Goal: Task Accomplishment & Management: Use online tool/utility

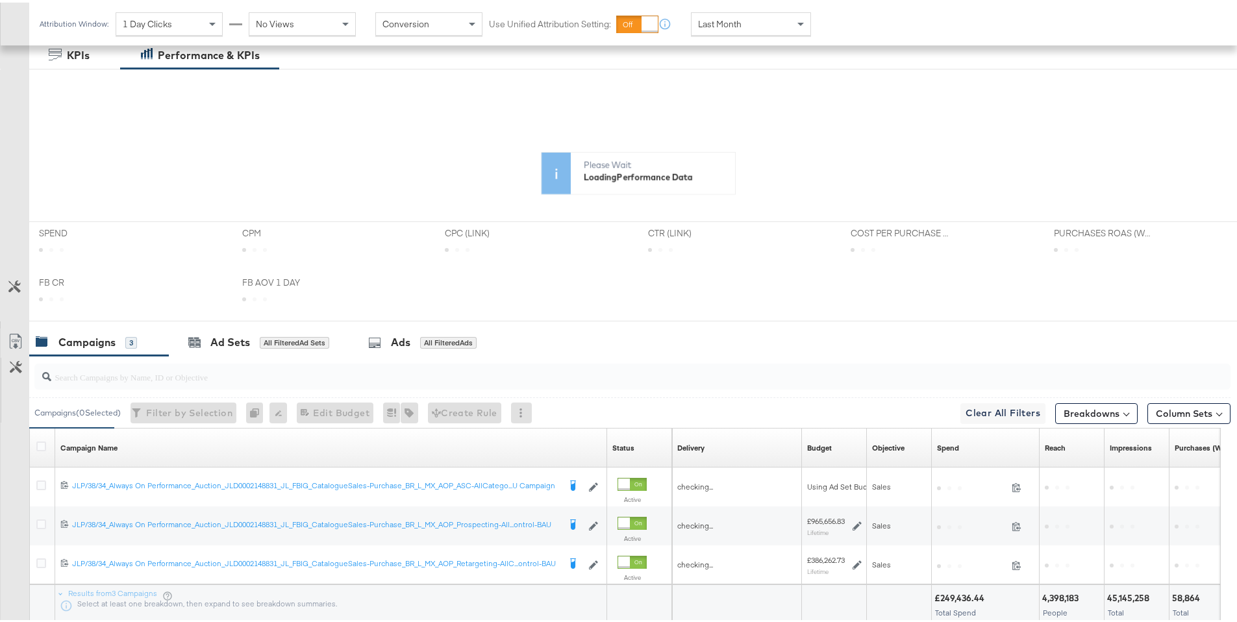
scroll to position [321, 0]
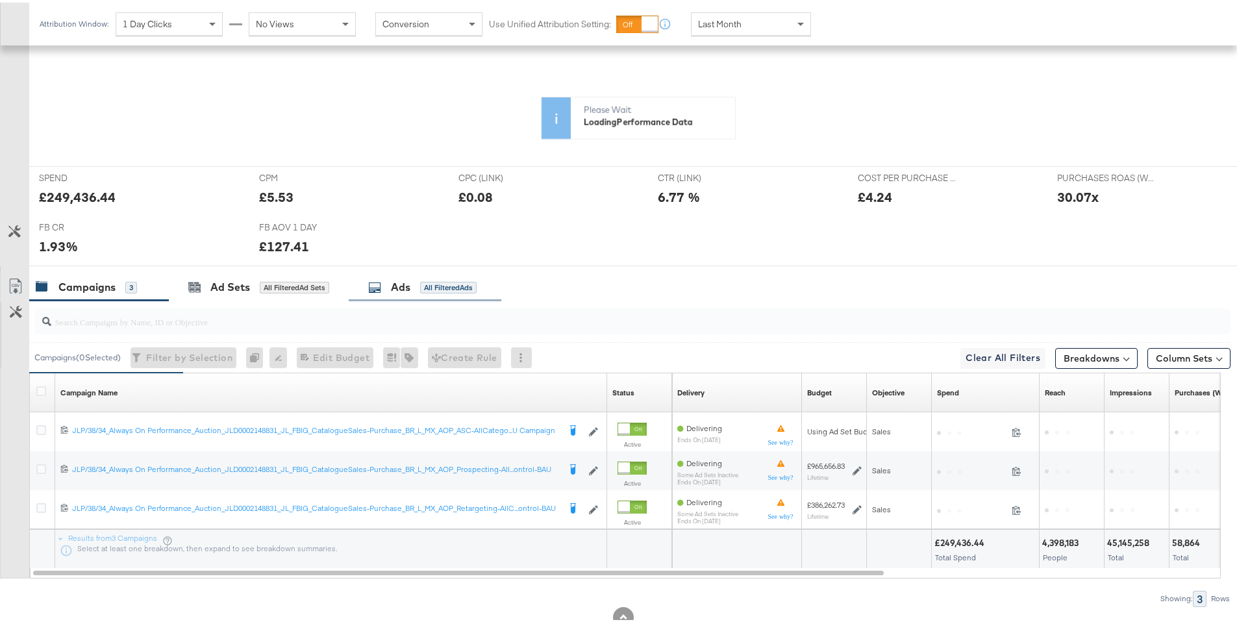
click at [441, 290] on div "All Filtered Ads" at bounding box center [448, 285] width 56 height 12
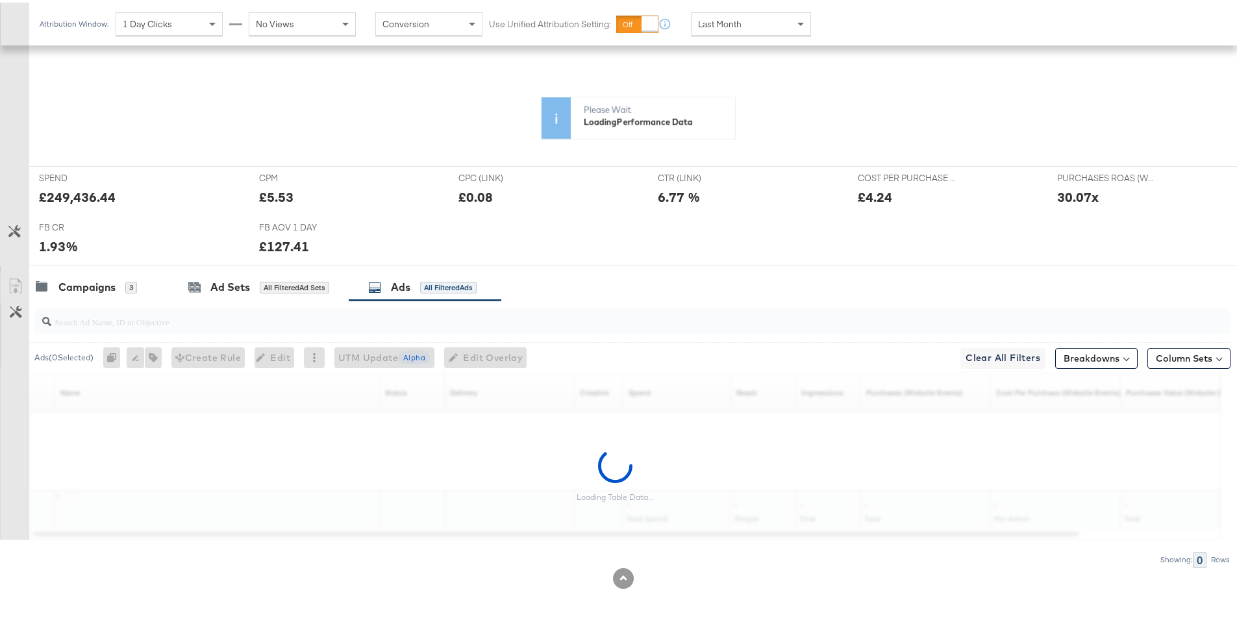
click at [260, 328] on div at bounding box center [632, 319] width 1196 height 26
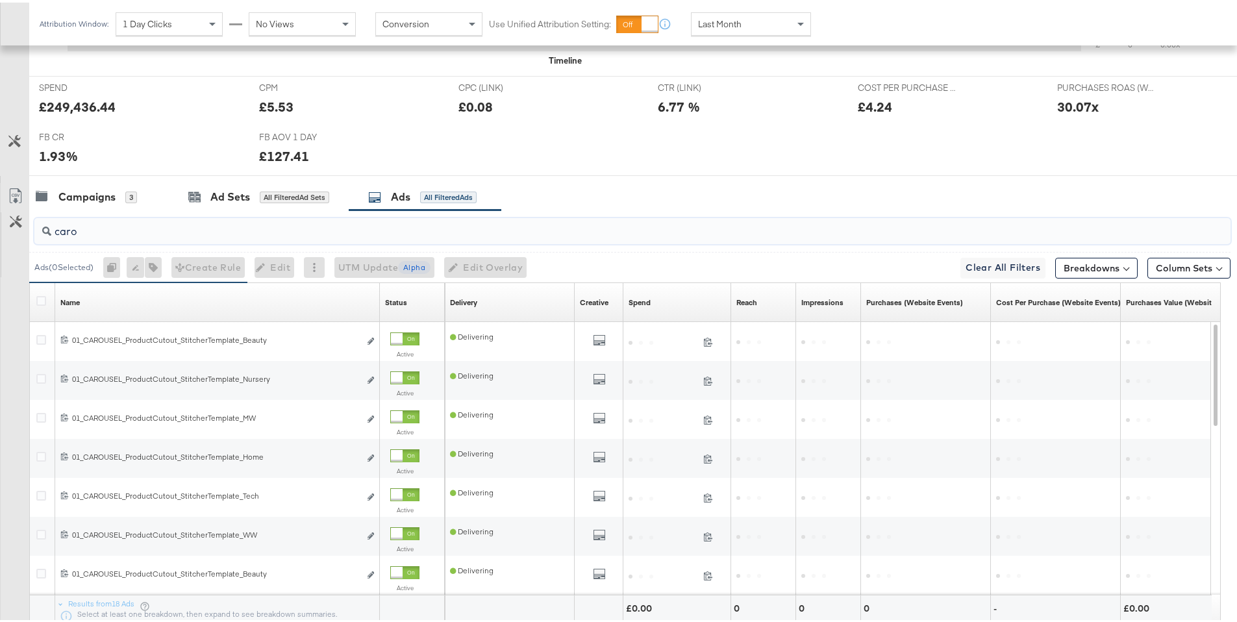
scroll to position [643, 0]
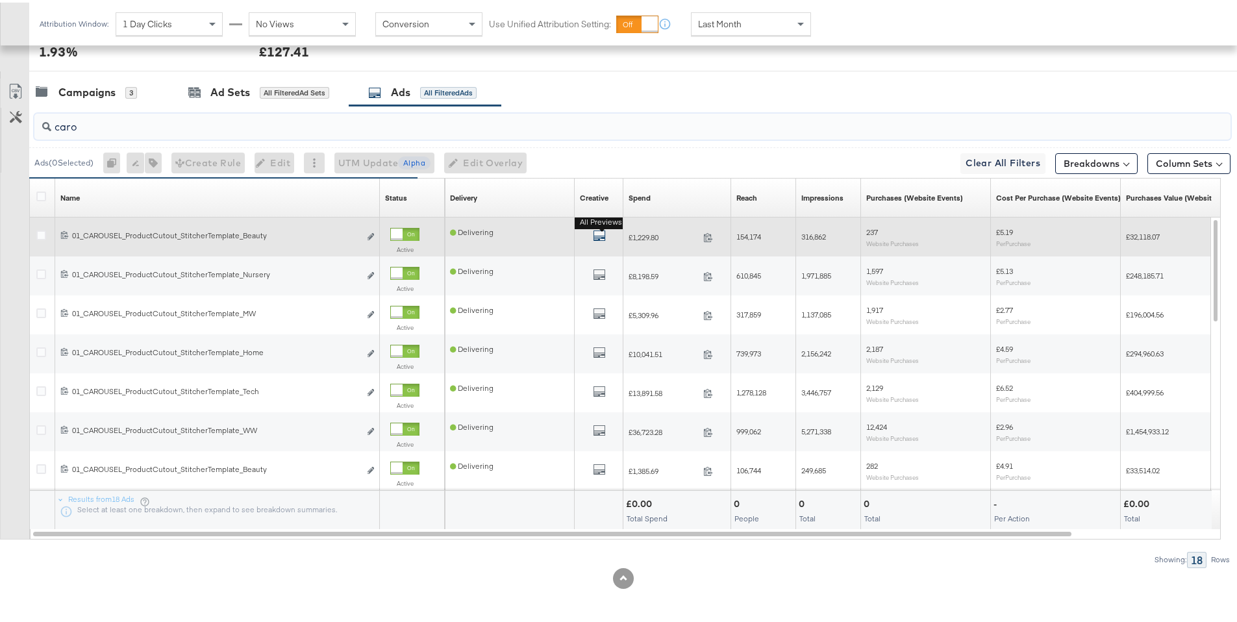
type input "caro"
click at [600, 232] on icon "default" at bounding box center [599, 233] width 13 height 13
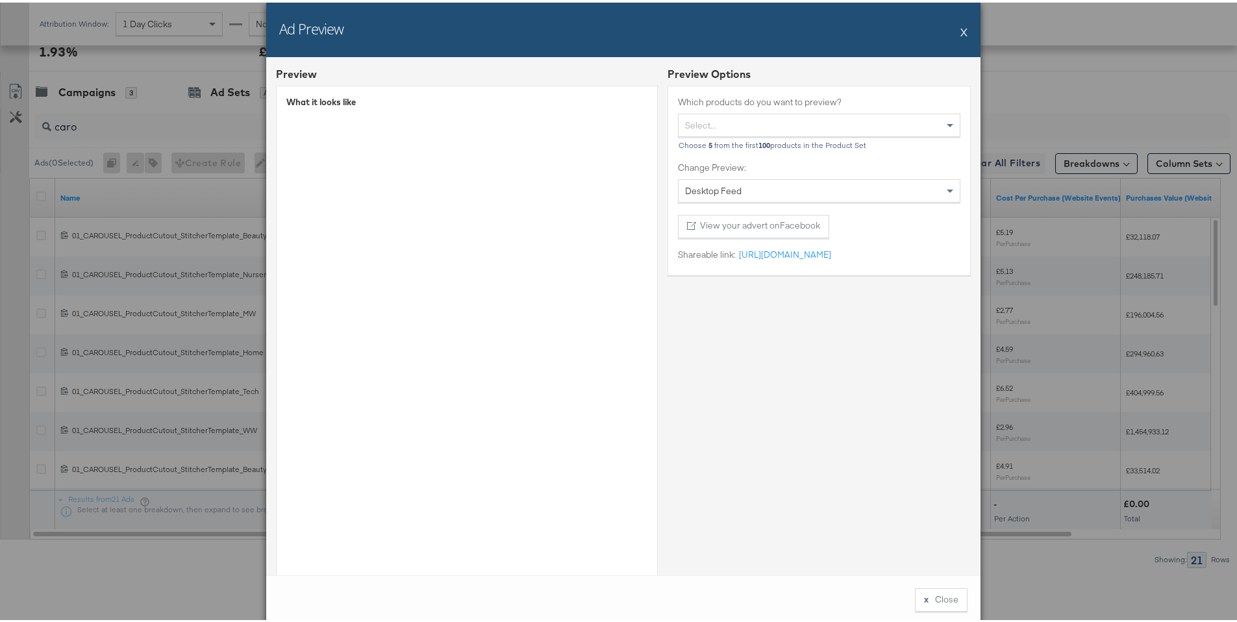
click at [963, 27] on div "Ad Preview X" at bounding box center [623, 27] width 714 height 55
click at [960, 31] on button "X" at bounding box center [963, 29] width 7 height 26
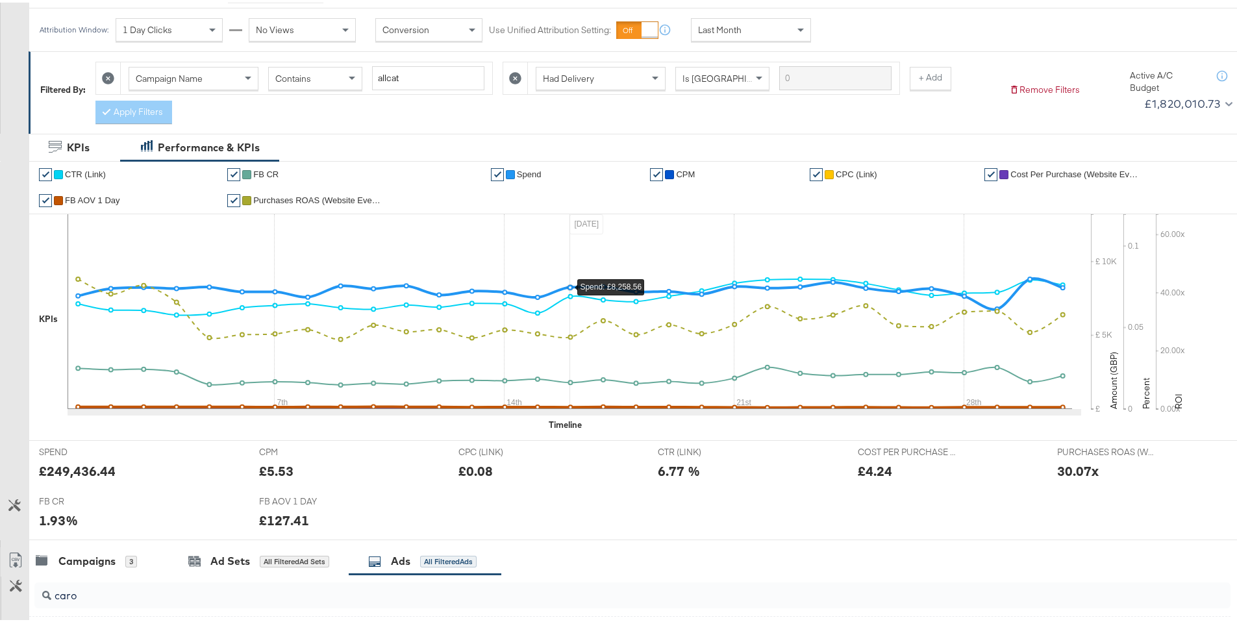
scroll to position [167, 0]
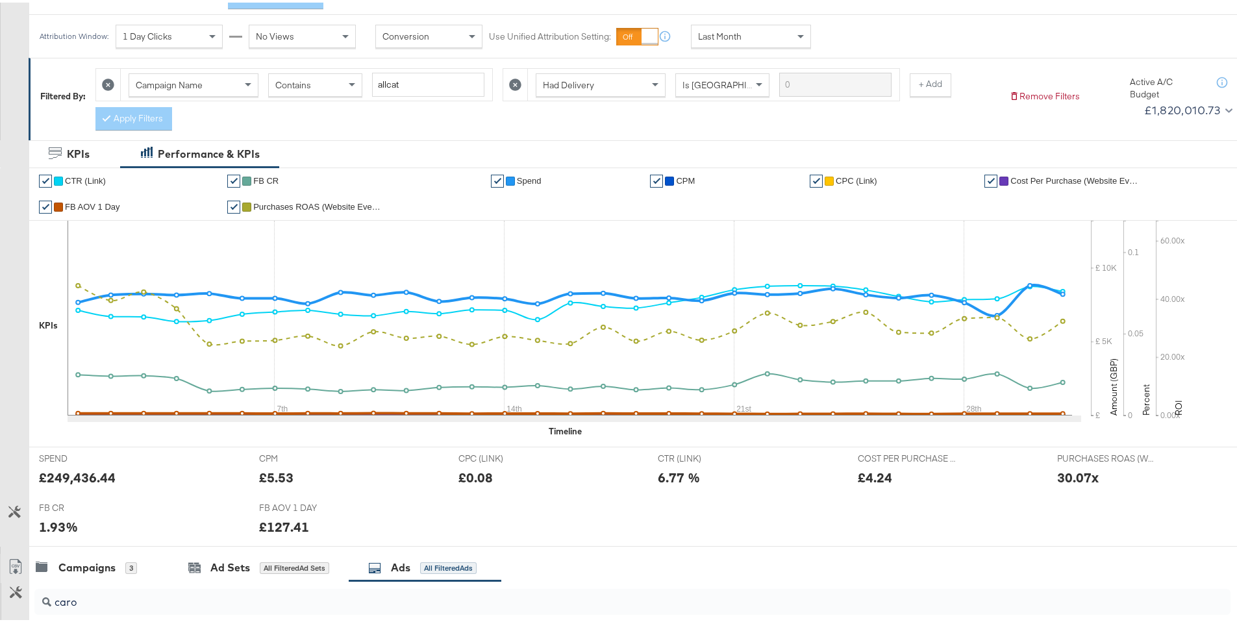
click at [750, 45] on div "Attribution Window: 1 Day Clicks No Views Conversion Use Unified Attribution Se…" at bounding box center [428, 33] width 798 height 43
click at [752, 40] on div "Last Month" at bounding box center [750, 34] width 119 height 22
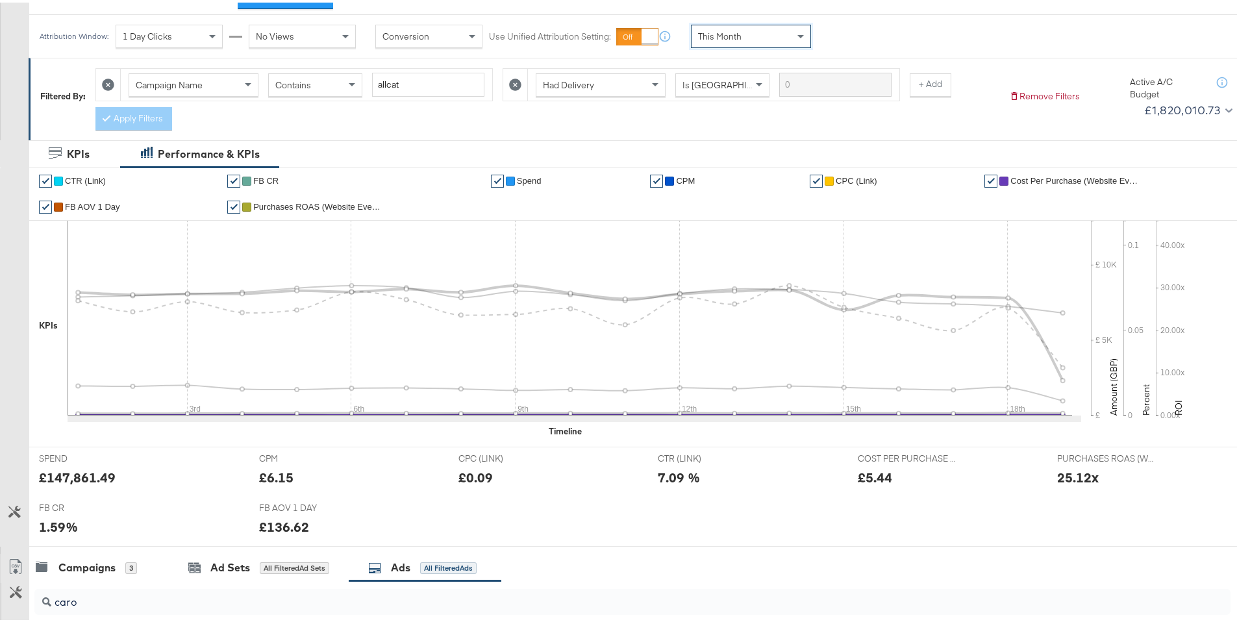
click at [1034, 173] on span "Cost Per Purchase (Website Events)" at bounding box center [1075, 178] width 130 height 10
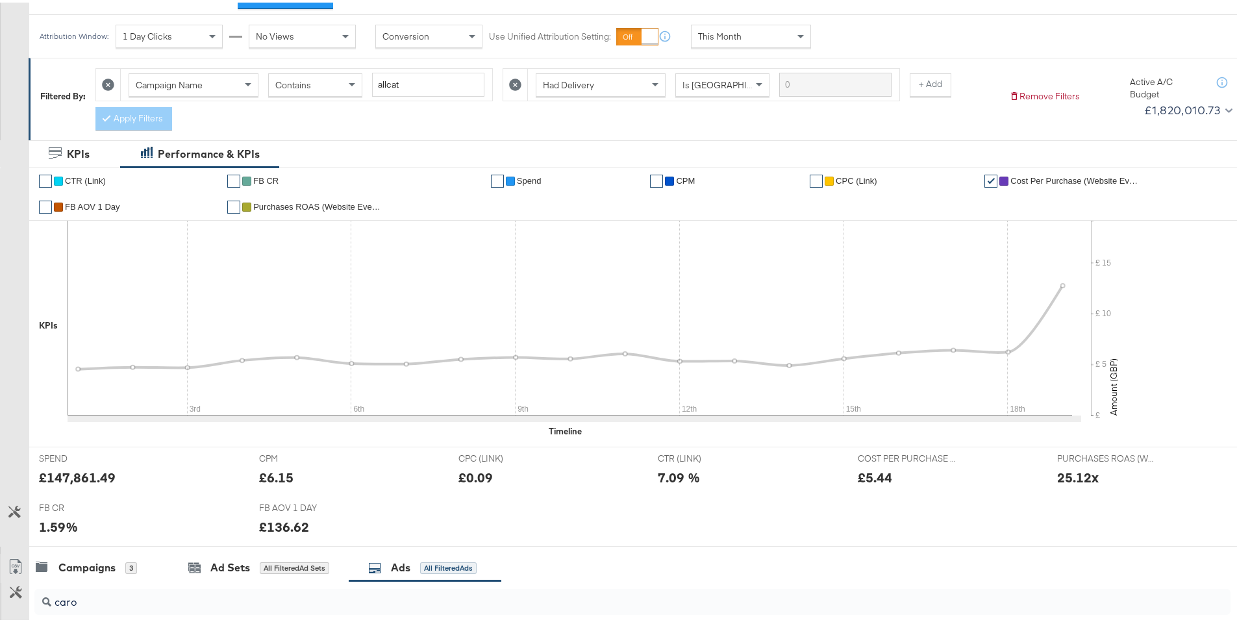
click at [527, 179] on span "Spend" at bounding box center [529, 178] width 25 height 10
click at [268, 182] on span "FB CR" at bounding box center [265, 178] width 25 height 10
click at [86, 178] on span "CTR (Link)" at bounding box center [85, 178] width 41 height 10
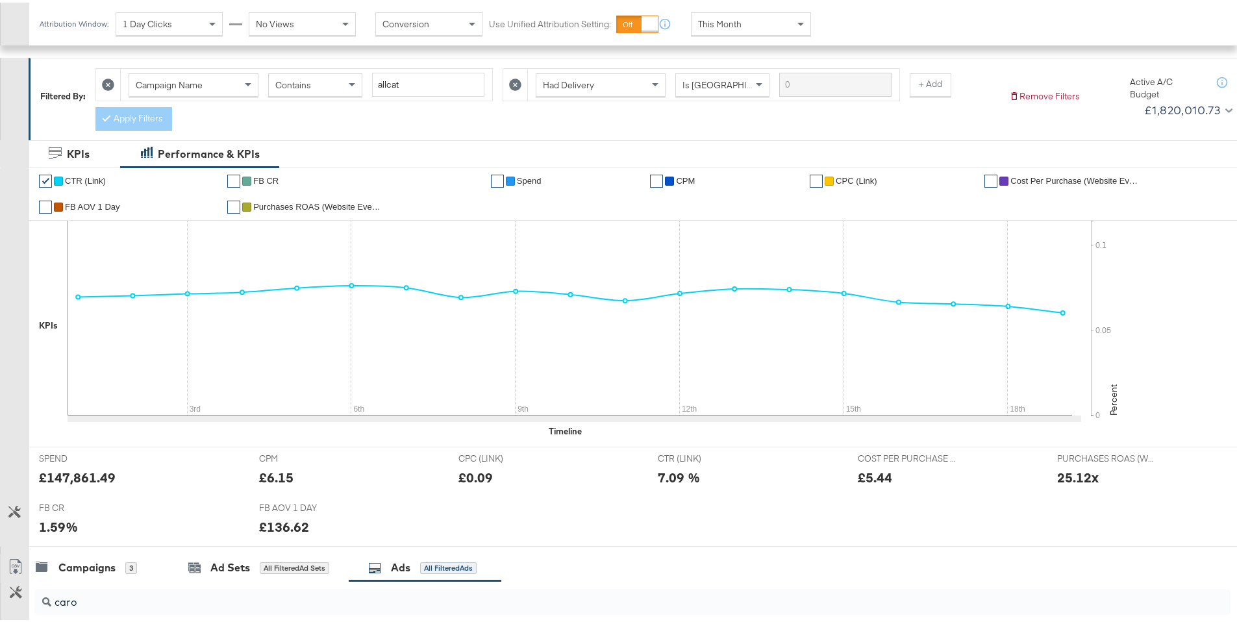
scroll to position [443, 0]
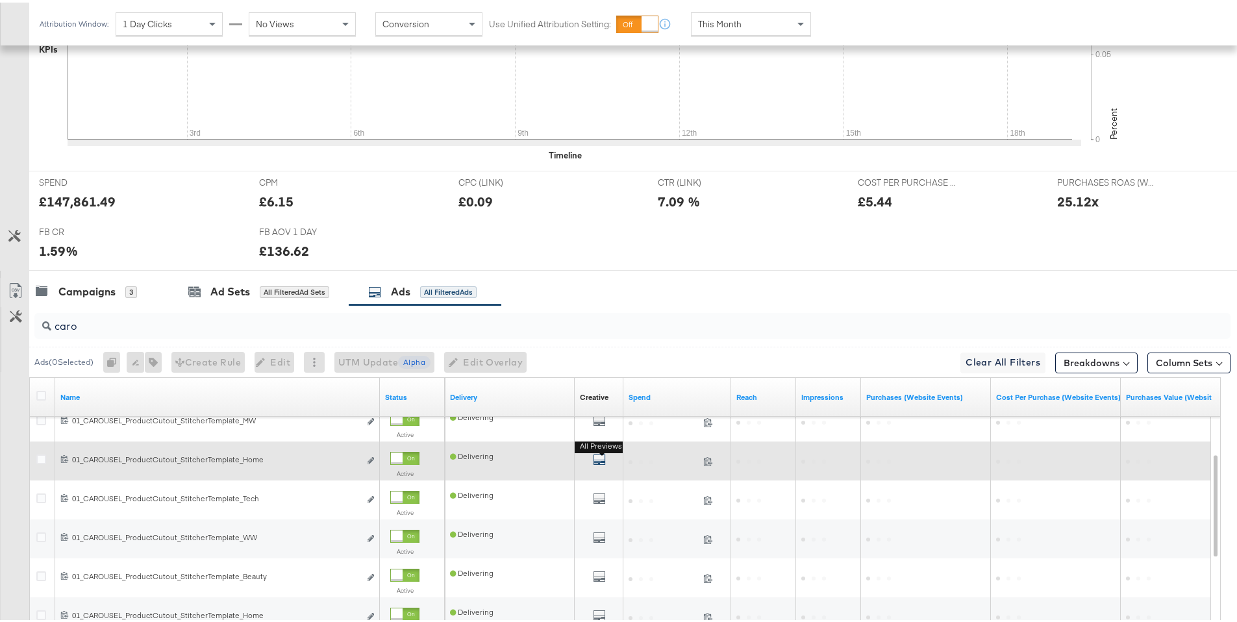
click at [600, 458] on icon "default" at bounding box center [599, 456] width 13 height 13
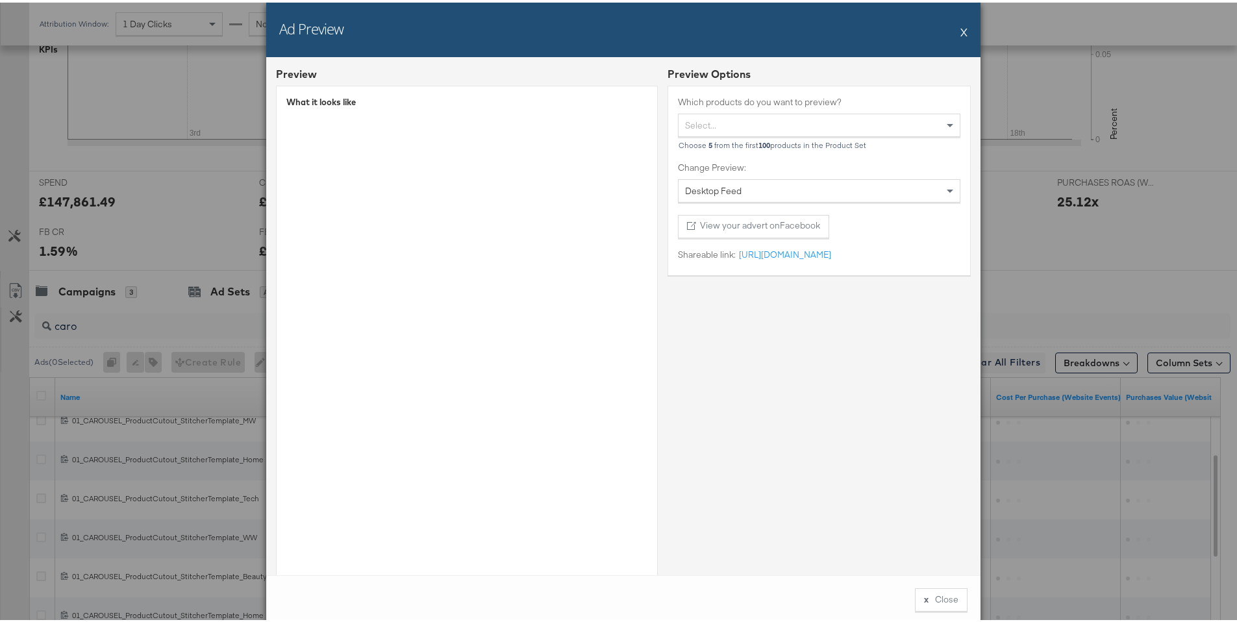
click at [743, 193] on div "Desktop Feed" at bounding box center [818, 188] width 281 height 22
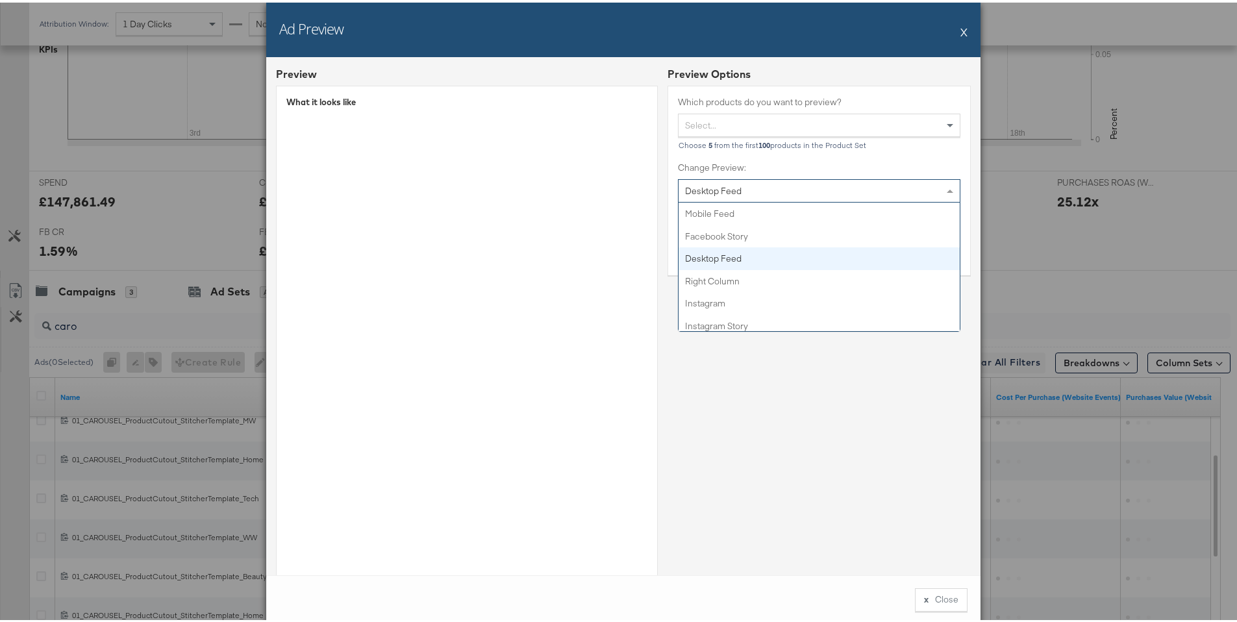
scroll to position [45, 0]
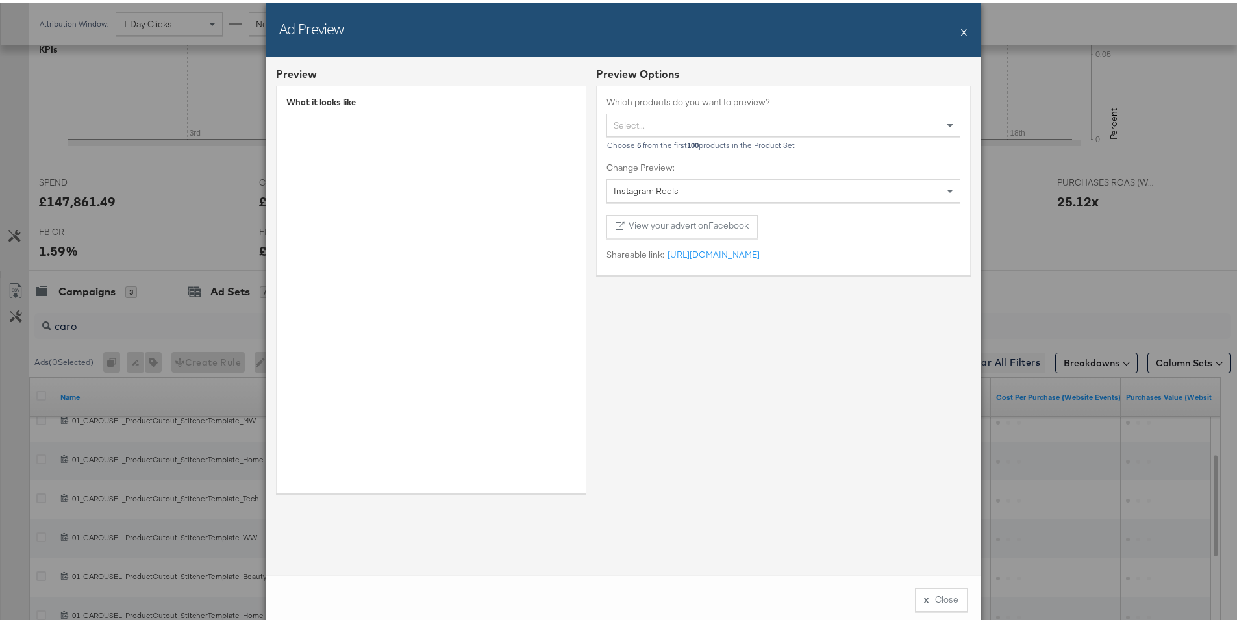
click at [734, 193] on div "Instagram Reels" at bounding box center [783, 188] width 352 height 22
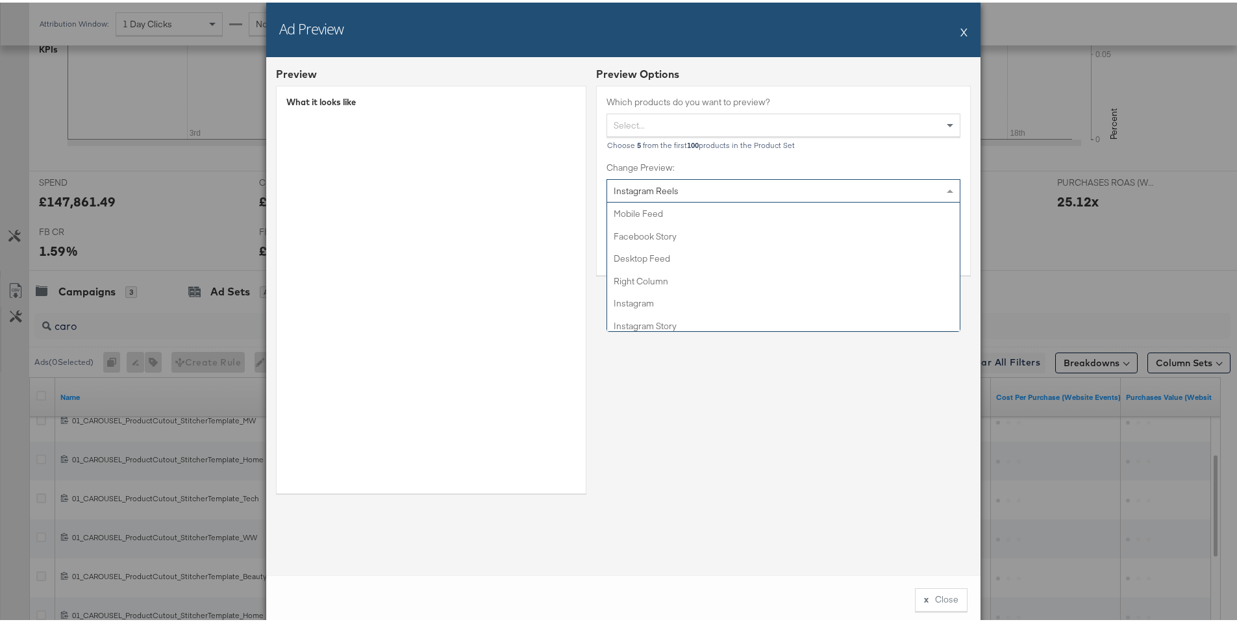
scroll to position [73, 0]
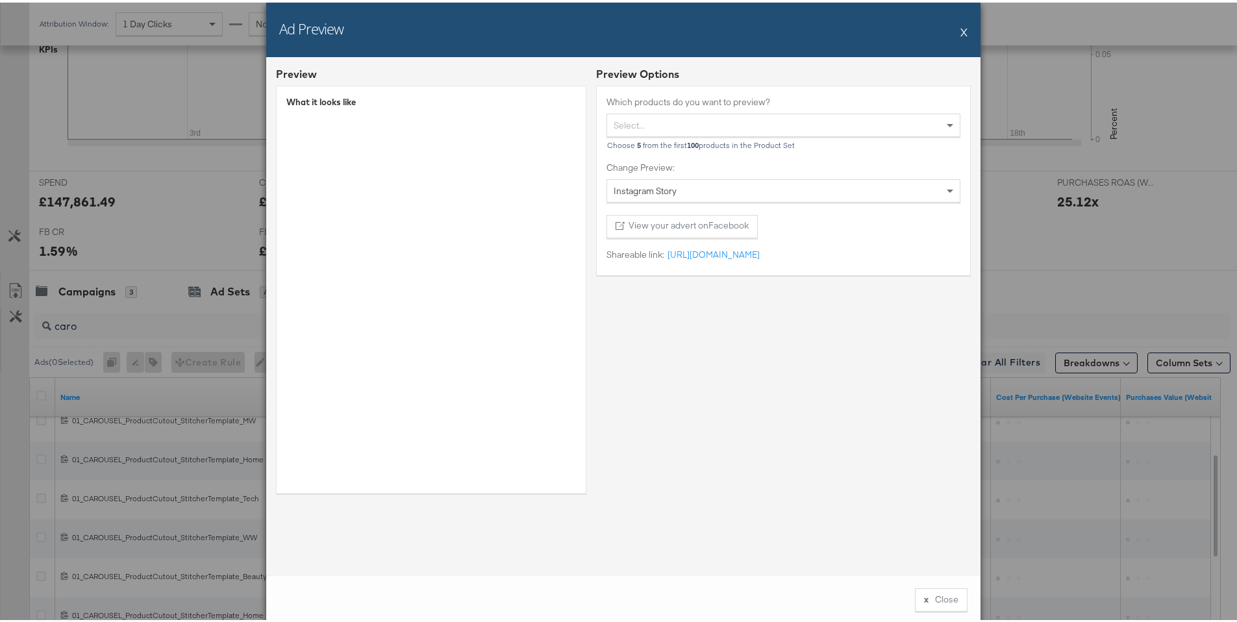
click at [702, 182] on div "Instagram Story" at bounding box center [783, 188] width 352 height 22
click at [963, 31] on div "Ad Preview X" at bounding box center [623, 27] width 714 height 55
click at [961, 32] on button "X" at bounding box center [963, 29] width 7 height 26
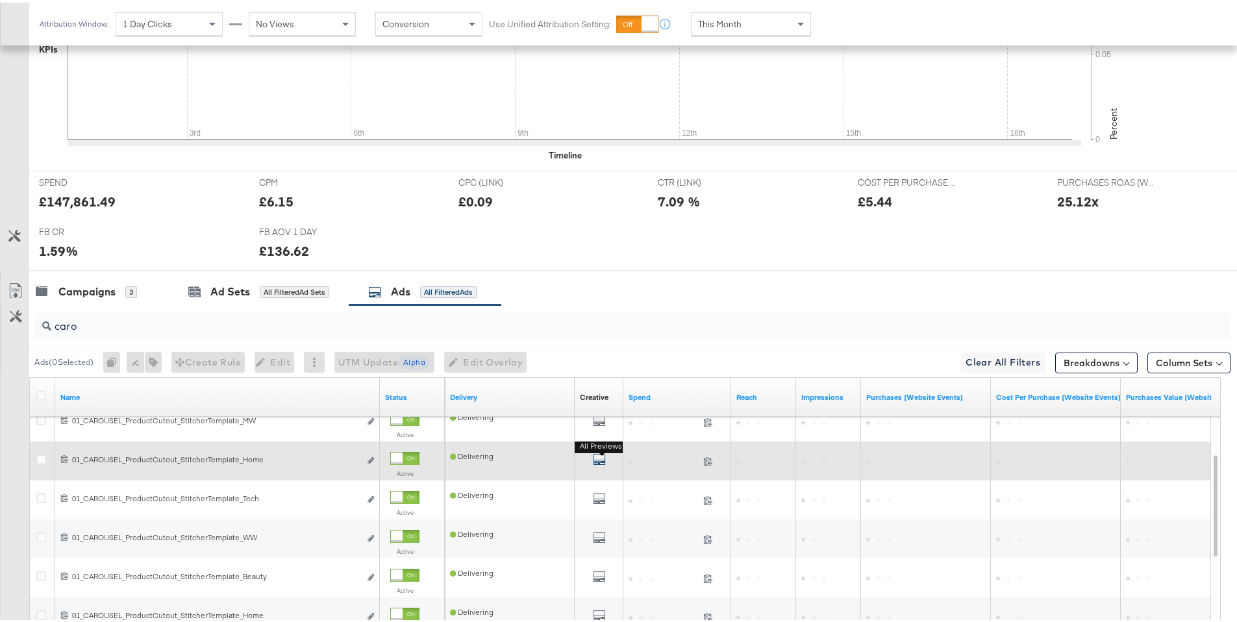
click at [597, 455] on icon "default" at bounding box center [599, 456] width 13 height 13
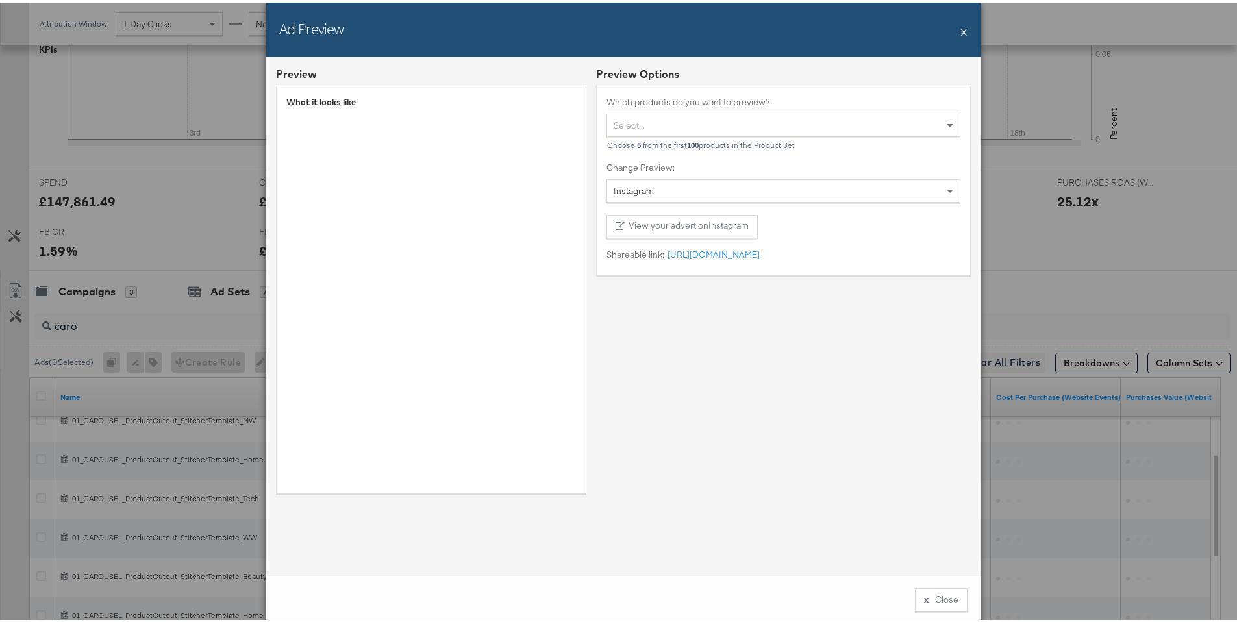
click at [673, 191] on div "Instagram" at bounding box center [783, 188] width 352 height 22
click at [962, 36] on button "X" at bounding box center [963, 29] width 7 height 26
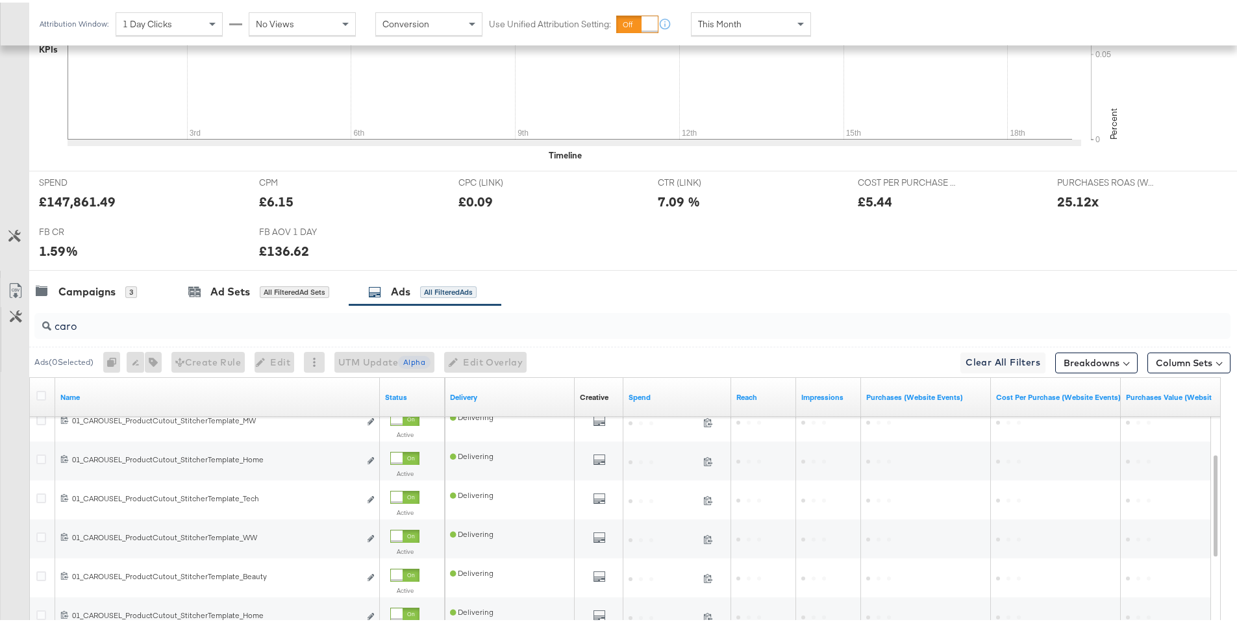
scroll to position [0, 0]
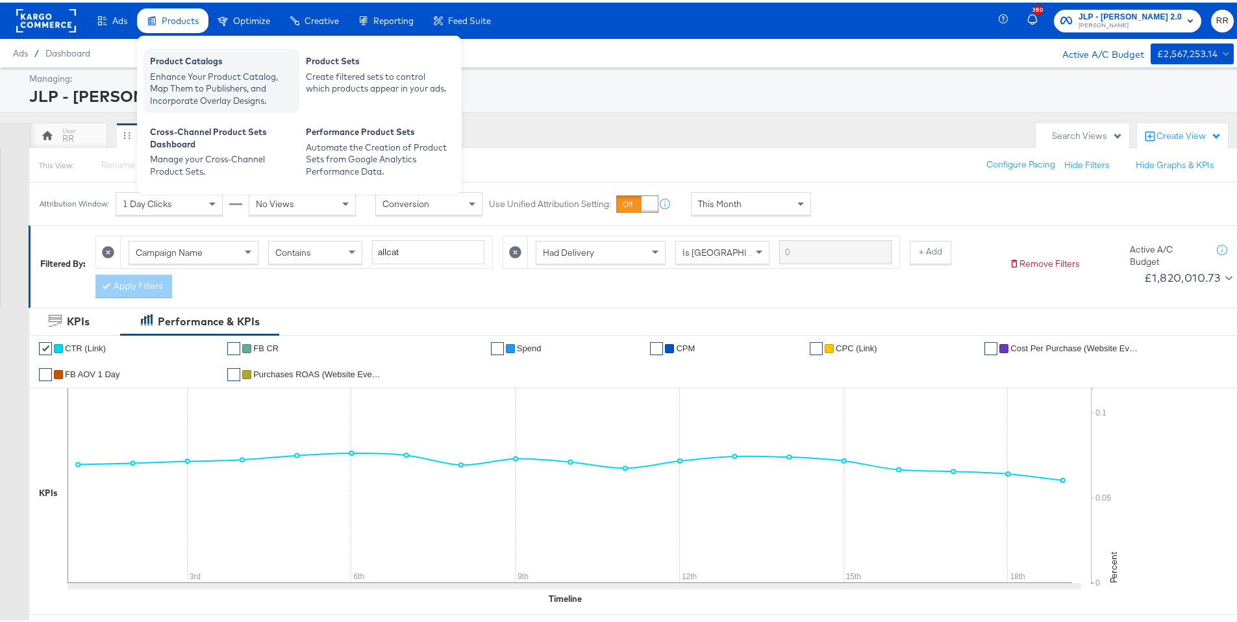
click at [193, 82] on div "Enhance Your Product Catalog, Map Them to Publishers, and Incorporate Overlay D…" at bounding box center [221, 86] width 143 height 36
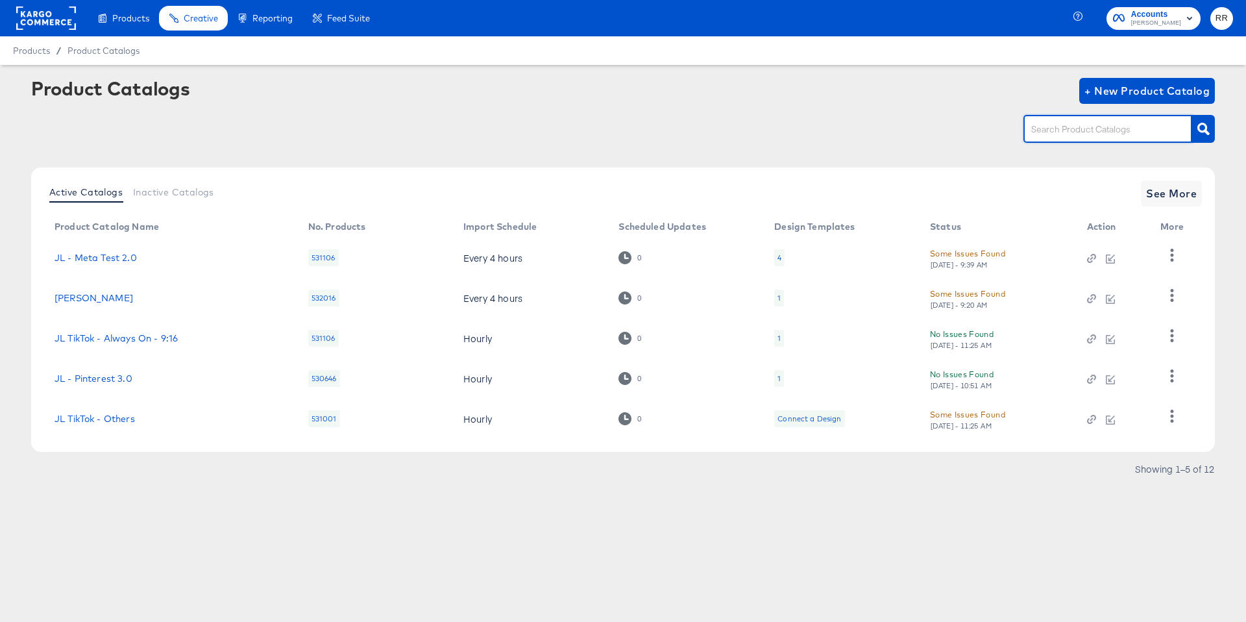
click at [1055, 129] on input "text" at bounding box center [1098, 129] width 138 height 15
type input "sh"
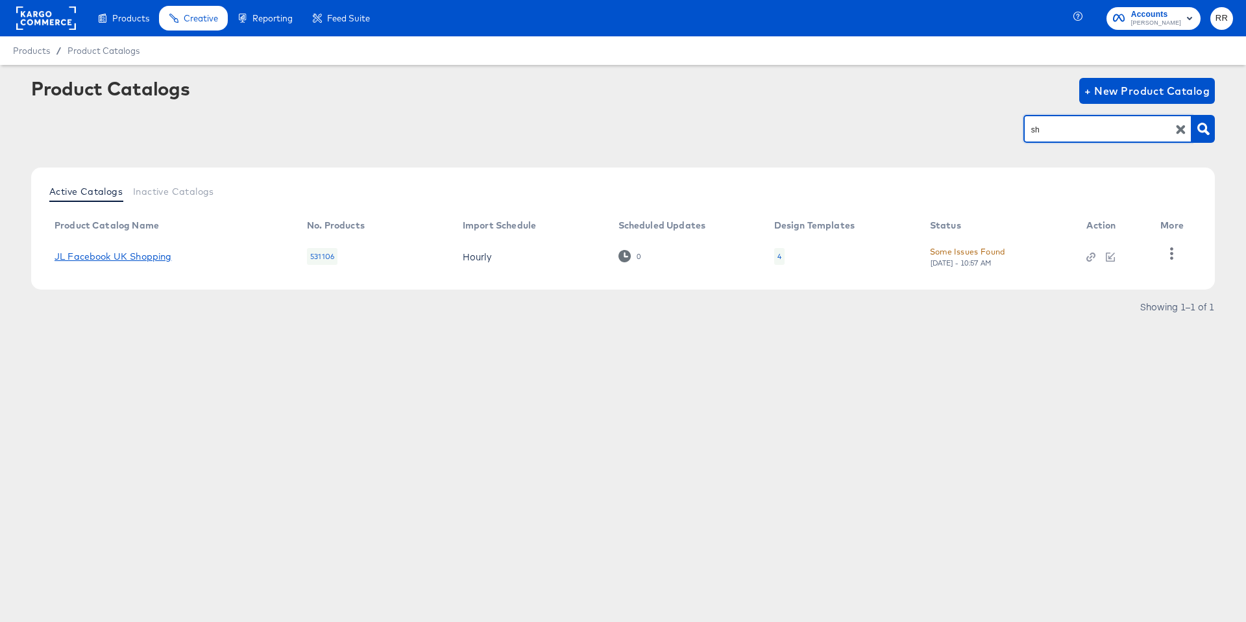
click at [166, 258] on link "JL Facebook UK Shopping" at bounding box center [113, 256] width 117 height 10
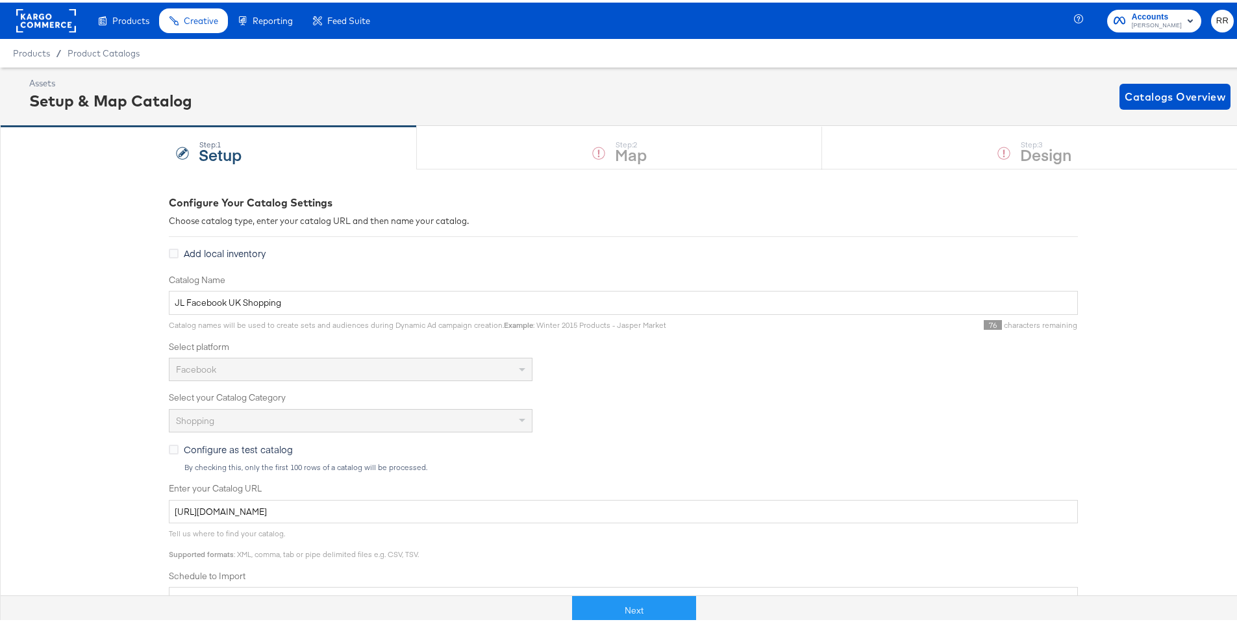
click at [27, 25] on rect at bounding box center [46, 17] width 60 height 23
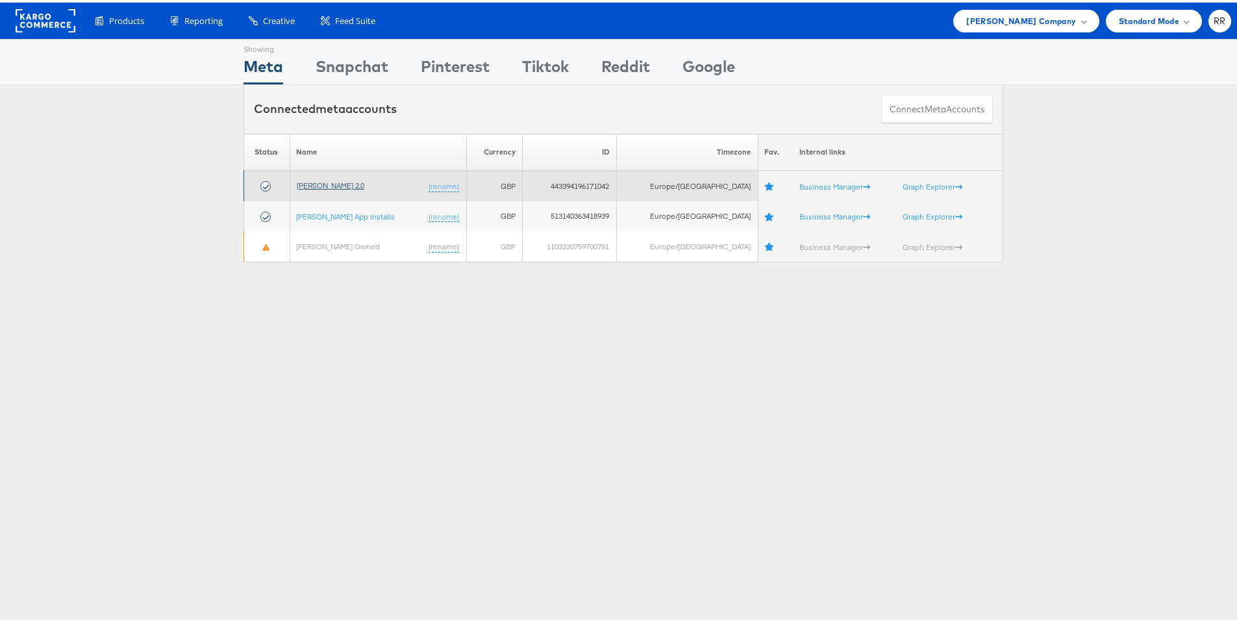
click at [338, 182] on link "[PERSON_NAME] 2.0" at bounding box center [331, 183] width 68 height 10
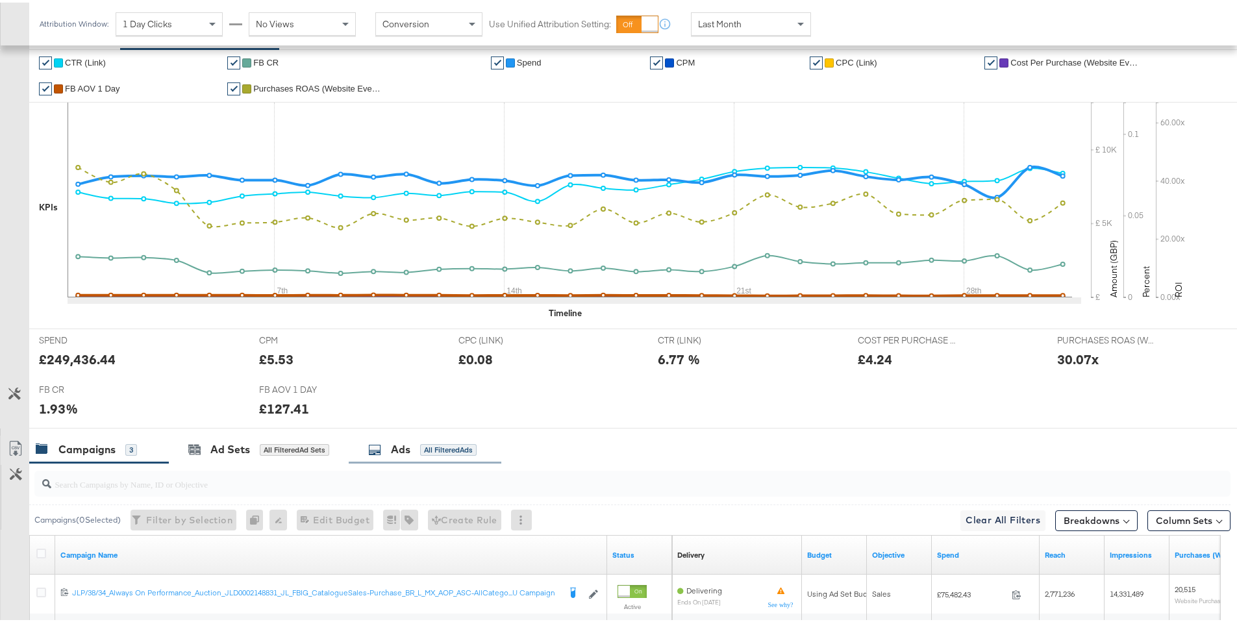
scroll to position [487, 0]
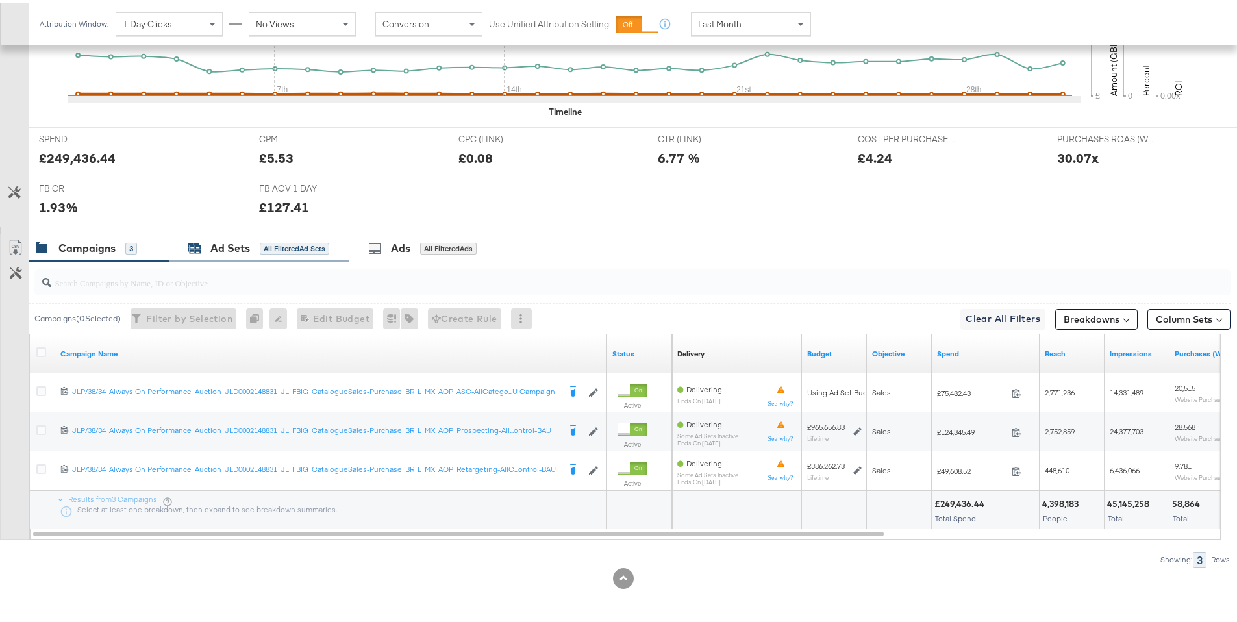
click at [289, 243] on div "All Filtered Ad Sets" at bounding box center [294, 246] width 69 height 12
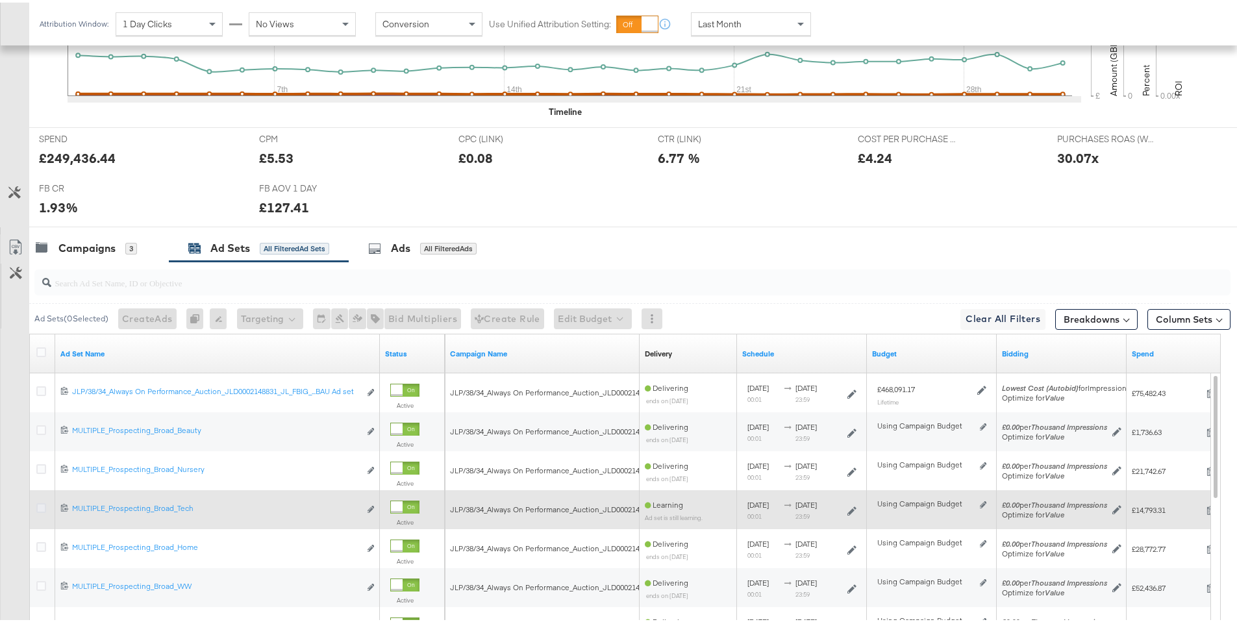
click at [40, 508] on icon at bounding box center [41, 505] width 10 height 10
click at [0, 0] on input "checkbox" at bounding box center [0, 0] width 0 height 0
click at [40, 508] on icon at bounding box center [41, 505] width 10 height 10
click at [0, 0] on input "checkbox" at bounding box center [0, 0] width 0 height 0
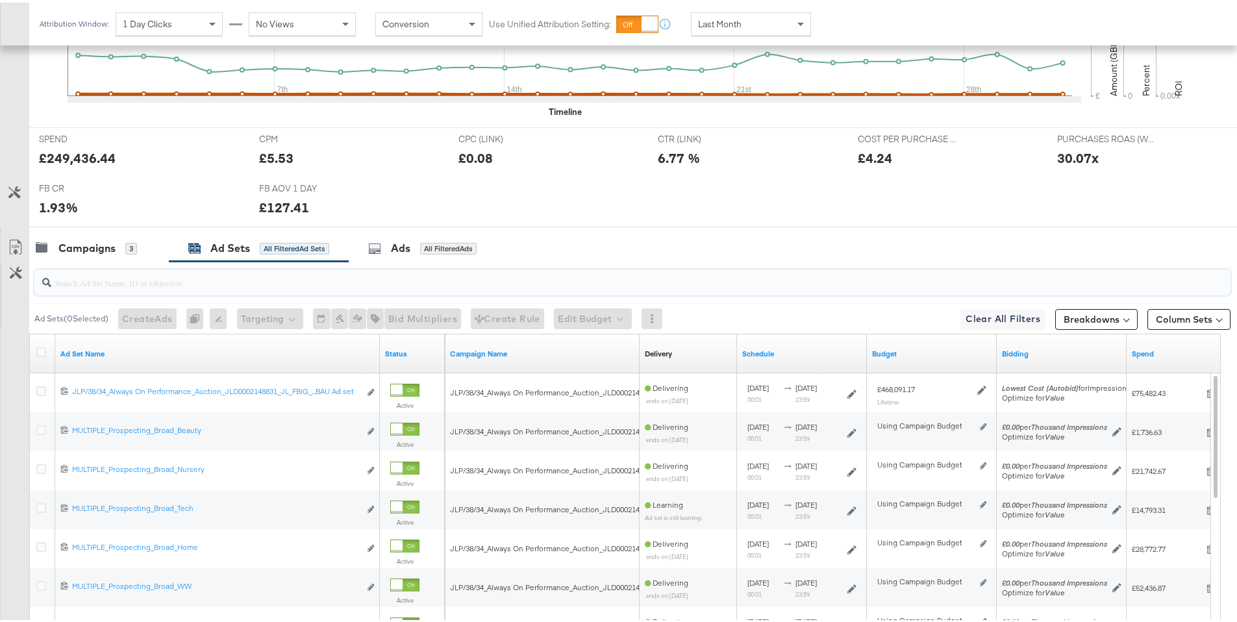
click at [131, 287] on input "search" at bounding box center [585, 274] width 1069 height 25
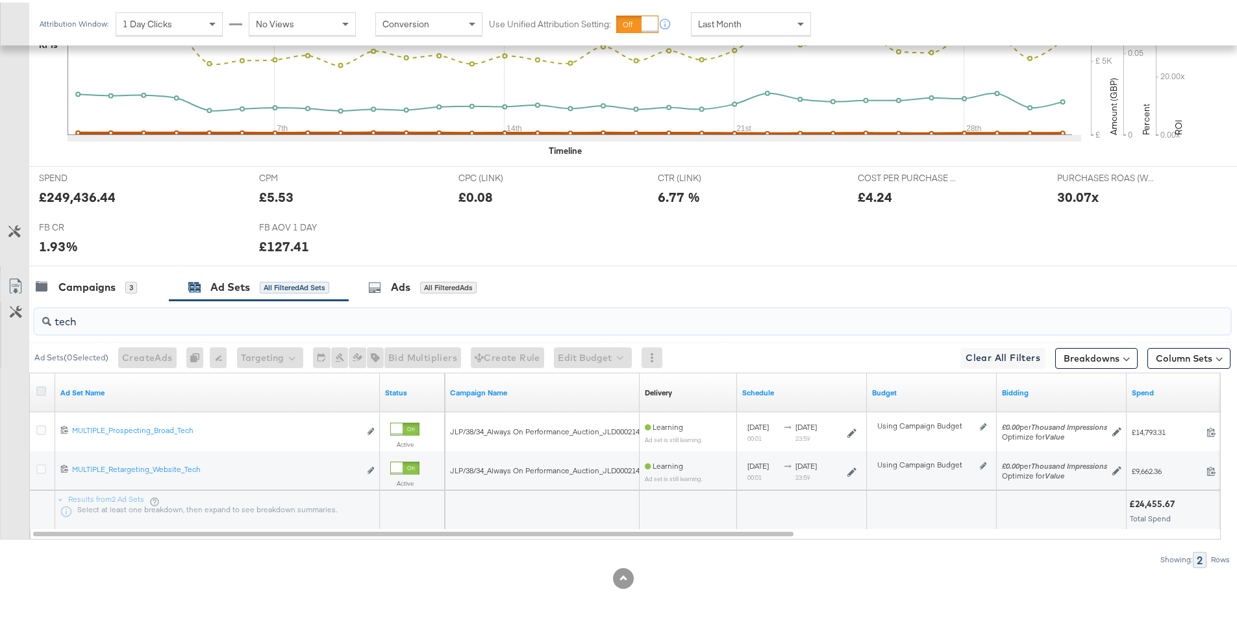
type input "tech"
click at [45, 388] on icon at bounding box center [41, 389] width 10 height 10
click at [0, 0] on input "checkbox" at bounding box center [0, 0] width 0 height 0
click at [410, 281] on div "Ads" at bounding box center [400, 284] width 19 height 15
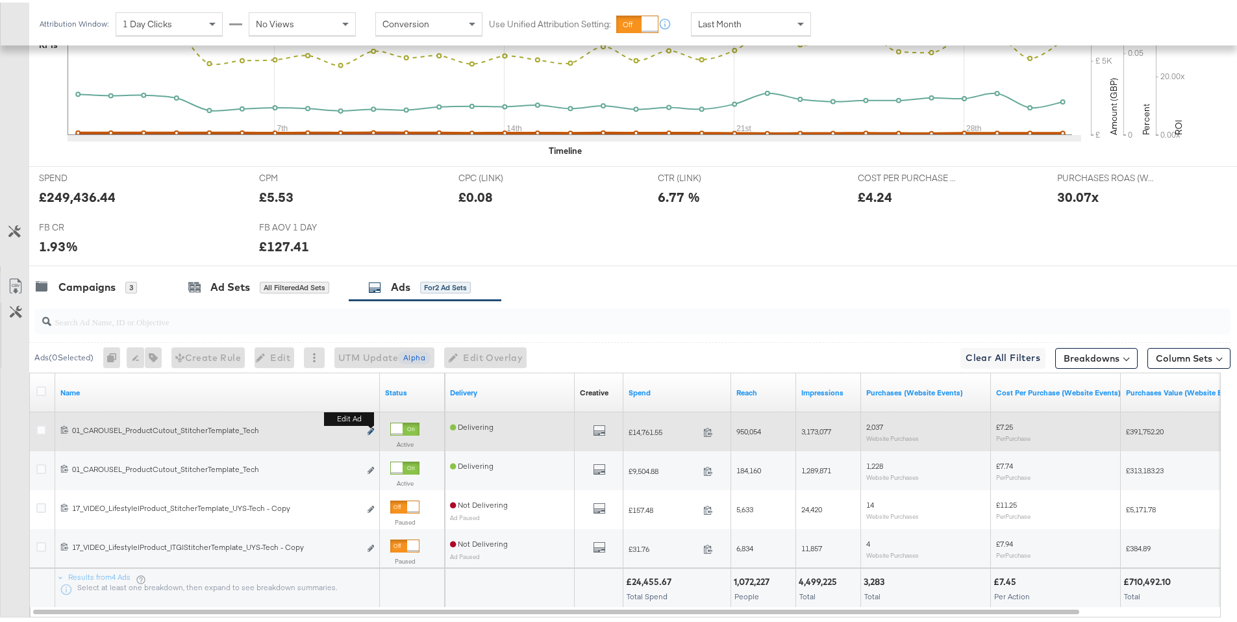
click at [369, 429] on icon "link" at bounding box center [370, 428] width 6 height 7
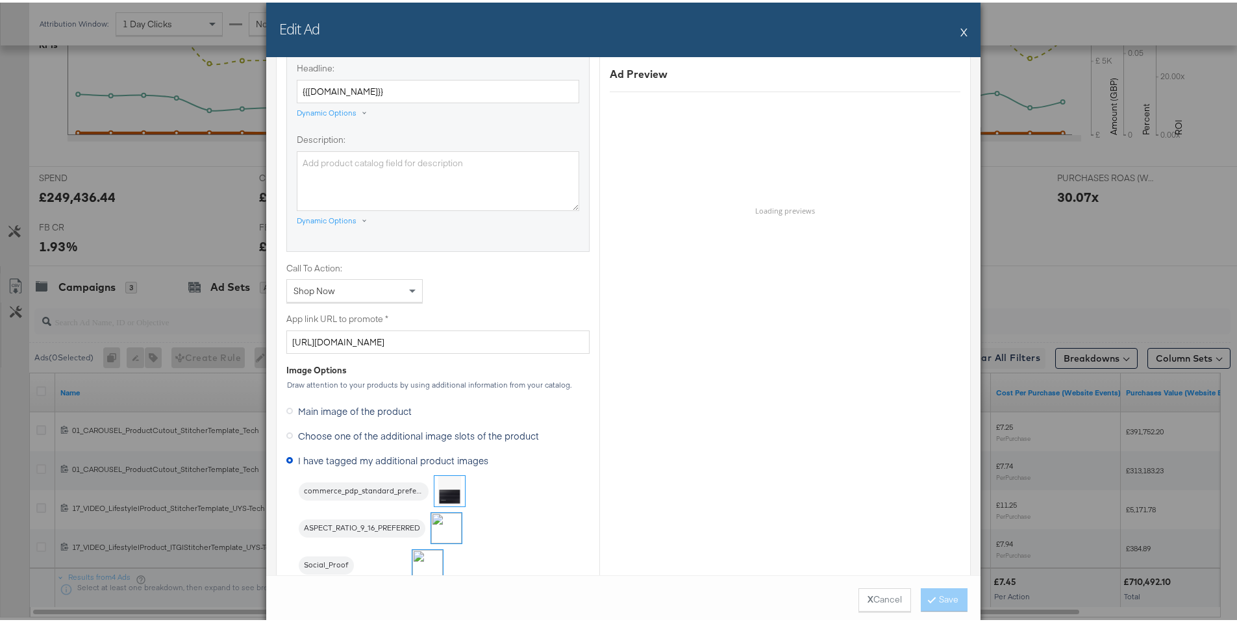
scroll to position [1086, 0]
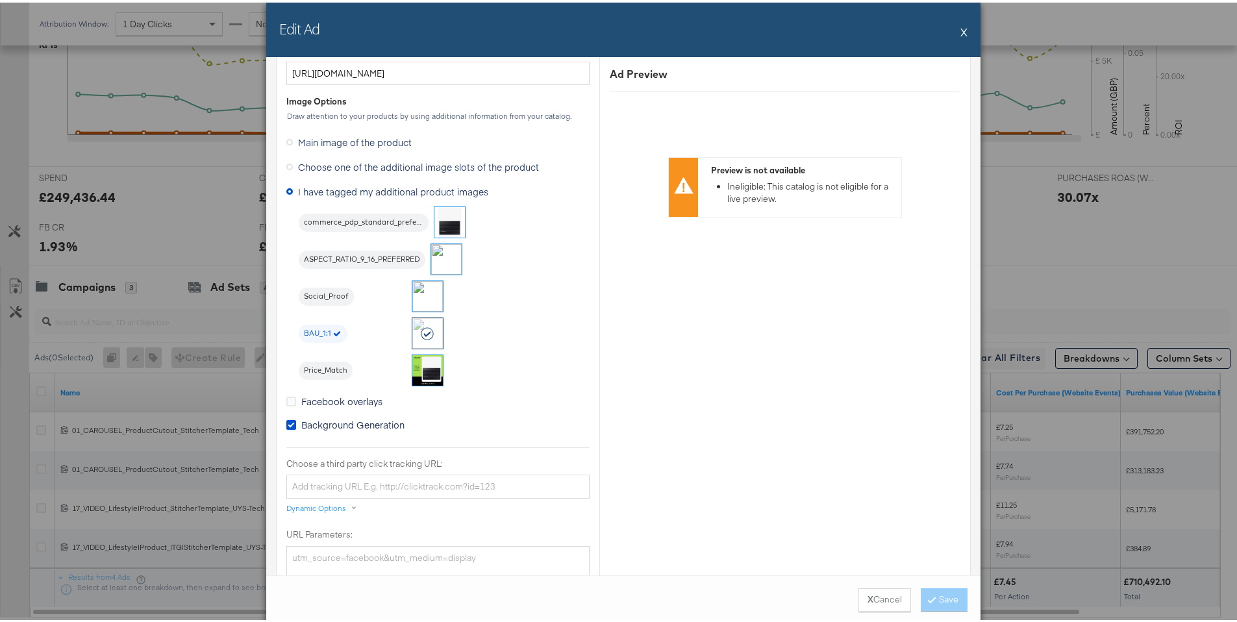
click at [426, 288] on img at bounding box center [427, 293] width 31 height 31
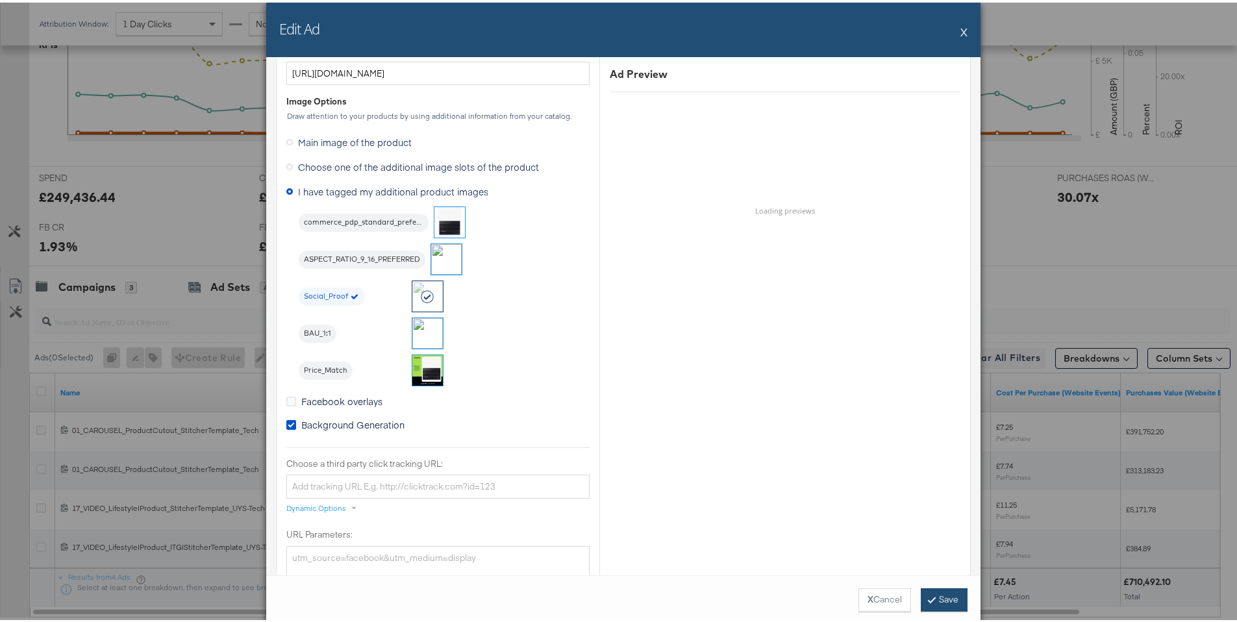
click at [932, 597] on button "Save" at bounding box center [943, 597] width 47 height 23
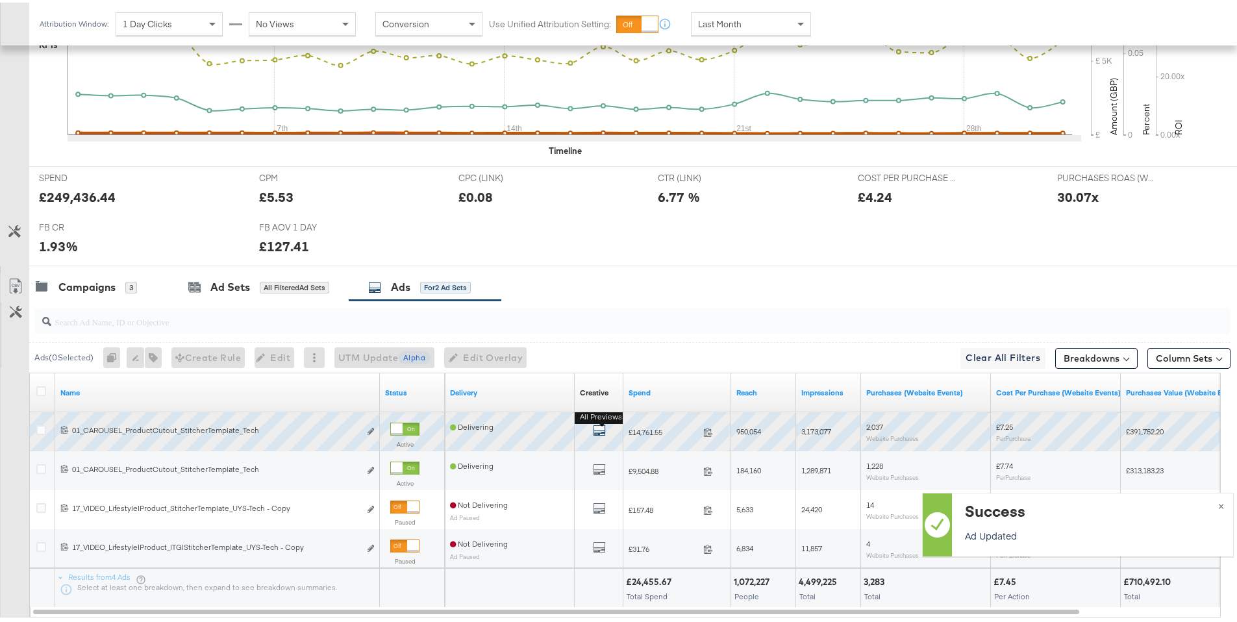
click at [601, 426] on icon "default" at bounding box center [599, 427] width 13 height 13
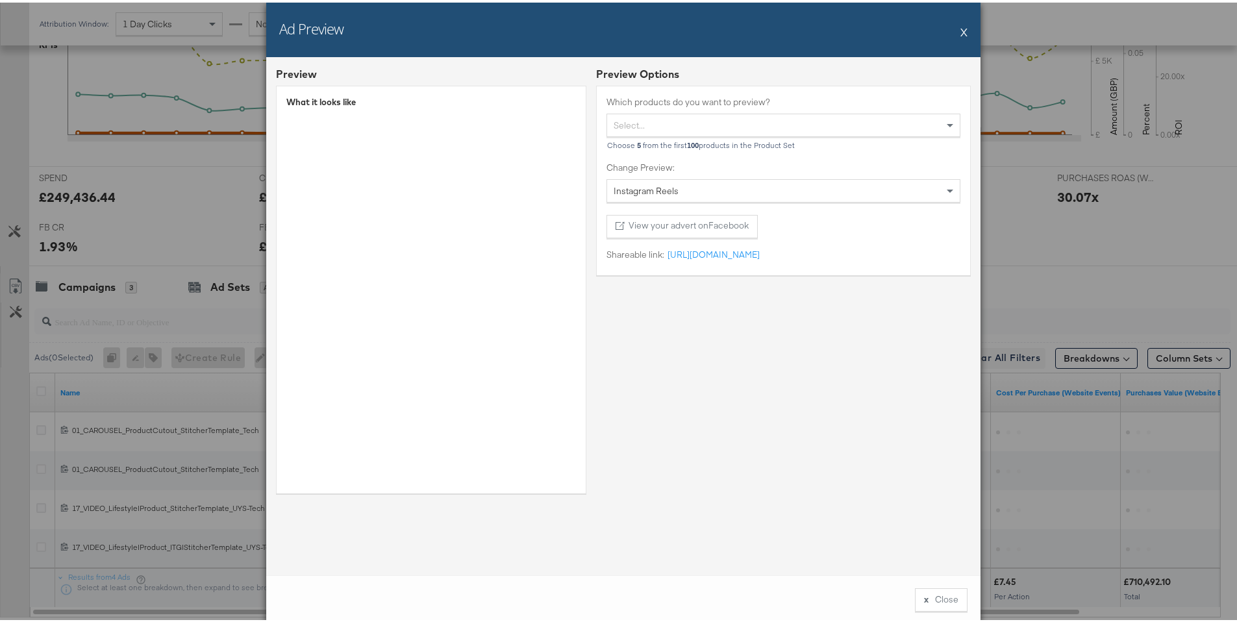
click at [676, 183] on div "Instagram Reels" at bounding box center [783, 188] width 352 height 22
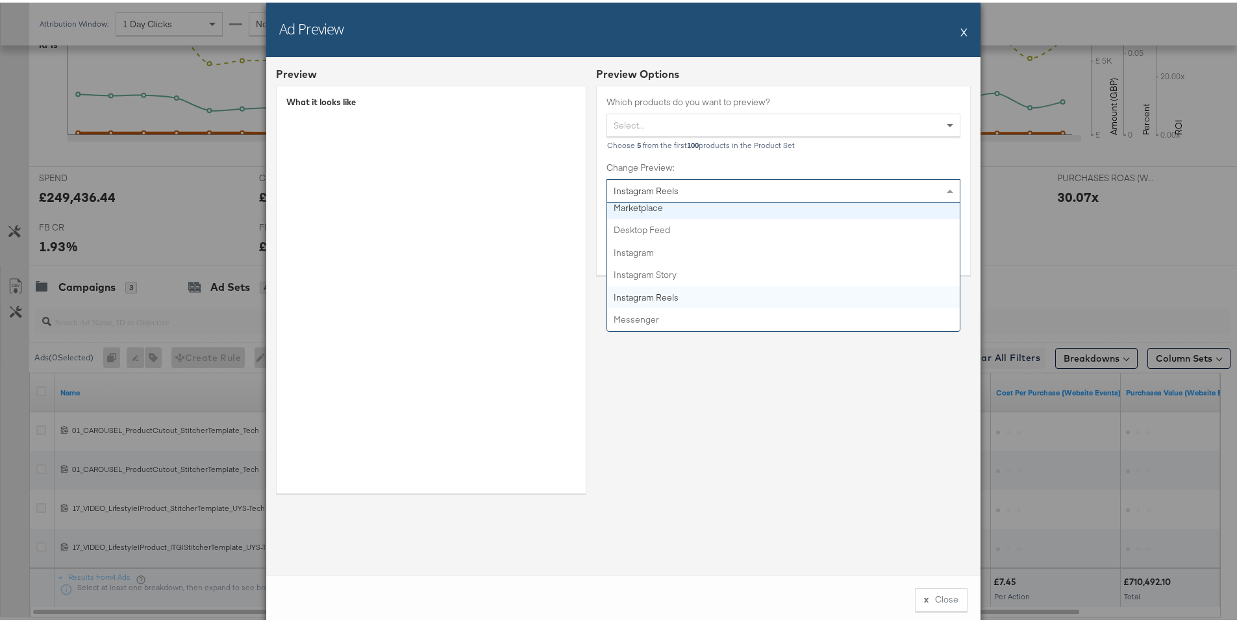
scroll to position [26, 0]
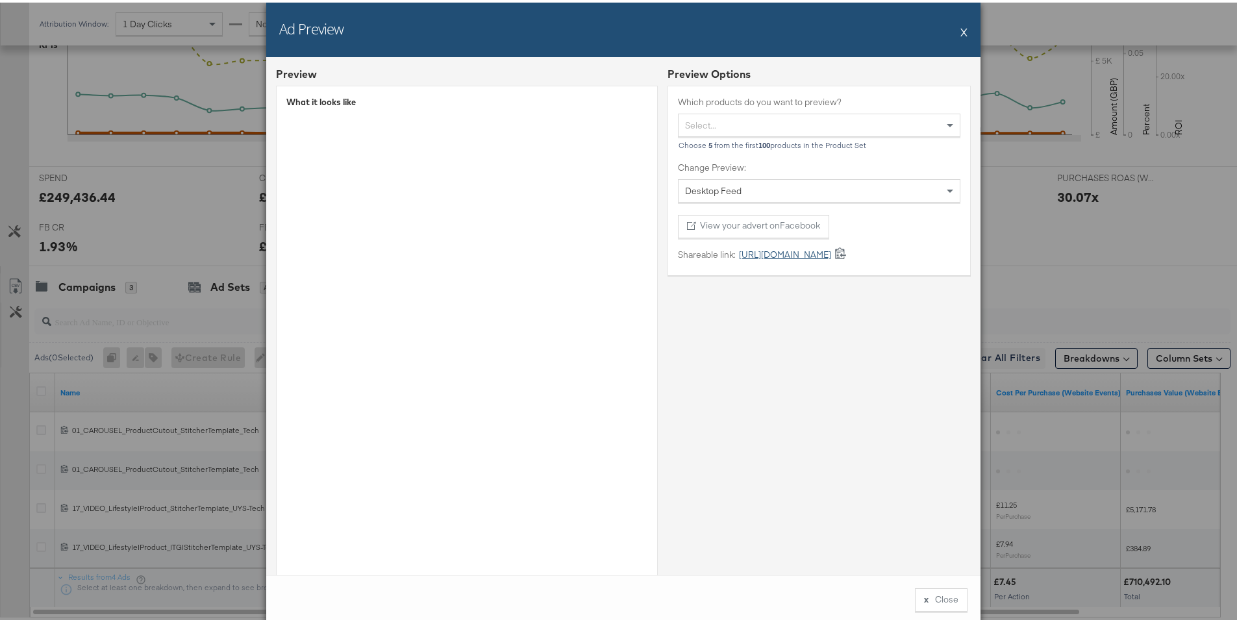
click at [798, 249] on link "https://fb.me/1WUjoYSRivtcRLs" at bounding box center [782, 252] width 95 height 12
click at [960, 34] on button "X" at bounding box center [963, 29] width 7 height 26
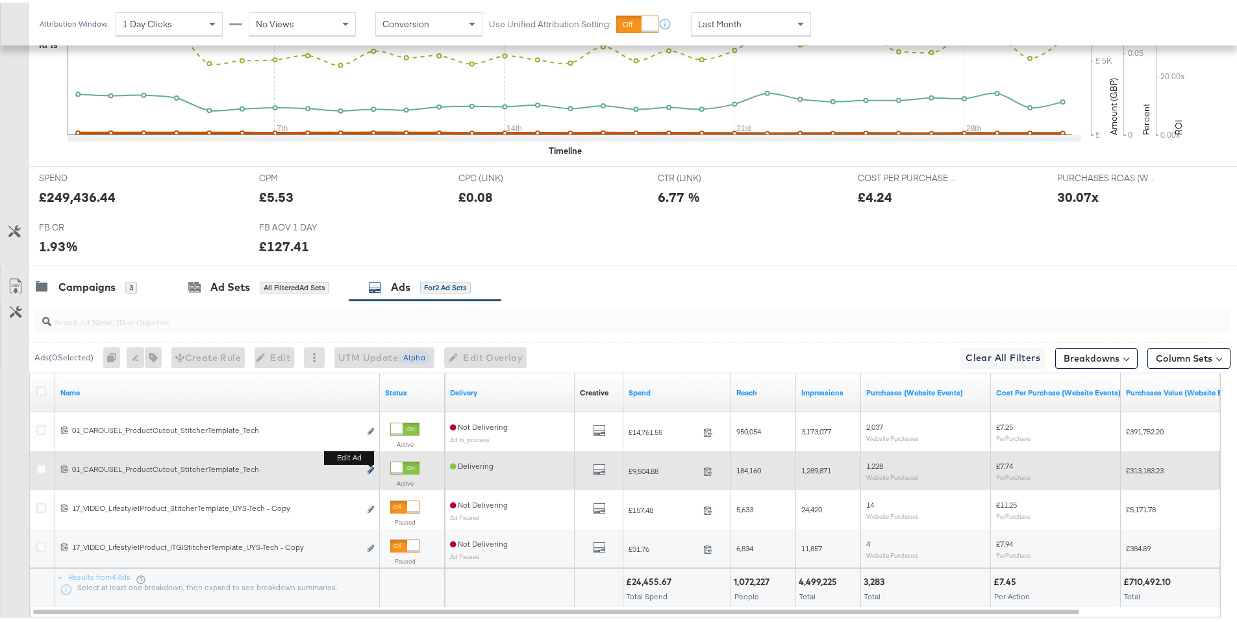
click at [372, 468] on icon "link" at bounding box center [370, 467] width 6 height 7
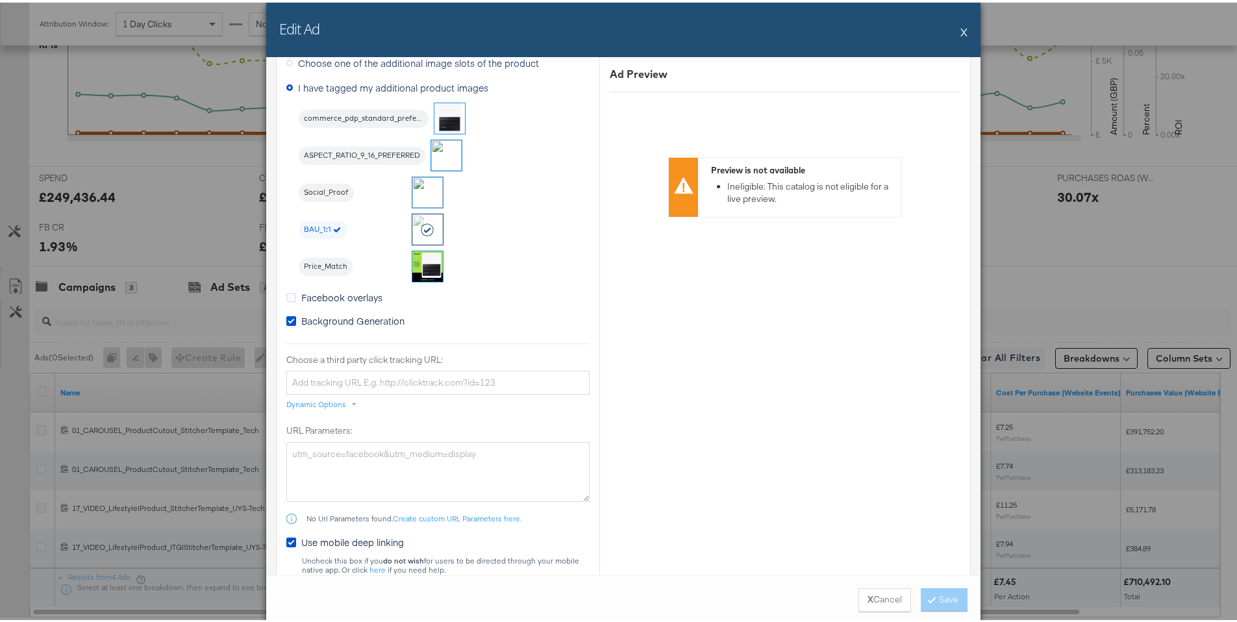
scroll to position [1065, 0]
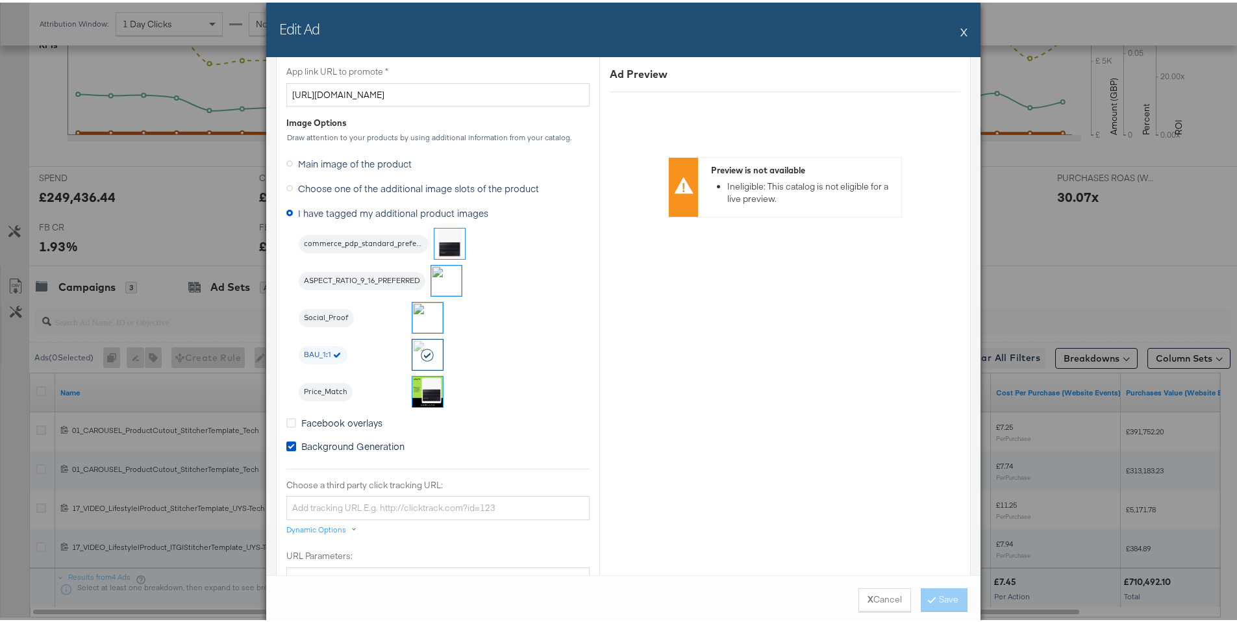
click at [423, 314] on img at bounding box center [427, 315] width 31 height 31
click at [952, 595] on button "Save" at bounding box center [943, 597] width 47 height 23
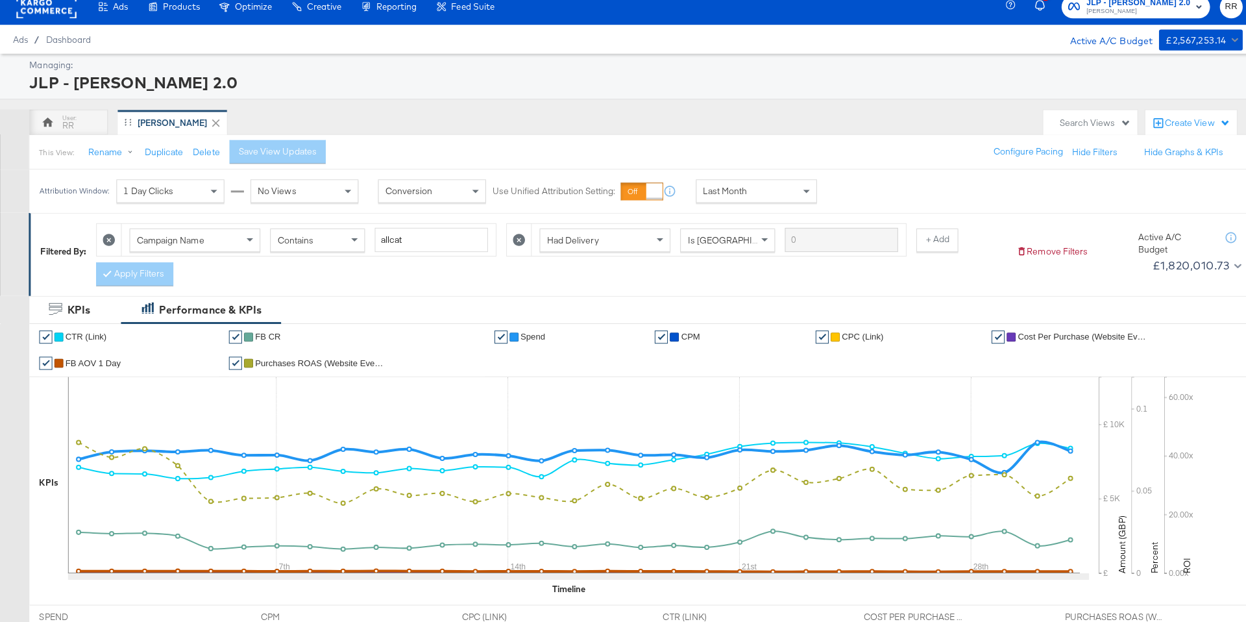
scroll to position [0, 0]
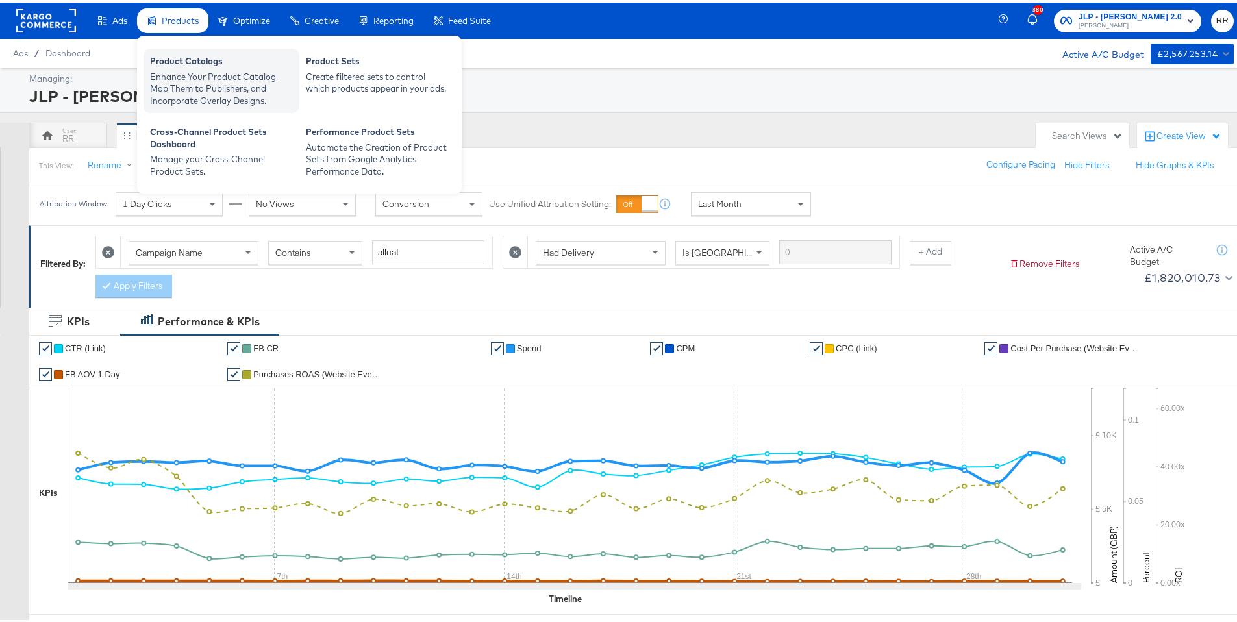
click at [188, 56] on div "Product Catalogs" at bounding box center [221, 61] width 143 height 16
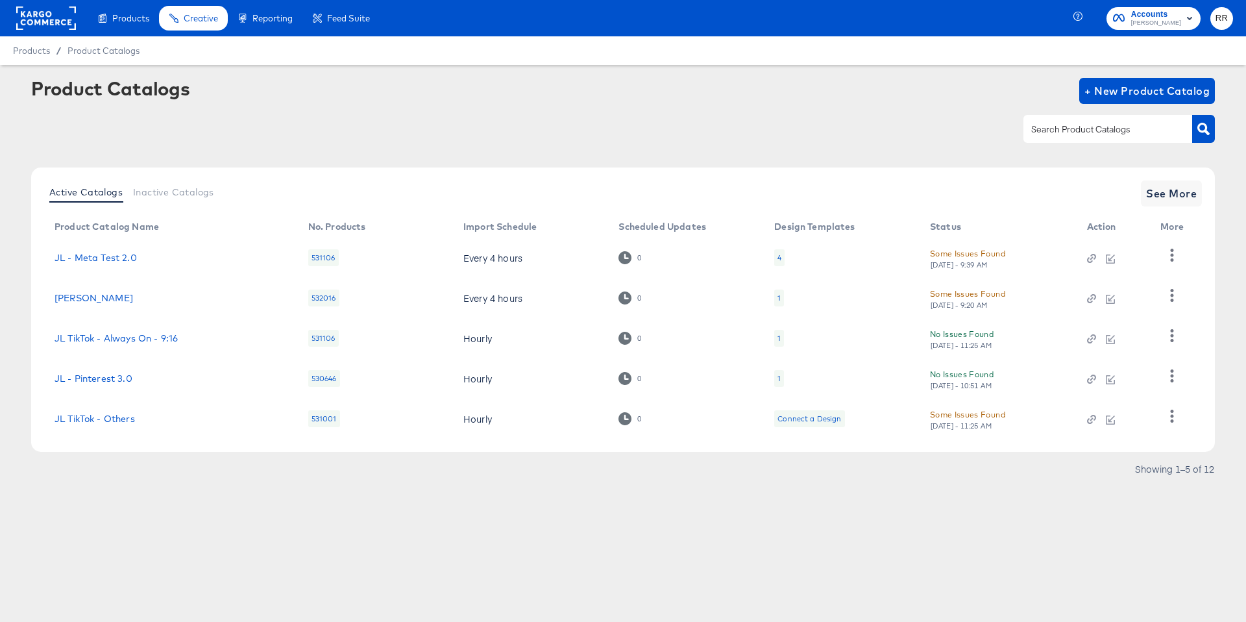
click at [1103, 131] on input "text" at bounding box center [1098, 129] width 138 height 15
type input "sho"
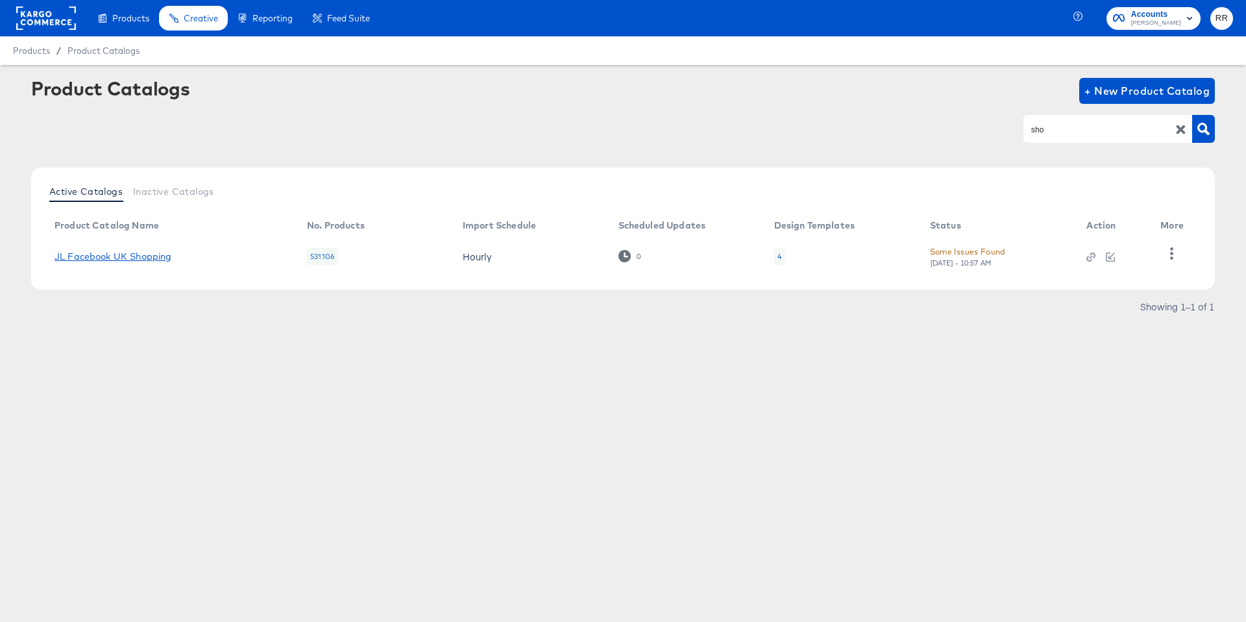
click at [145, 256] on link "JL Facebook UK Shopping" at bounding box center [113, 256] width 117 height 10
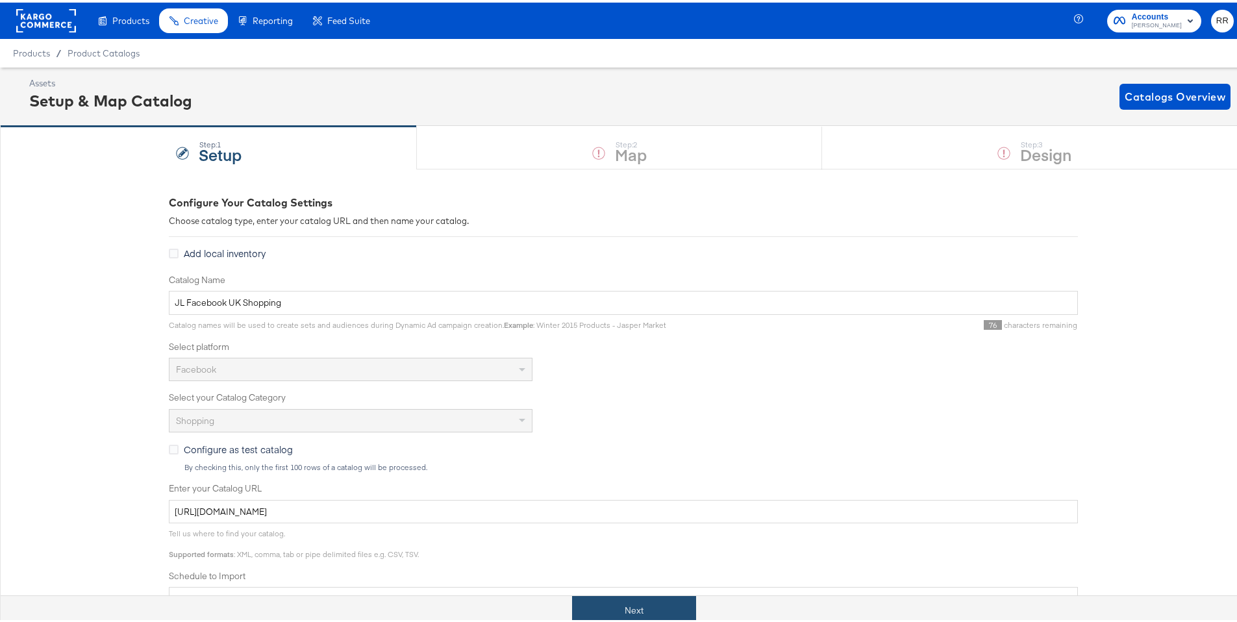
click at [644, 609] on button "Next" at bounding box center [634, 607] width 124 height 29
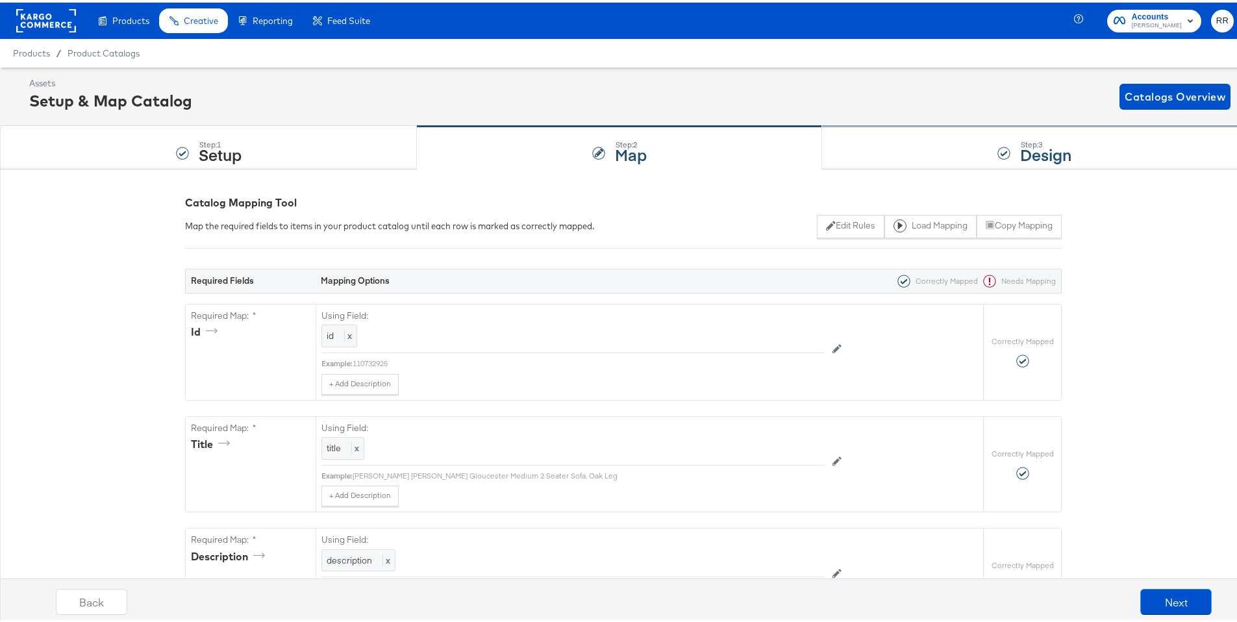
click at [1020, 153] on strong "Design" at bounding box center [1045, 151] width 51 height 21
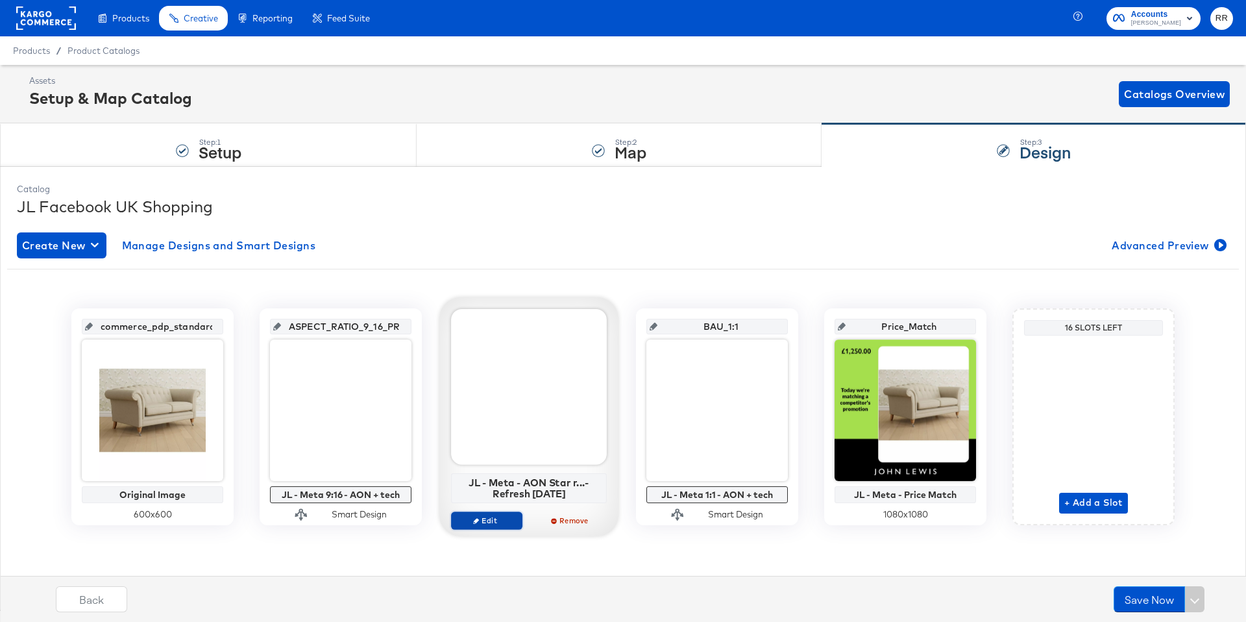
click at [480, 520] on span "Edit" at bounding box center [487, 520] width 60 height 10
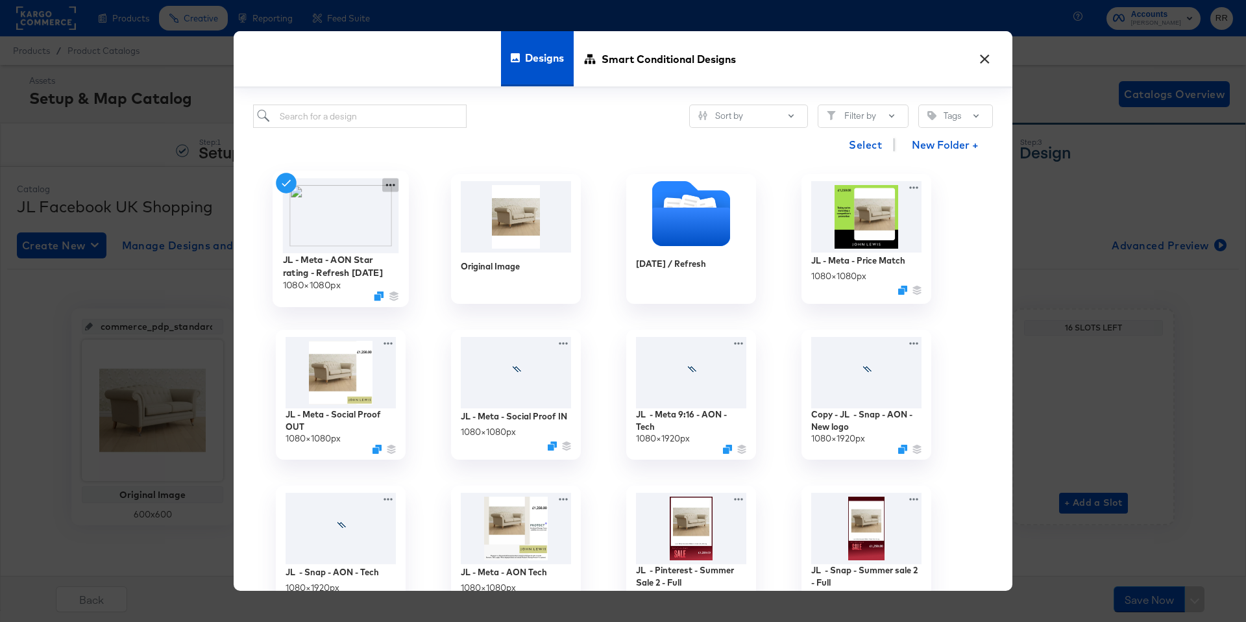
click at [395, 186] on icon at bounding box center [390, 186] width 16 height 14
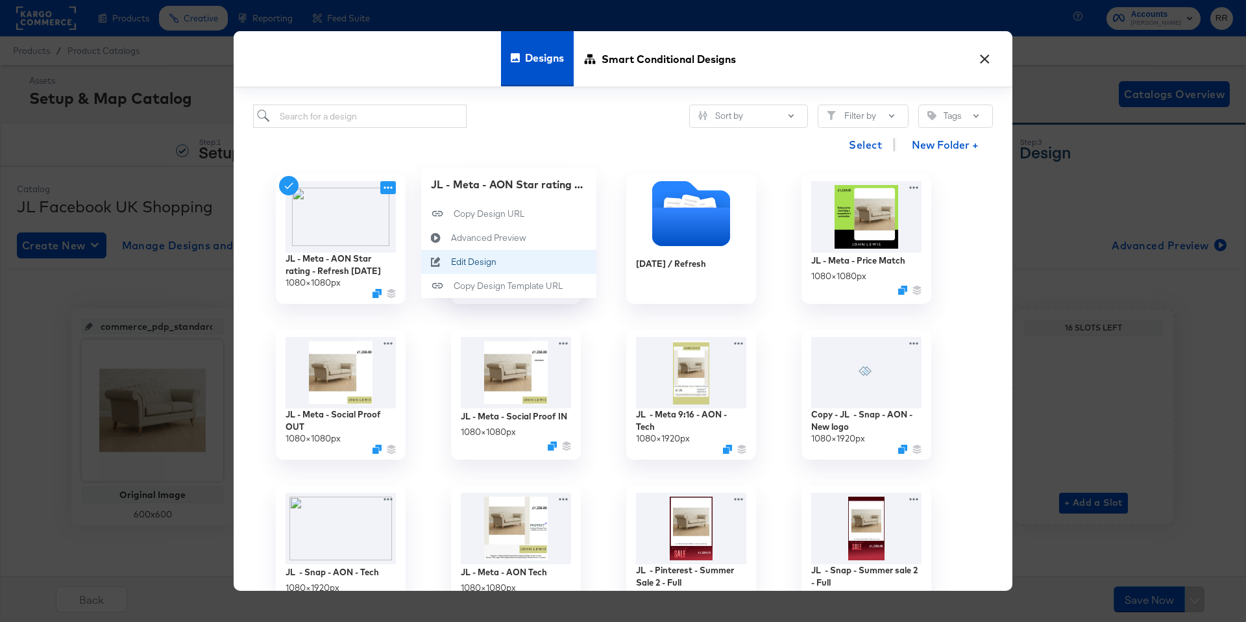
click at [451, 262] on div "Edit Design Edit Design" at bounding box center [451, 262] width 0 height 0
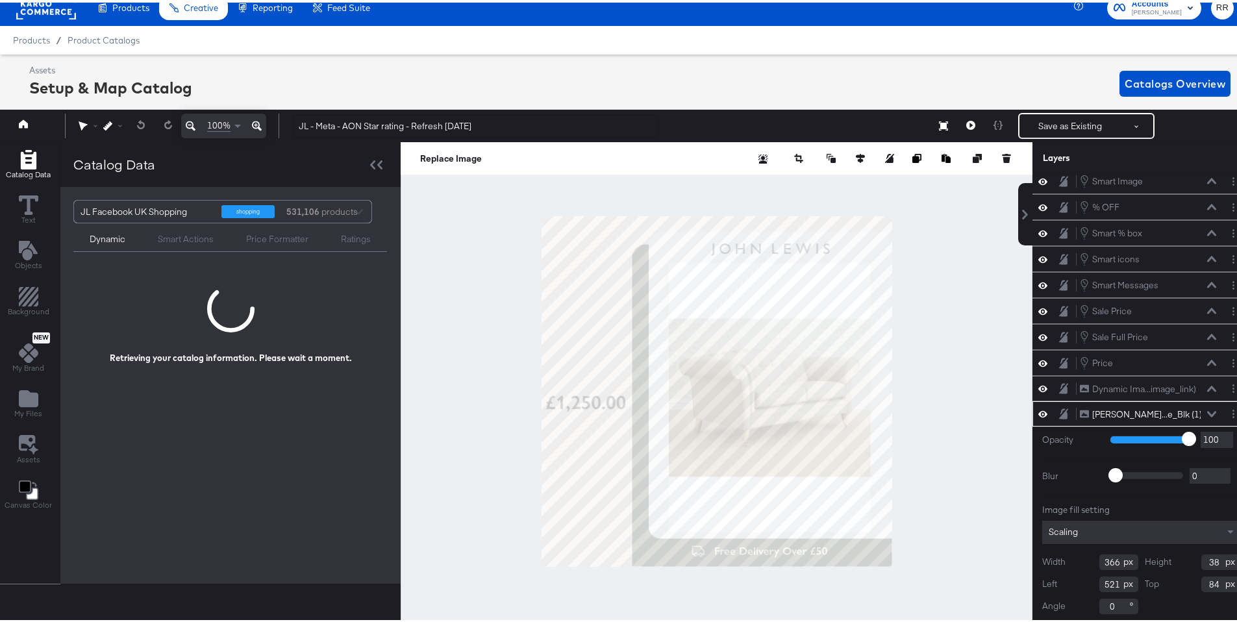
scroll to position [134, 0]
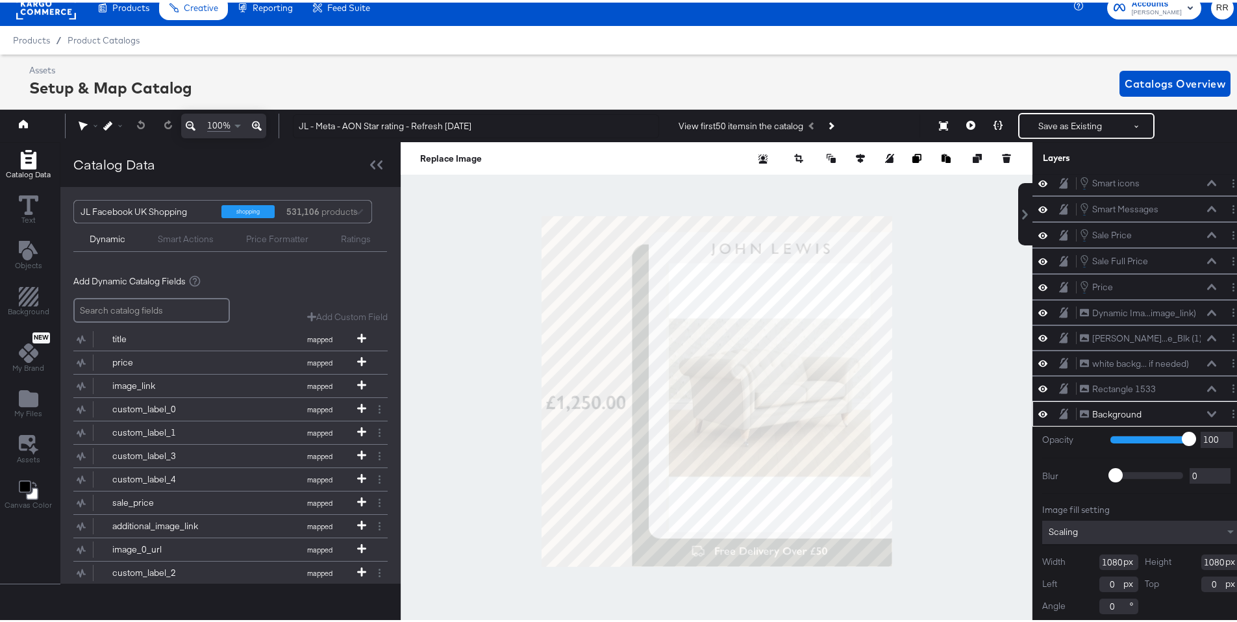
click at [959, 293] on div at bounding box center [717, 389] width 632 height 499
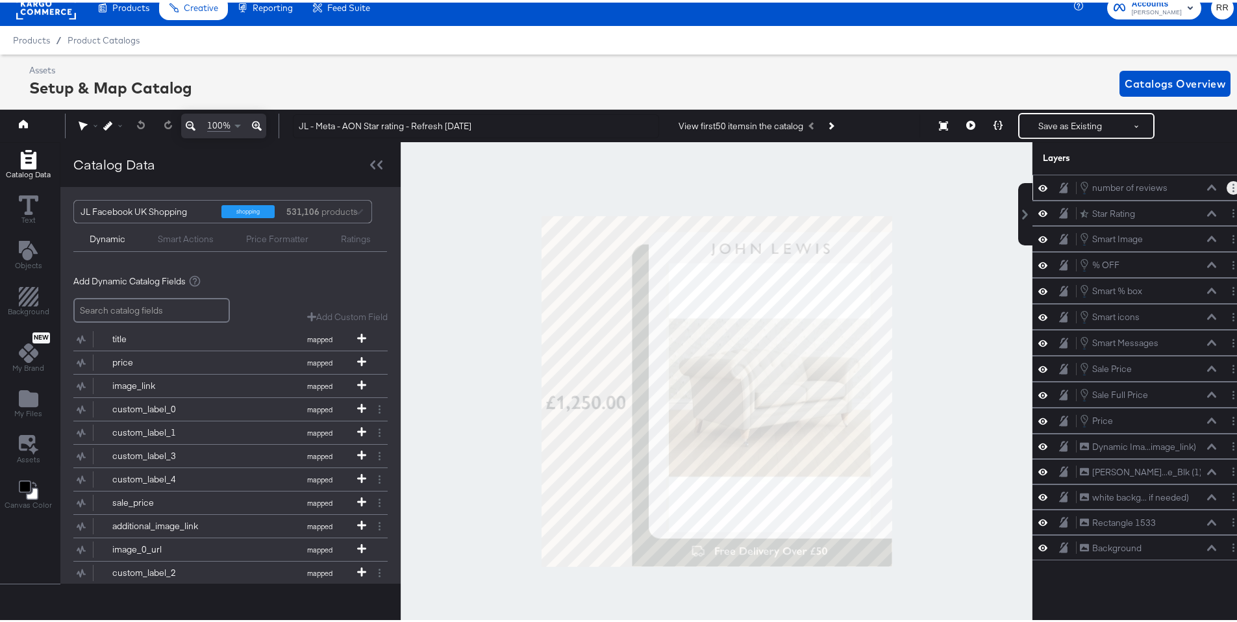
click at [1232, 187] on icon "Layer Options" at bounding box center [1233, 185] width 2 height 8
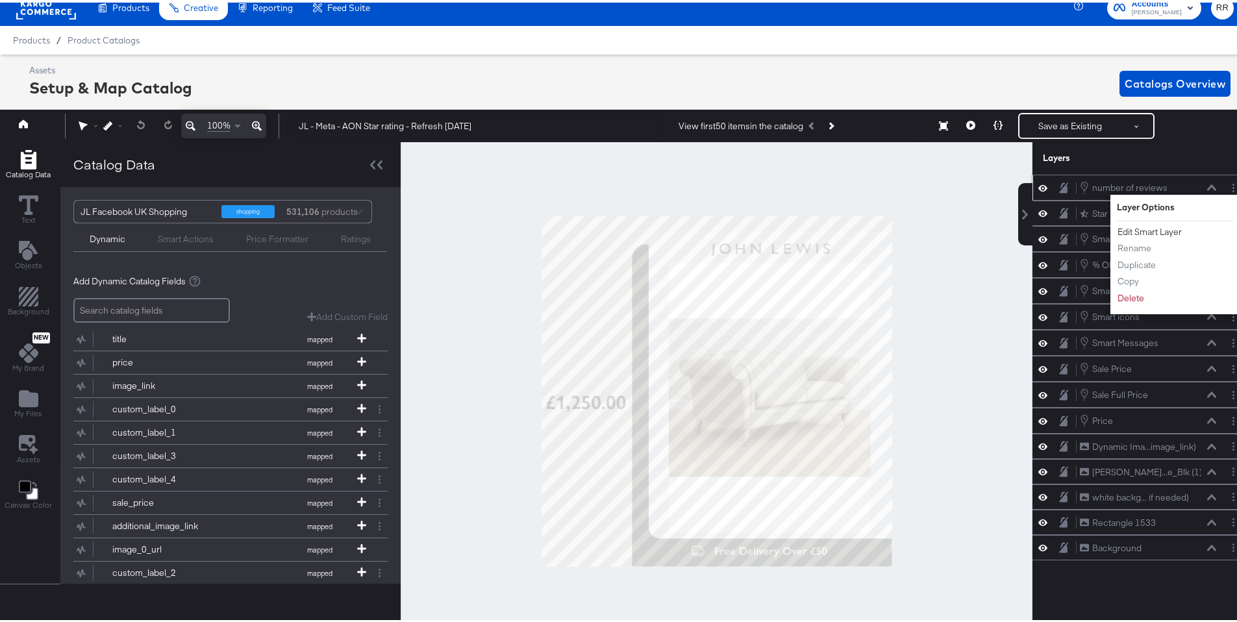
click at [1159, 230] on button "Edit Smart Layer" at bounding box center [1150, 230] width 66 height 14
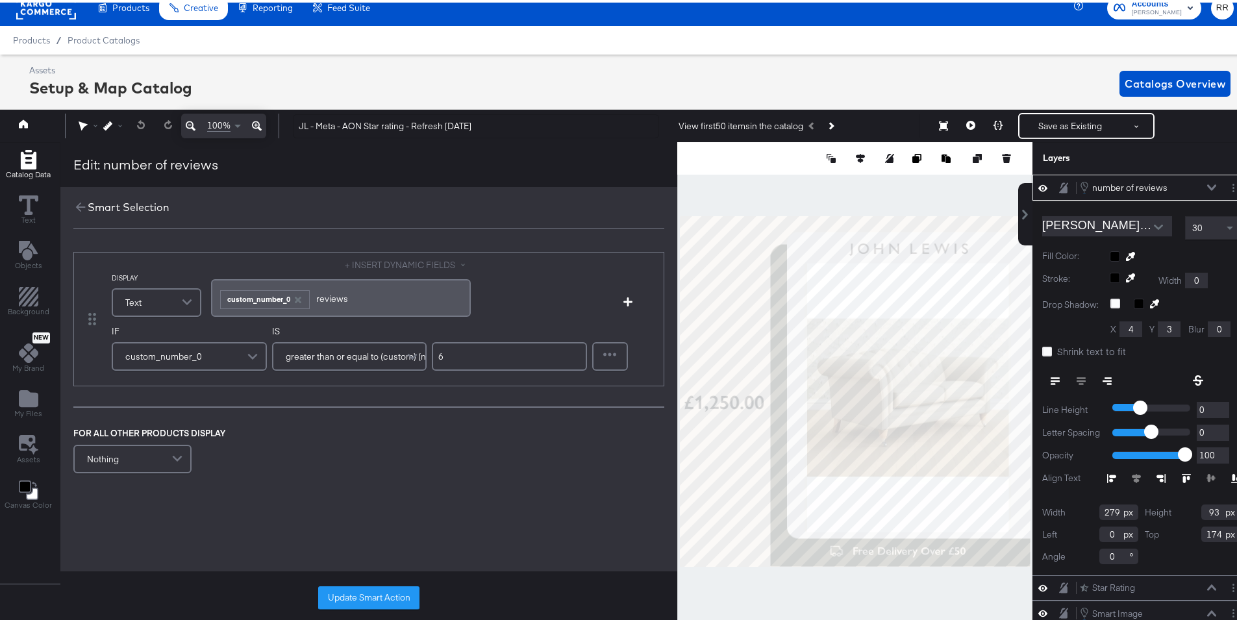
click at [232, 357] on div "custom_number_0" at bounding box center [189, 354] width 153 height 26
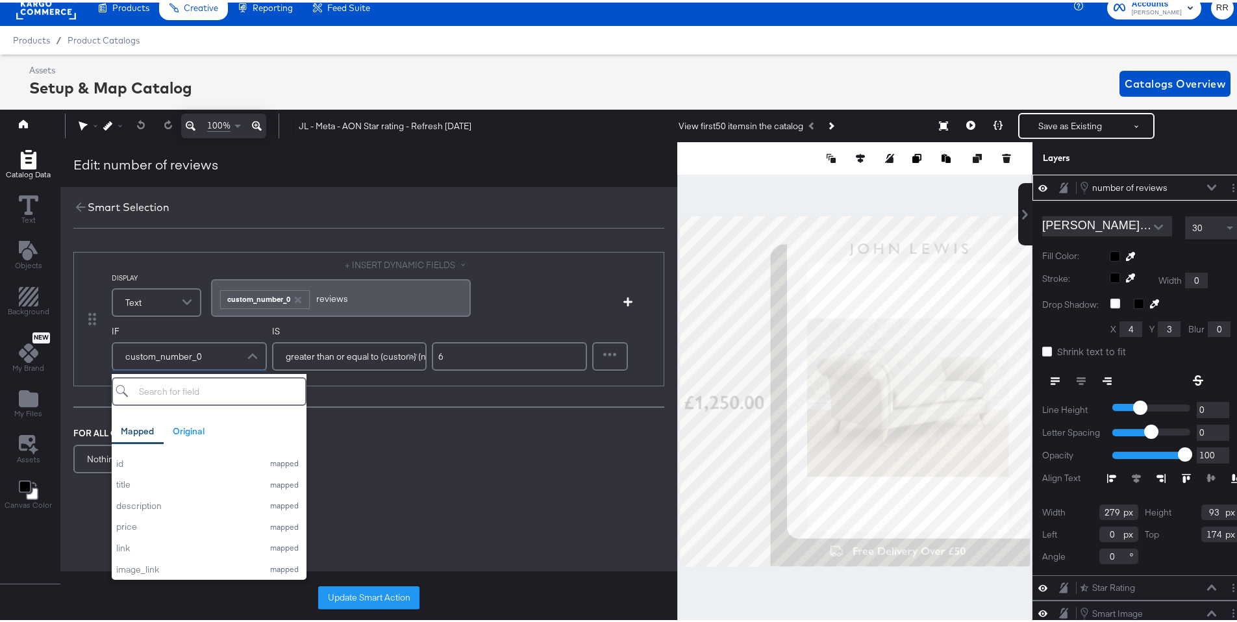
click at [491, 436] on div "FOR ALL OTHER PRODUCTS DISPLAY Nothing" at bounding box center [368, 449] width 591 height 49
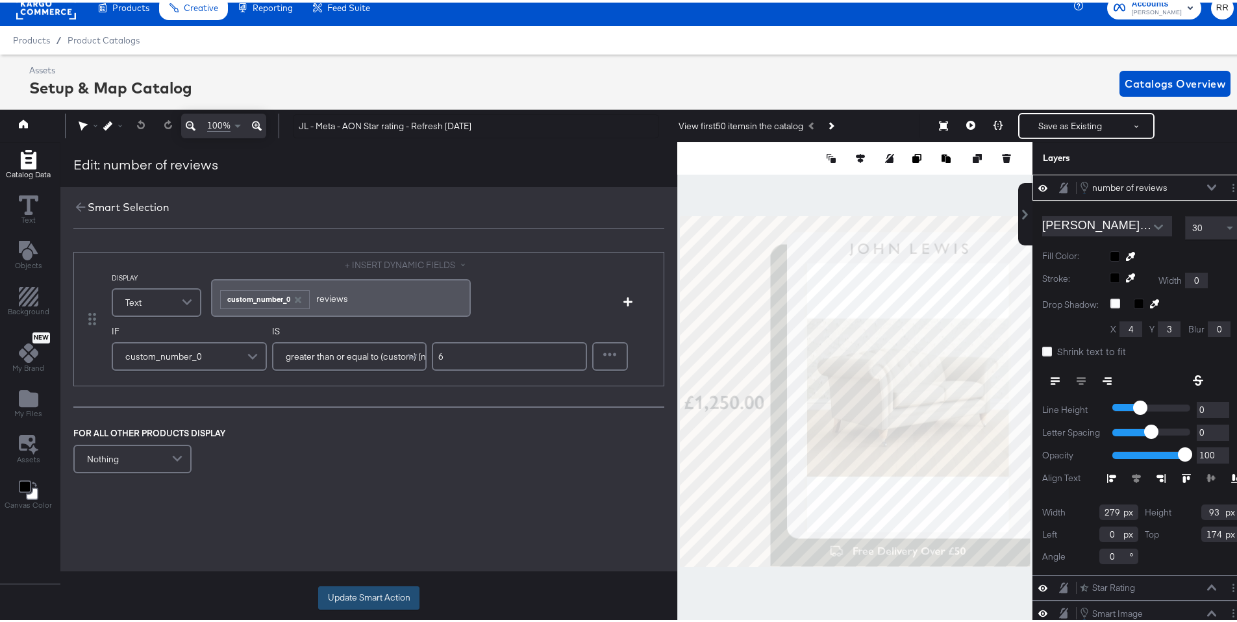
click at [412, 587] on button "Update Smart Action" at bounding box center [368, 595] width 101 height 23
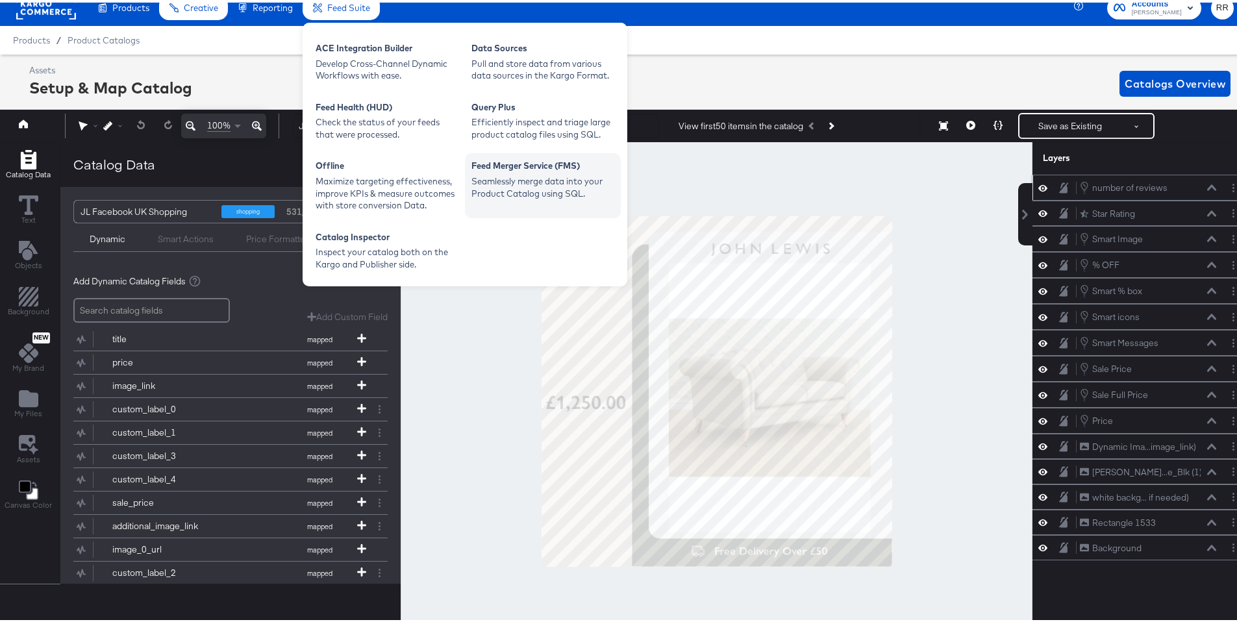
scroll to position [10, 0]
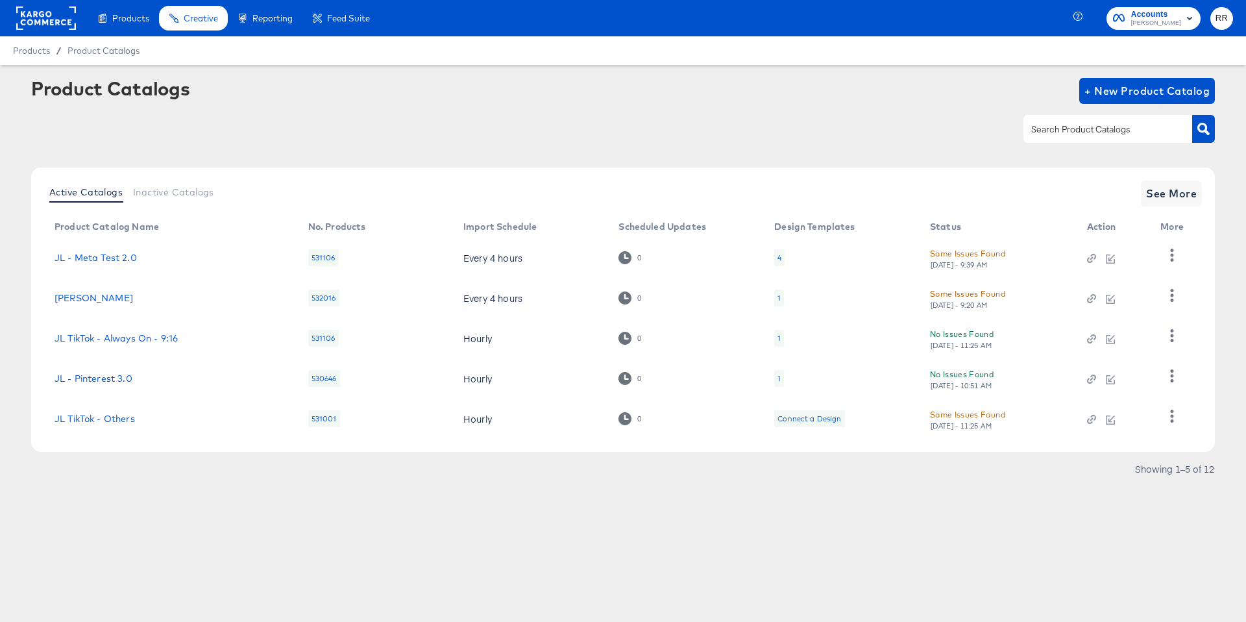
click at [1085, 133] on input "text" at bounding box center [1098, 129] width 138 height 15
type input "sho"
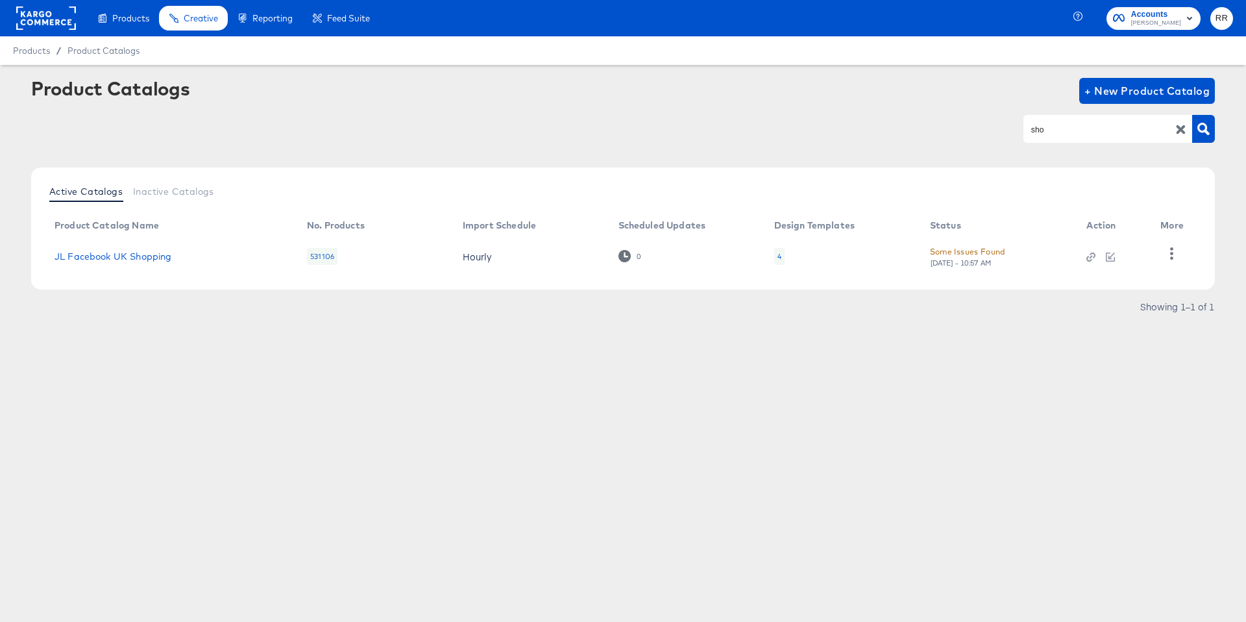
click at [782, 260] on div "4" at bounding box center [779, 256] width 10 height 17
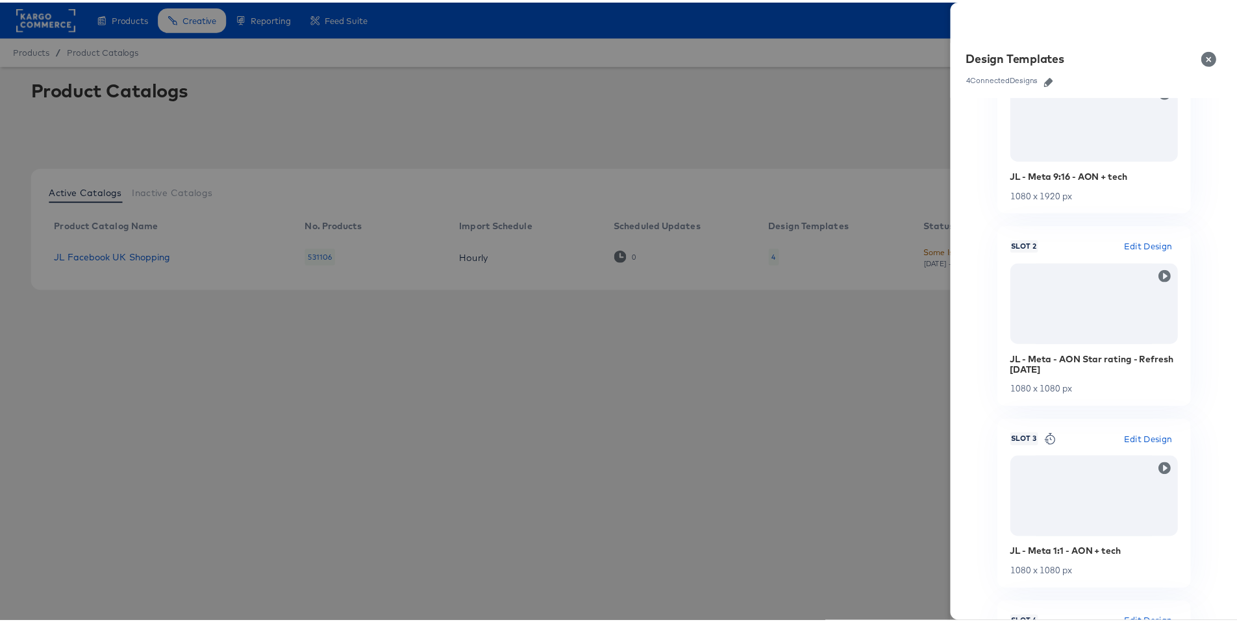
scroll to position [186, 0]
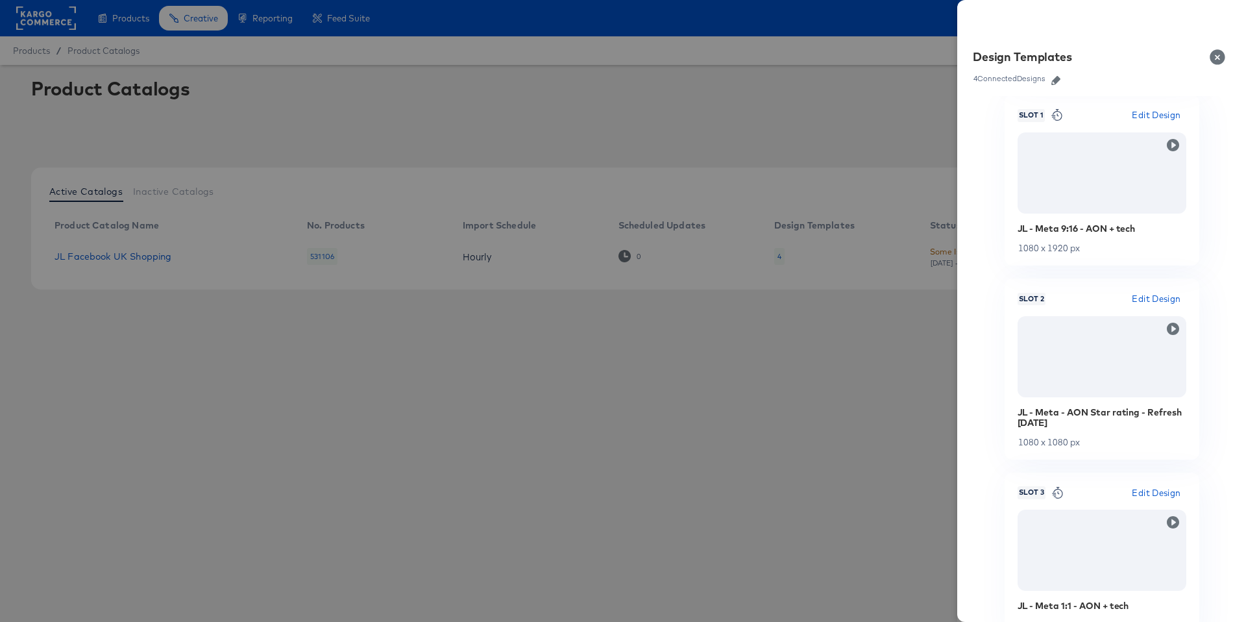
click at [1159, 301] on span "Edit Design" at bounding box center [1156, 298] width 49 height 15
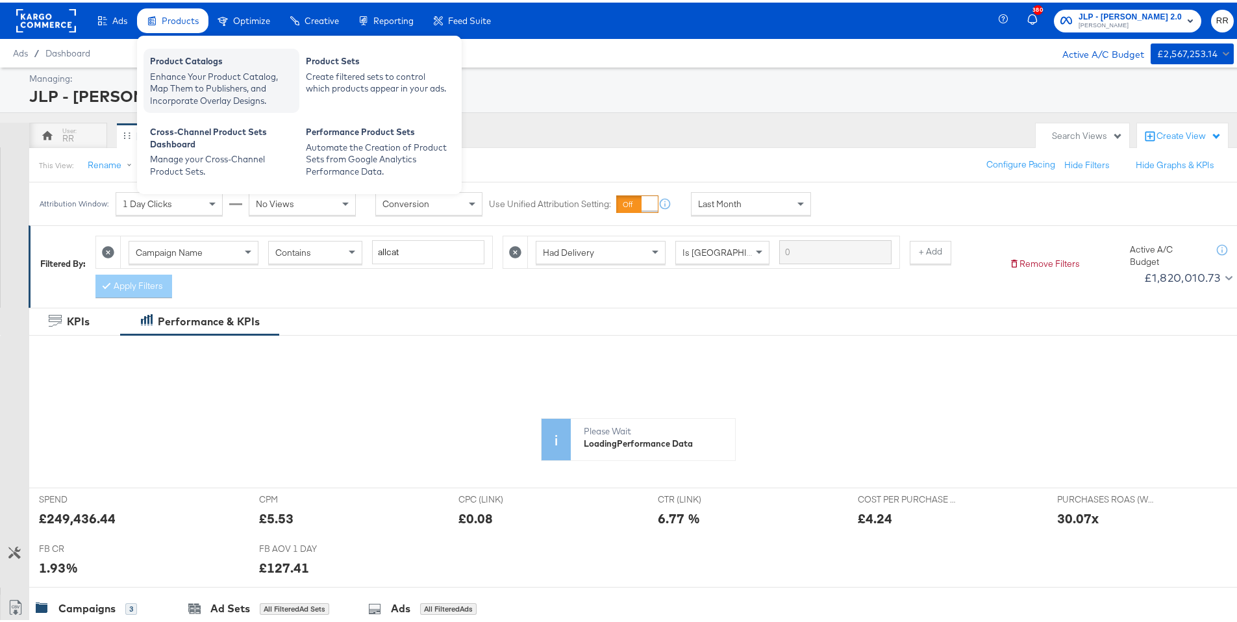
click at [192, 80] on div "Enhance Your Product Catalog, Map Them to Publishers, and Incorporate Overlay D…" at bounding box center [221, 86] width 143 height 36
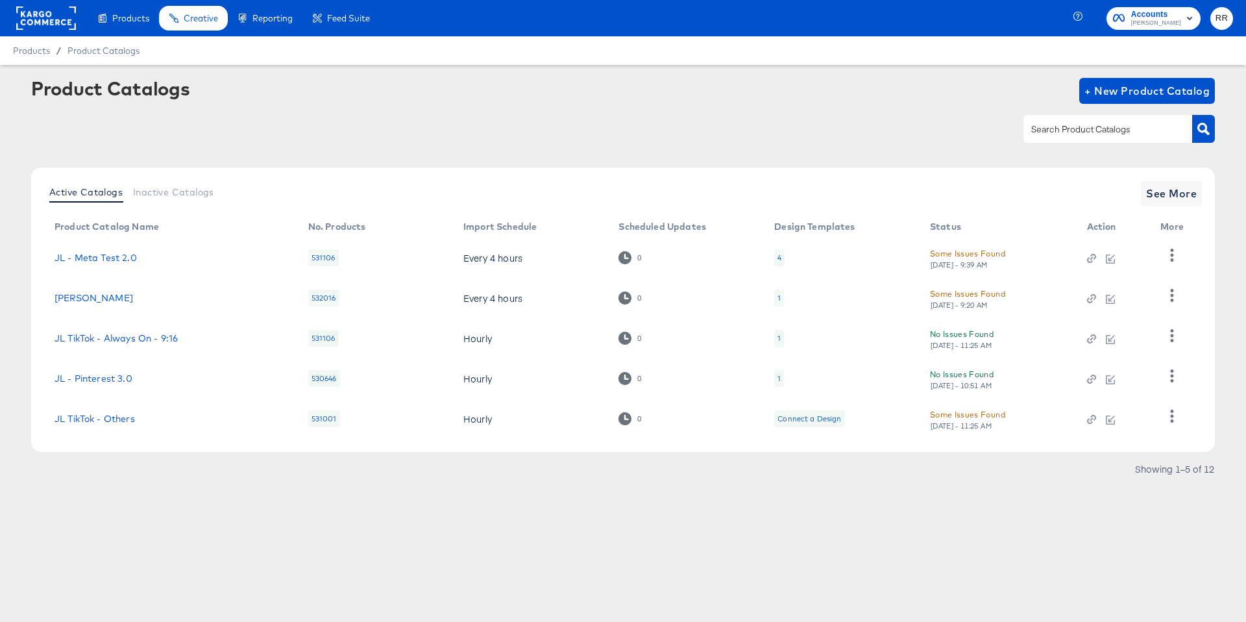
click at [1076, 136] on input "text" at bounding box center [1098, 129] width 138 height 15
type input "sho"
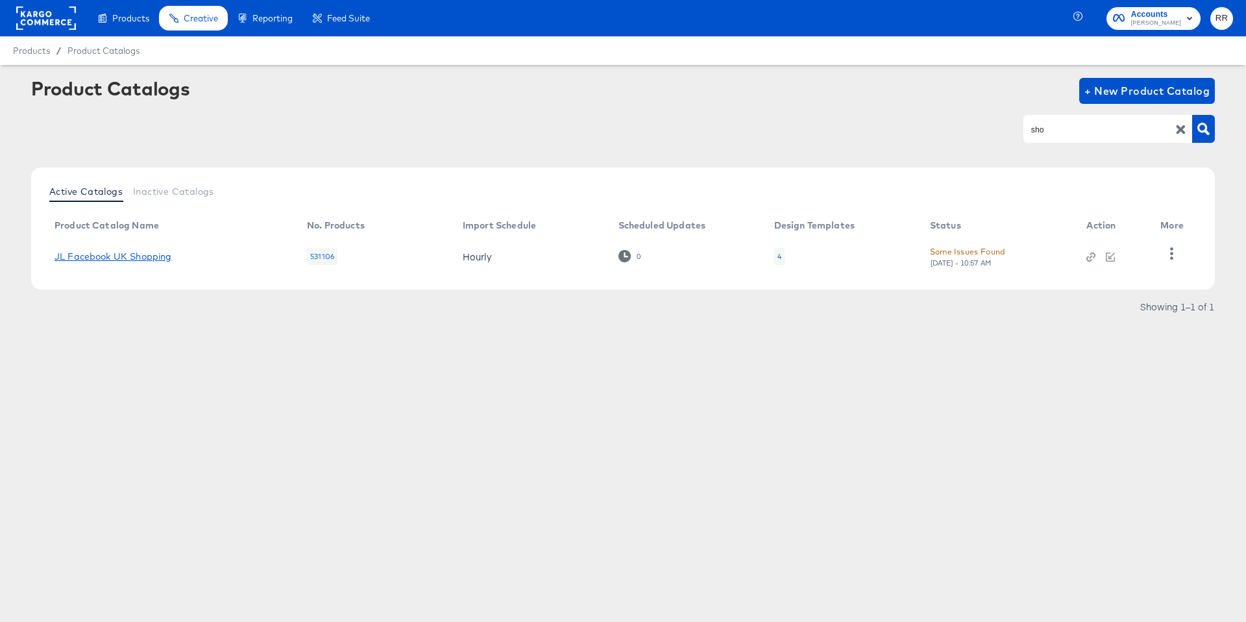
click at [123, 257] on link "JL Facebook UK Shopping" at bounding box center [113, 256] width 117 height 10
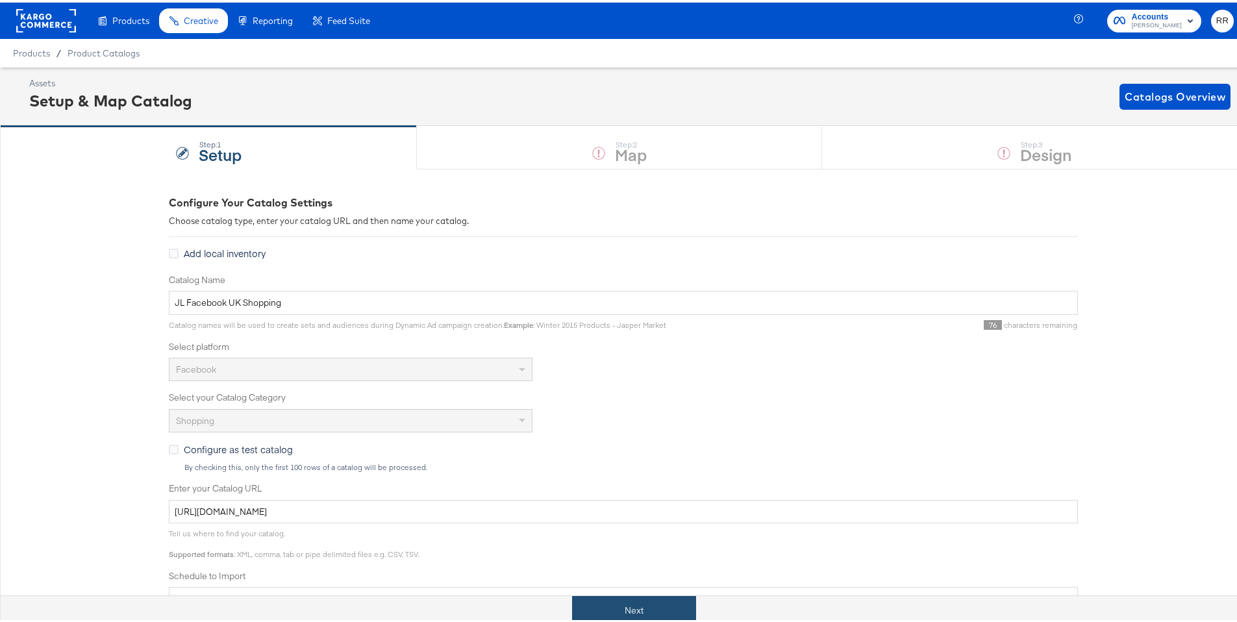
click at [626, 615] on button "Next" at bounding box center [634, 607] width 124 height 29
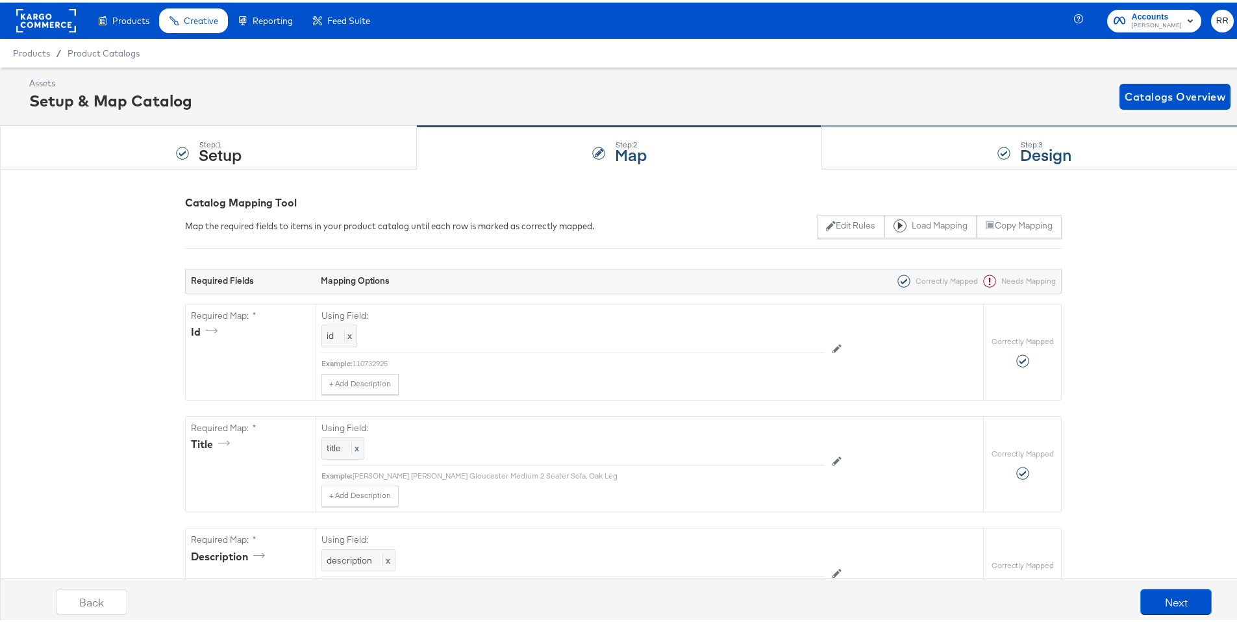
click at [961, 154] on div "Step: 3 Design" at bounding box center [1034, 145] width 425 height 43
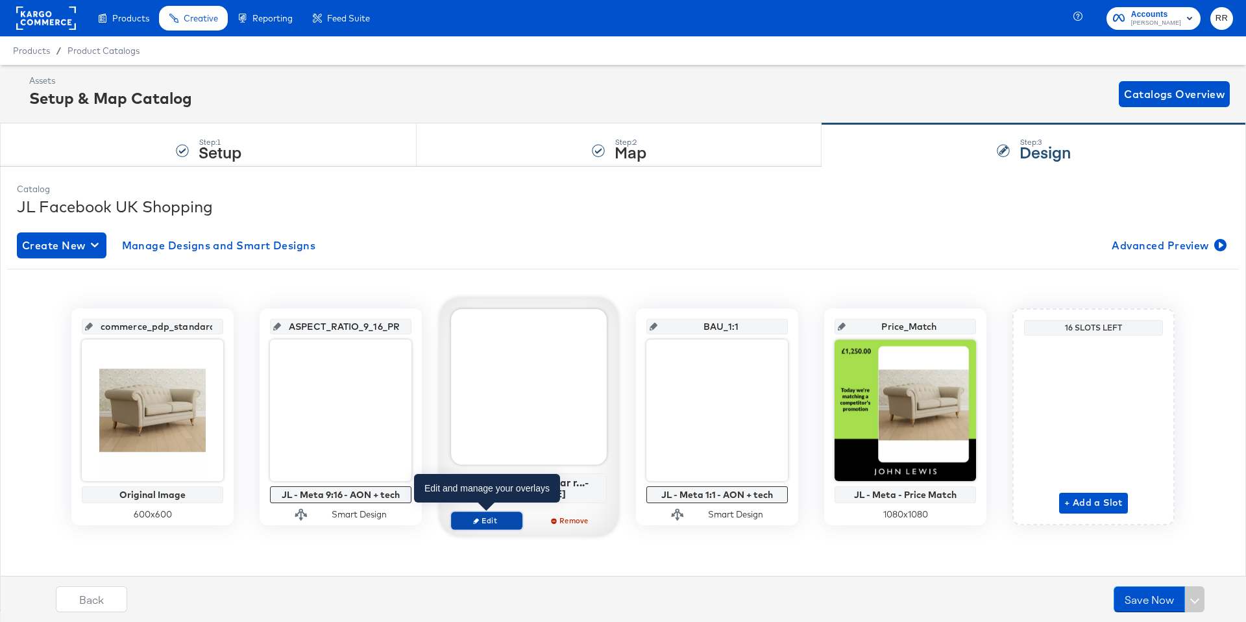
click at [491, 518] on span "Edit" at bounding box center [487, 520] width 60 height 10
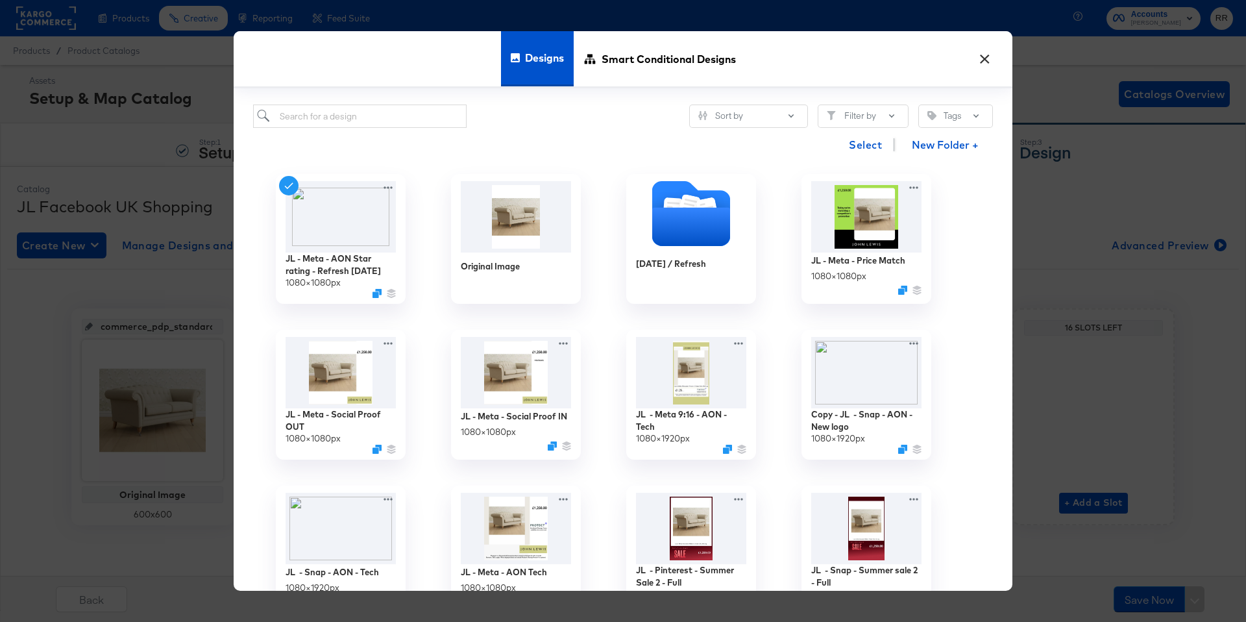
click at [987, 60] on button "×" at bounding box center [984, 55] width 23 height 23
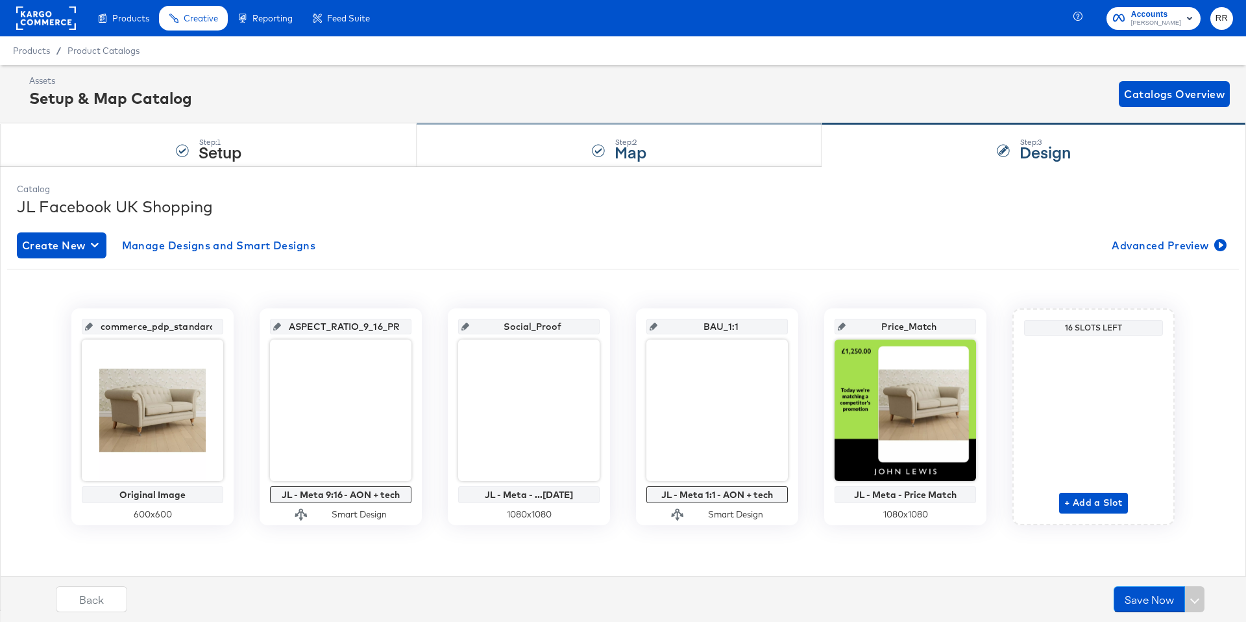
click at [518, 143] on div "Step: 2 Map" at bounding box center [619, 145] width 405 height 43
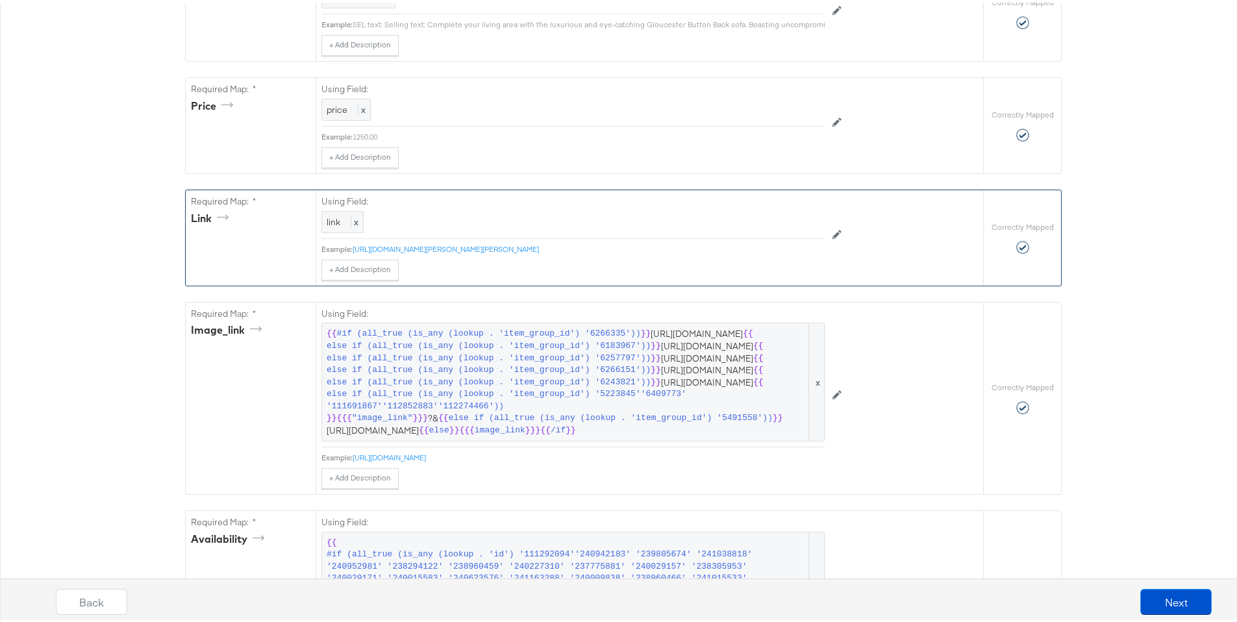
scroll to position [2306, 0]
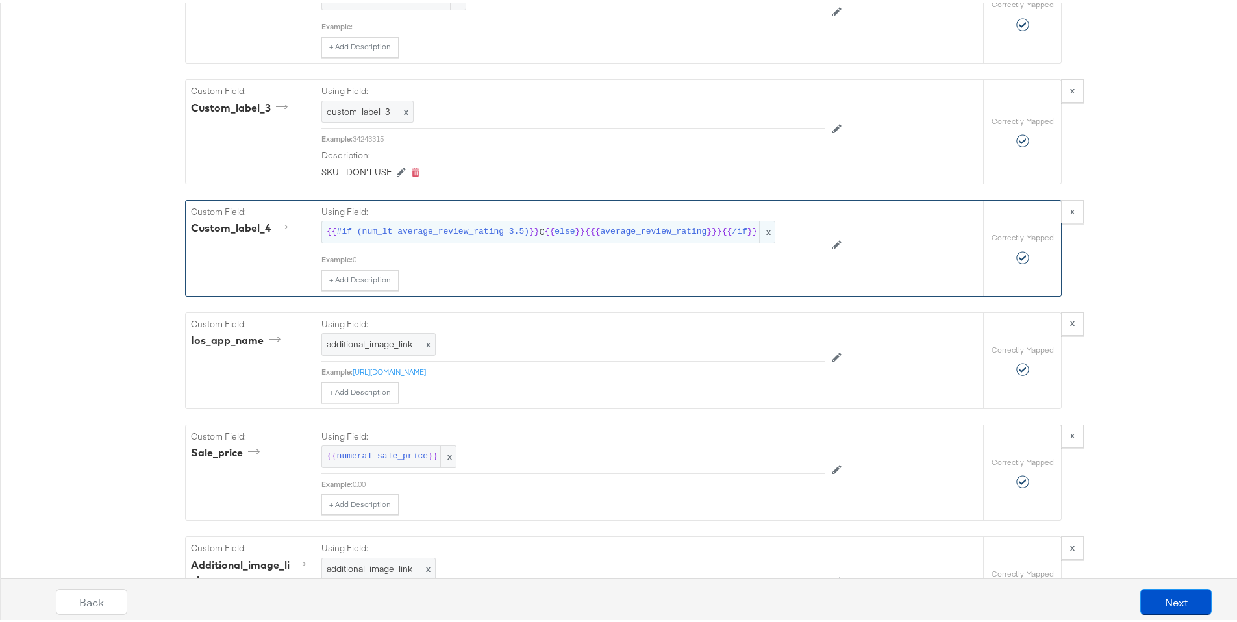
click at [529, 236] on span "}}" at bounding box center [534, 229] width 10 height 12
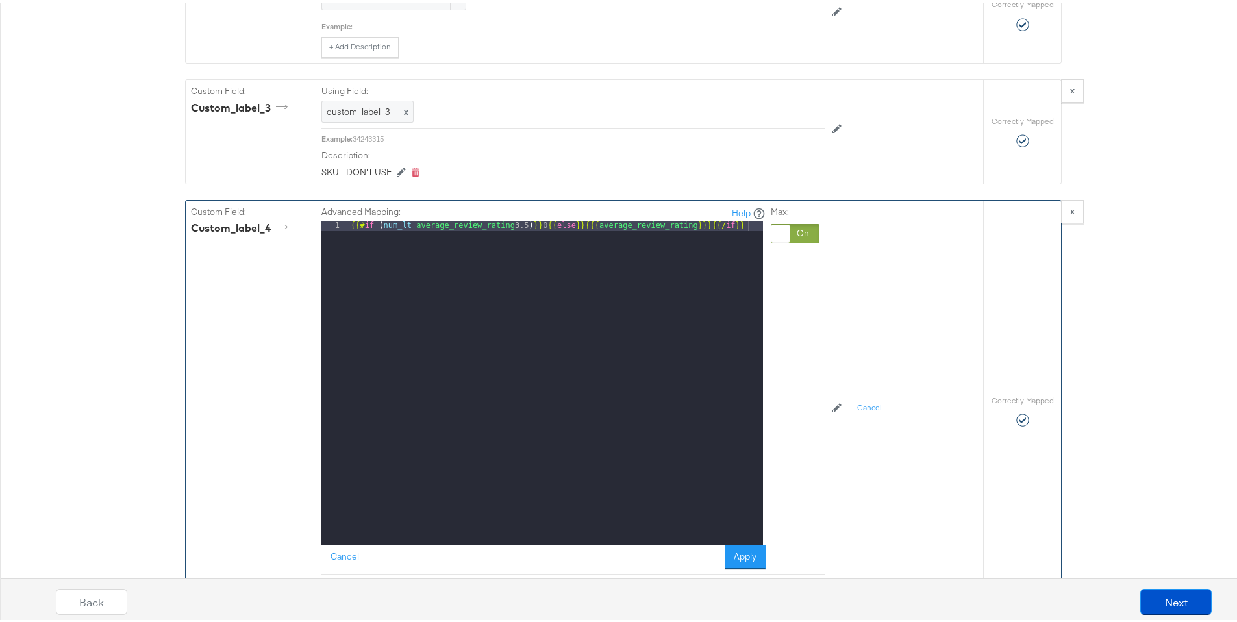
click at [782, 240] on div at bounding box center [780, 231] width 18 height 18
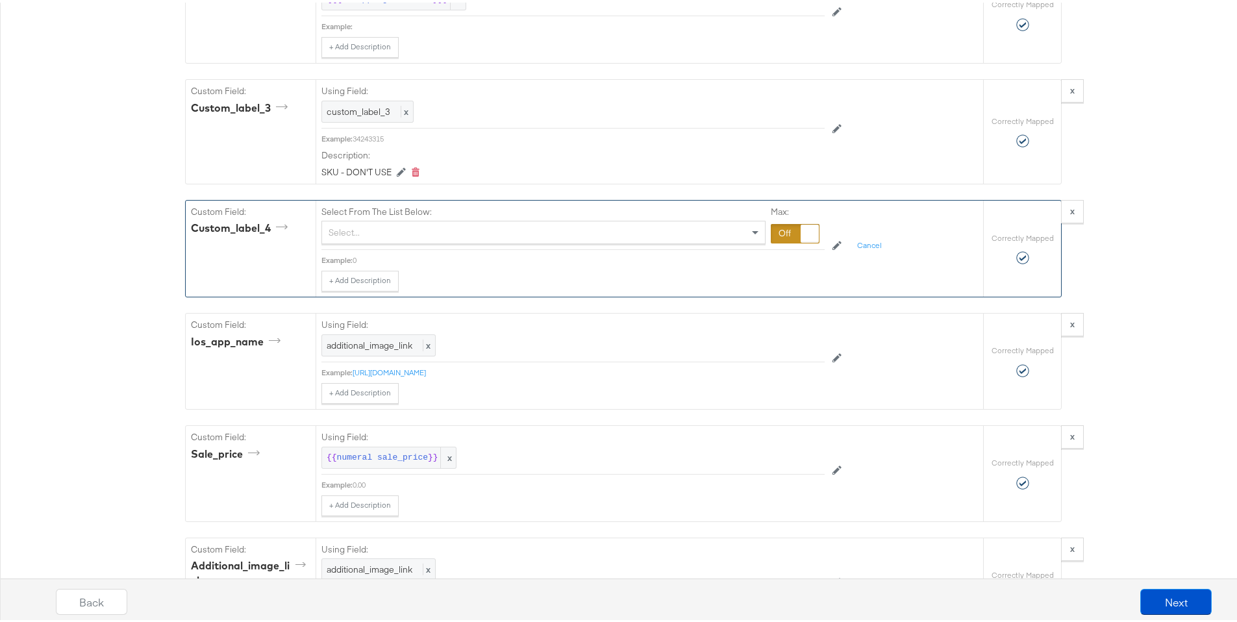
click at [779, 241] on div at bounding box center [795, 230] width 49 height 19
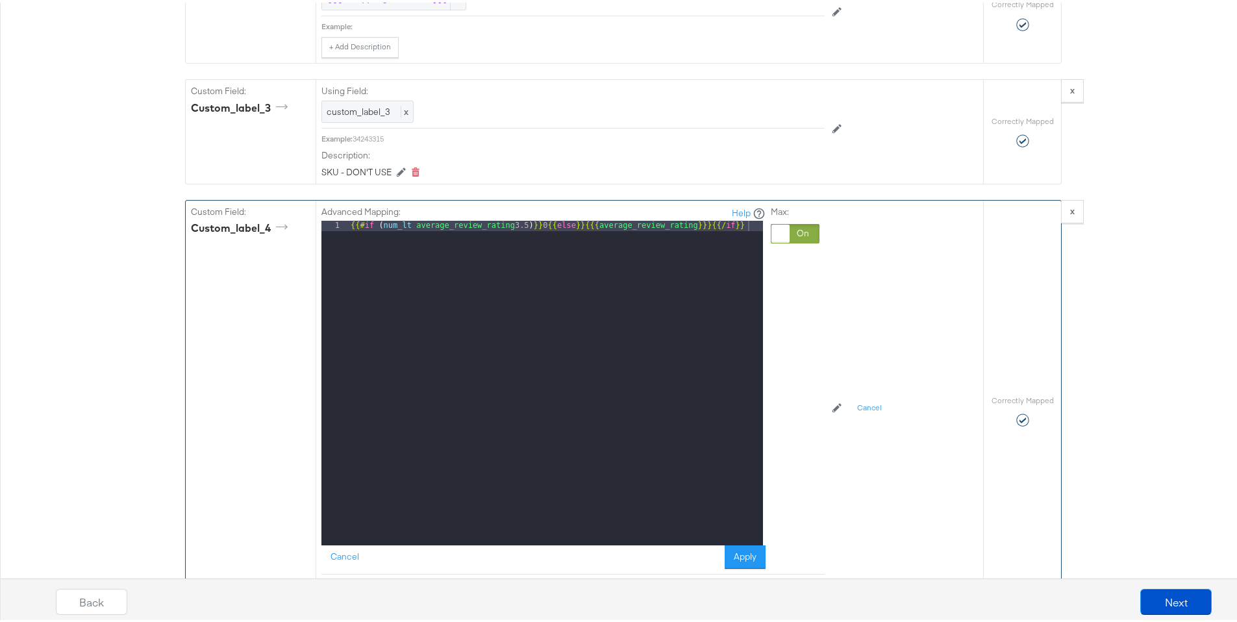
click at [776, 240] on div at bounding box center [780, 231] width 18 height 18
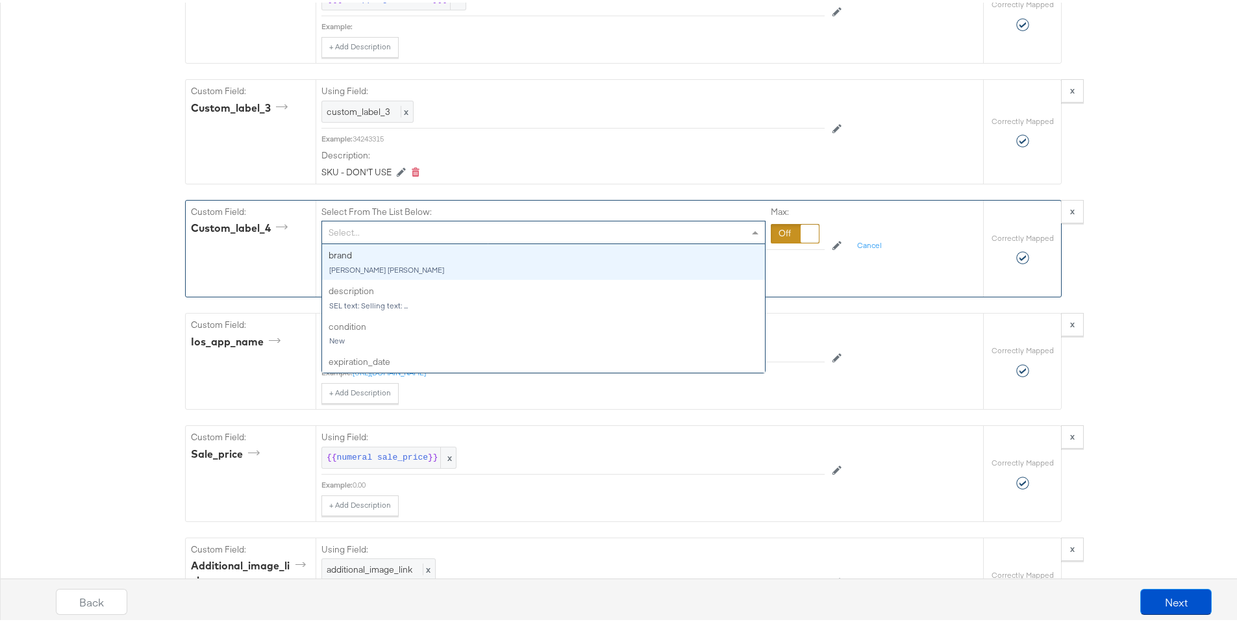
click at [748, 241] on span at bounding box center [756, 230] width 16 height 22
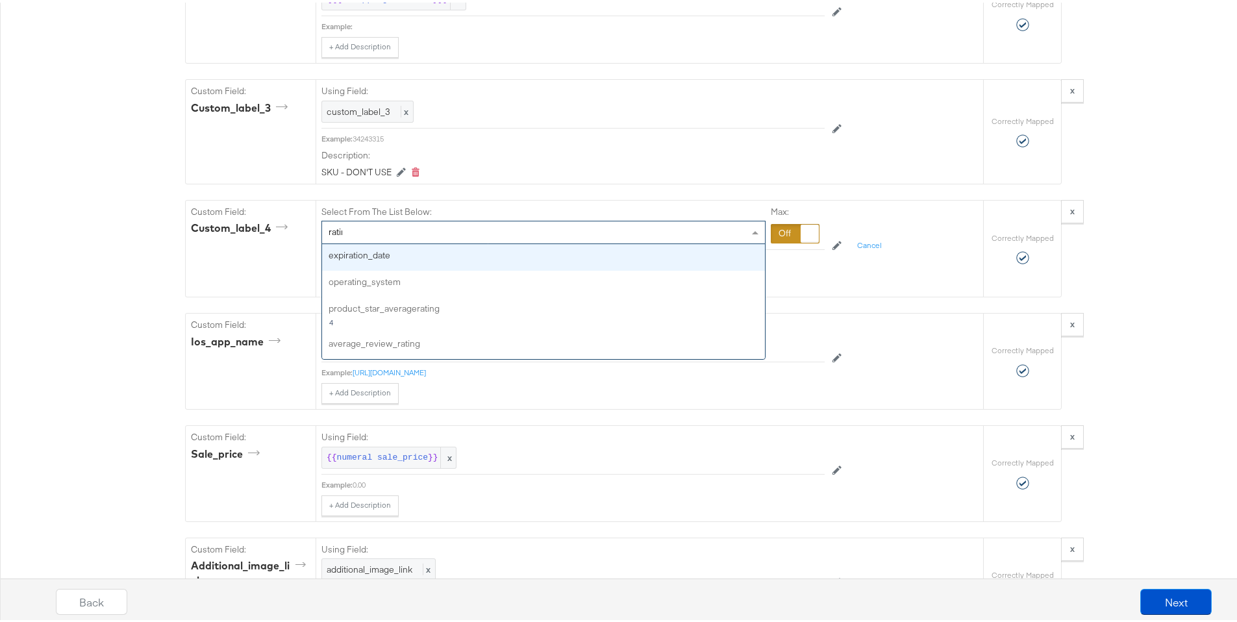
type input "rating"
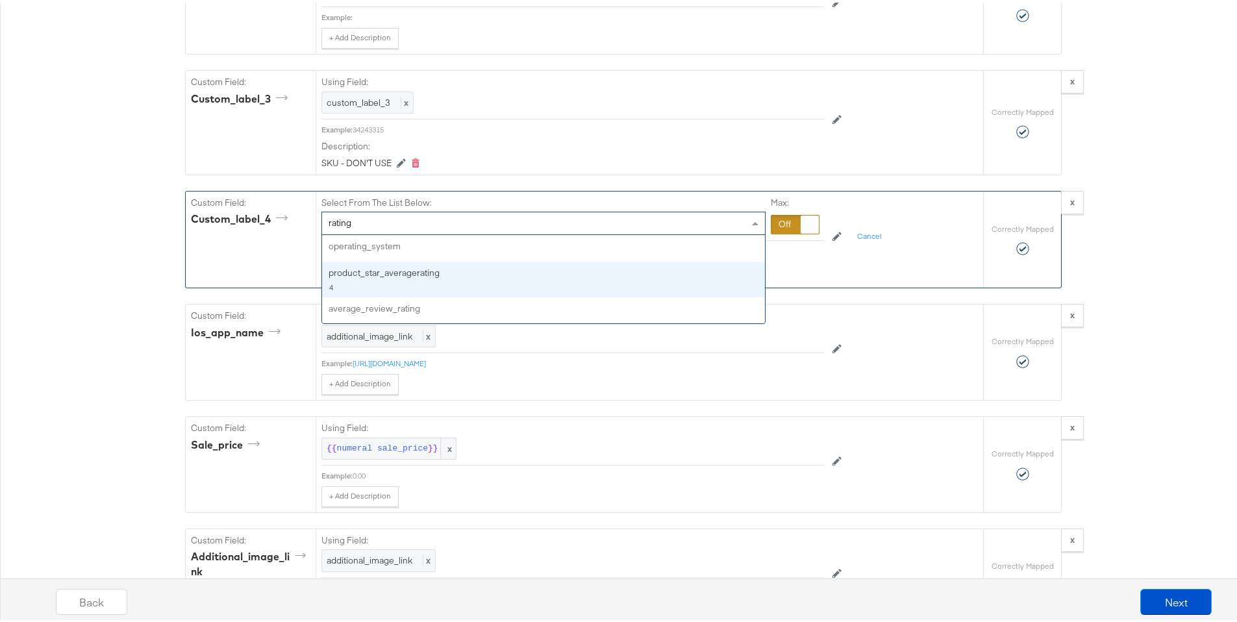
scroll to position [2326, 0]
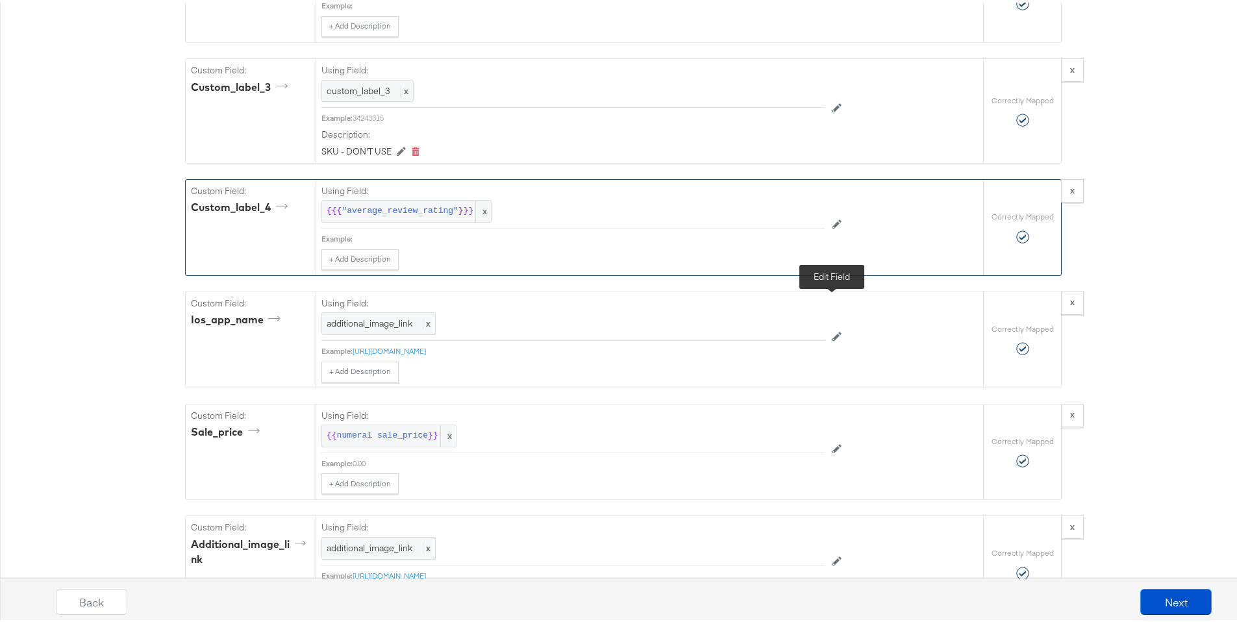
click at [832, 226] on icon at bounding box center [836, 221] width 9 height 9
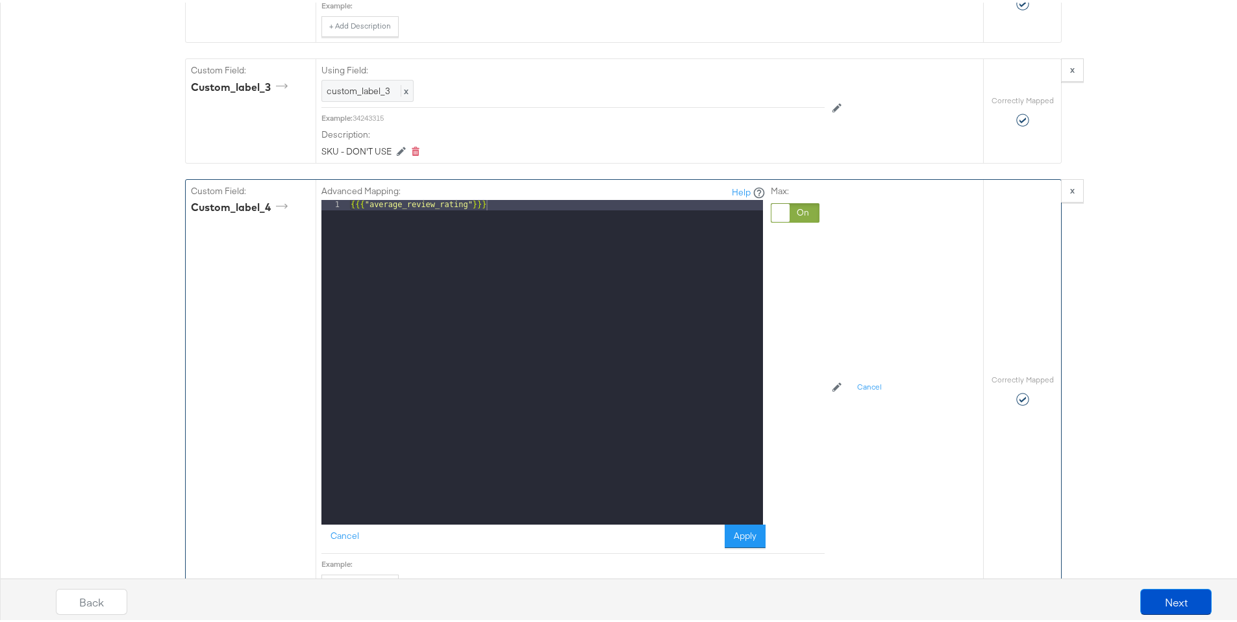
click at [852, 297] on div "Advanced Mapping: Help 1 {{{ "average_review_rating" }}} XXXXXXXXXXXXXXXXXXXXXX…" at bounding box center [605, 384] width 568 height 415
click at [876, 299] on div "Advanced Mapping: Help 1 {{{ "average_review_rating" }}} XXXXXXXXXXXXXXXXXXXXXX…" at bounding box center [605, 384] width 568 height 415
click at [81, 301] on div "Catalog Mapping Tool Map the required fields to items in your product catalog u…" at bounding box center [623, 268] width 1246 height 4857
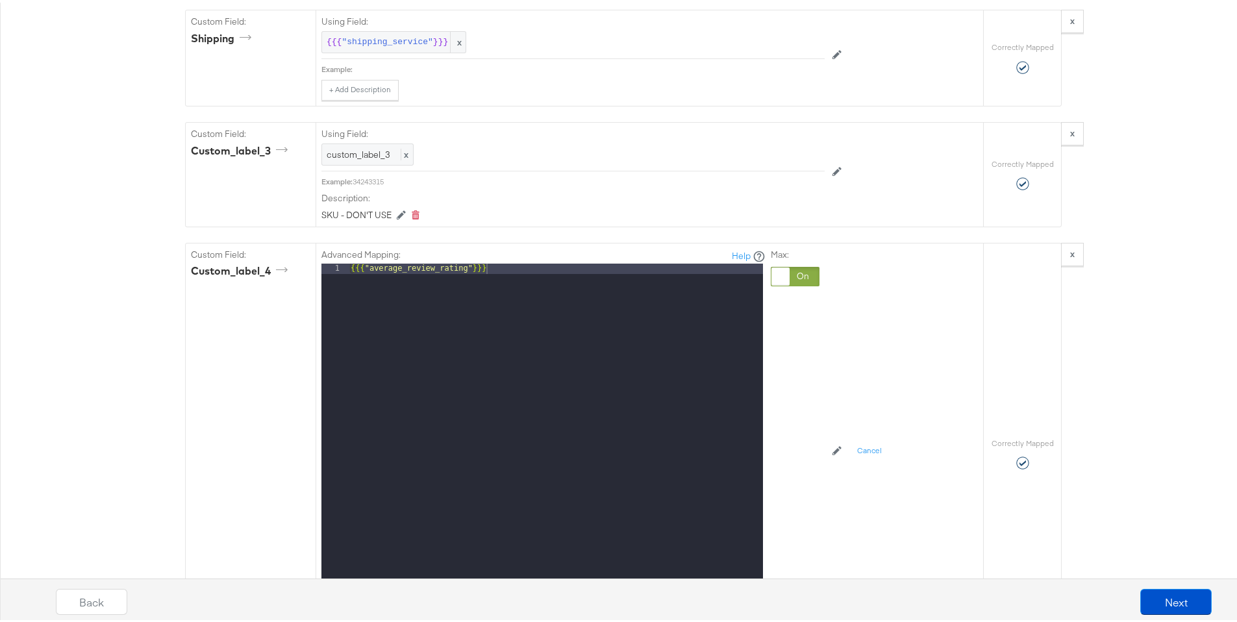
scroll to position [2247, 0]
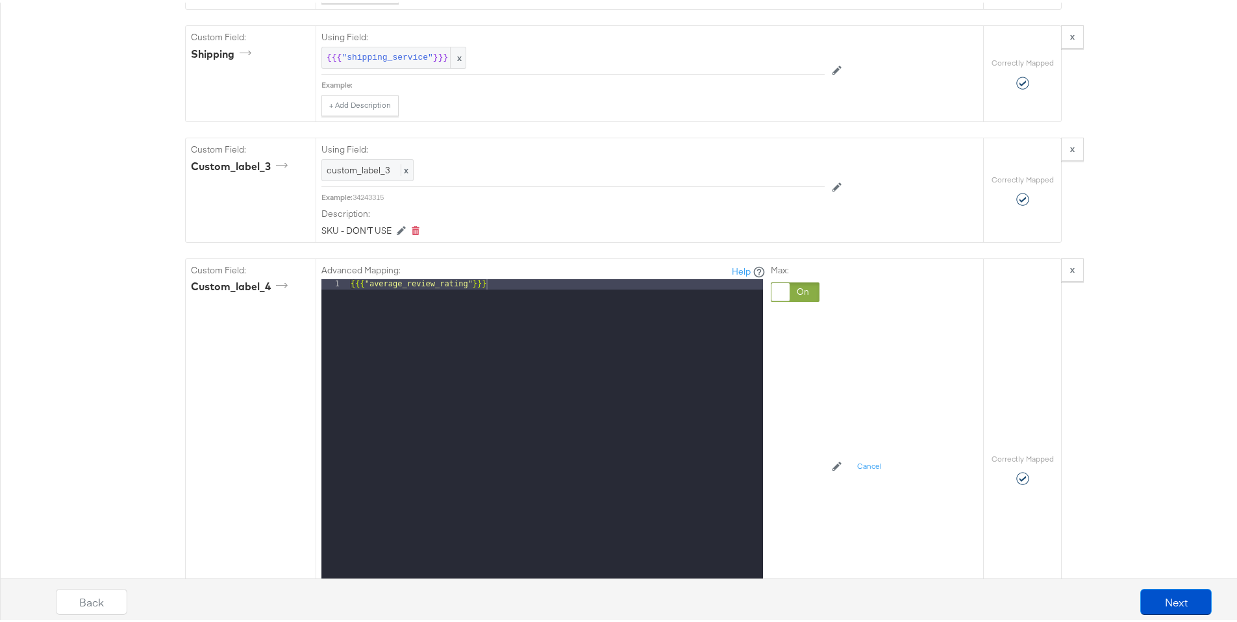
click at [779, 299] on div at bounding box center [780, 289] width 18 height 18
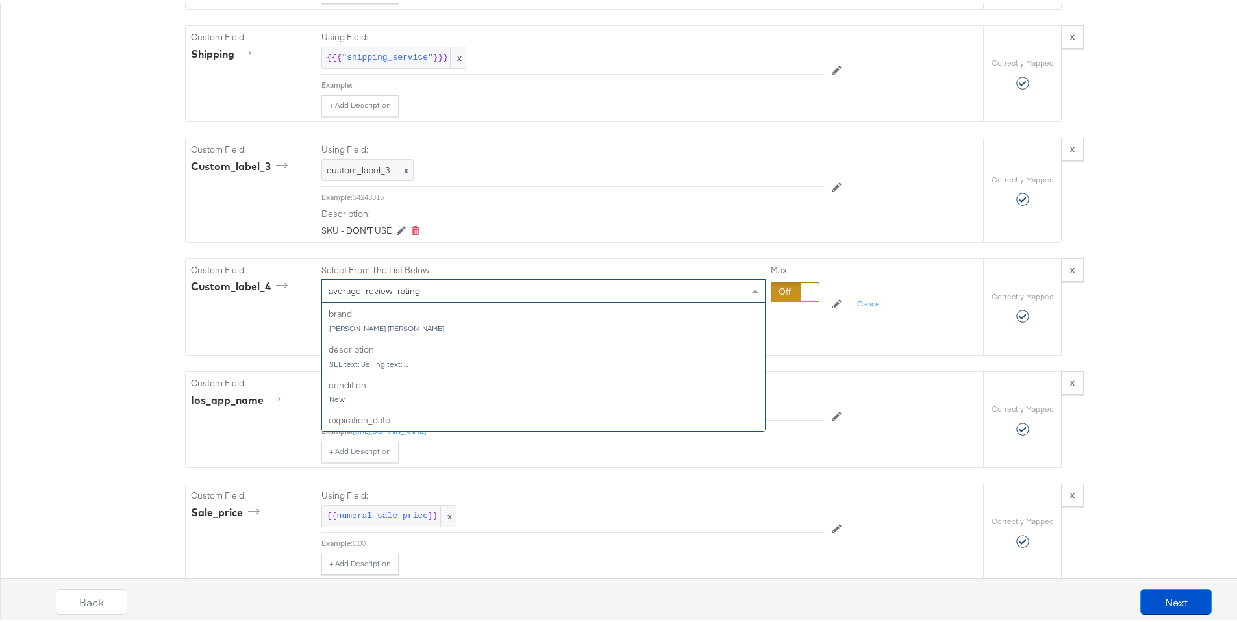
click at [652, 299] on div "average_review_rating" at bounding box center [543, 288] width 443 height 22
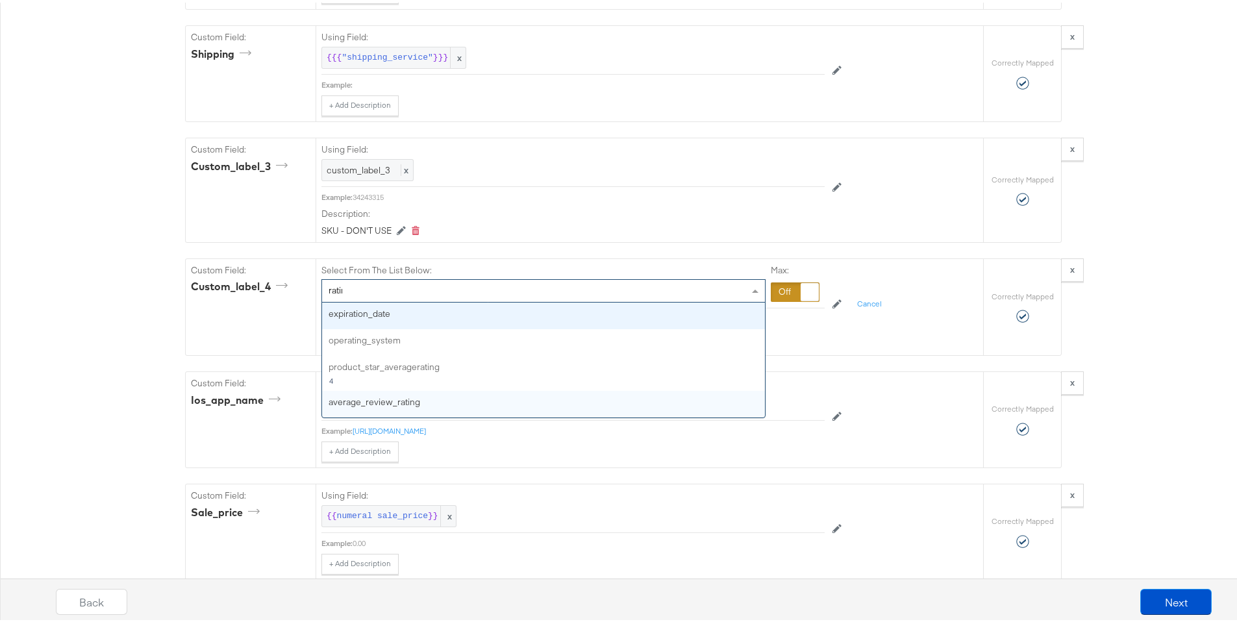
type input "rating"
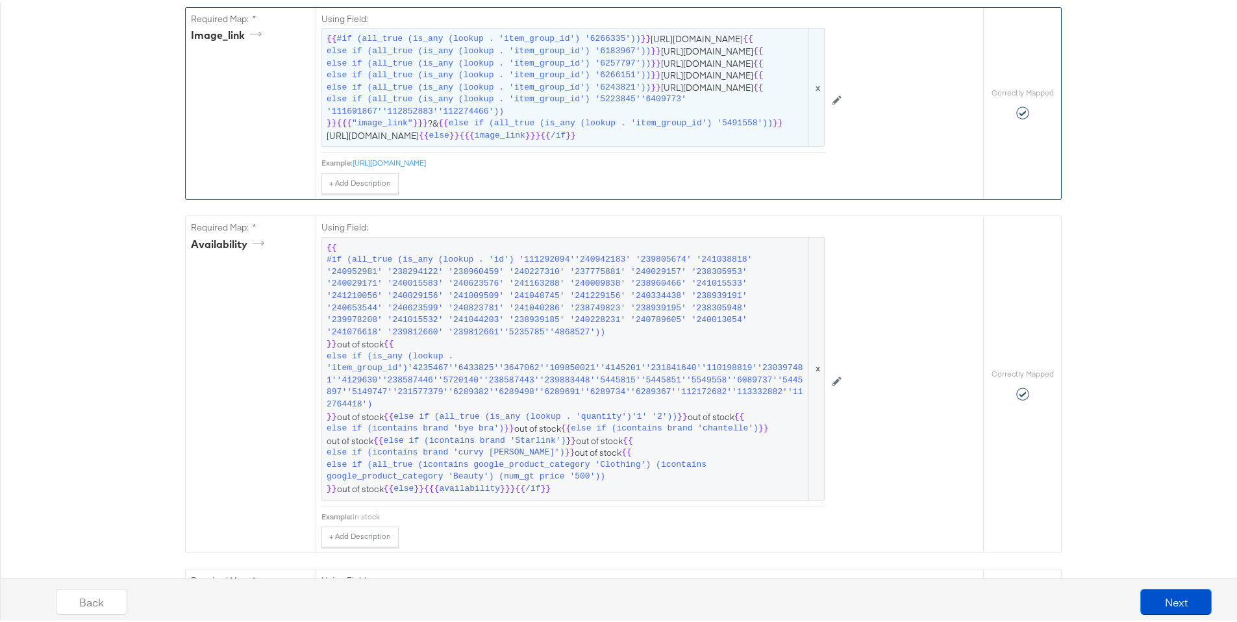
scroll to position [717, 0]
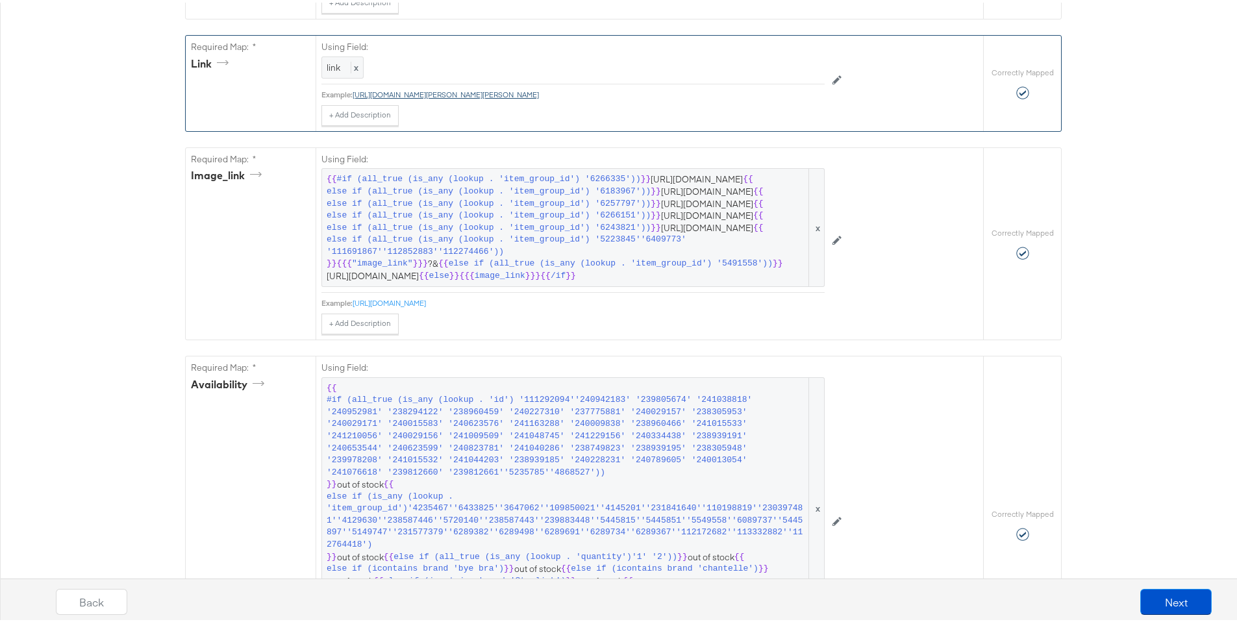
click at [443, 97] on link "[URL][DOMAIN_NAME][PERSON_NAME][PERSON_NAME]" at bounding box center [445, 92] width 186 height 10
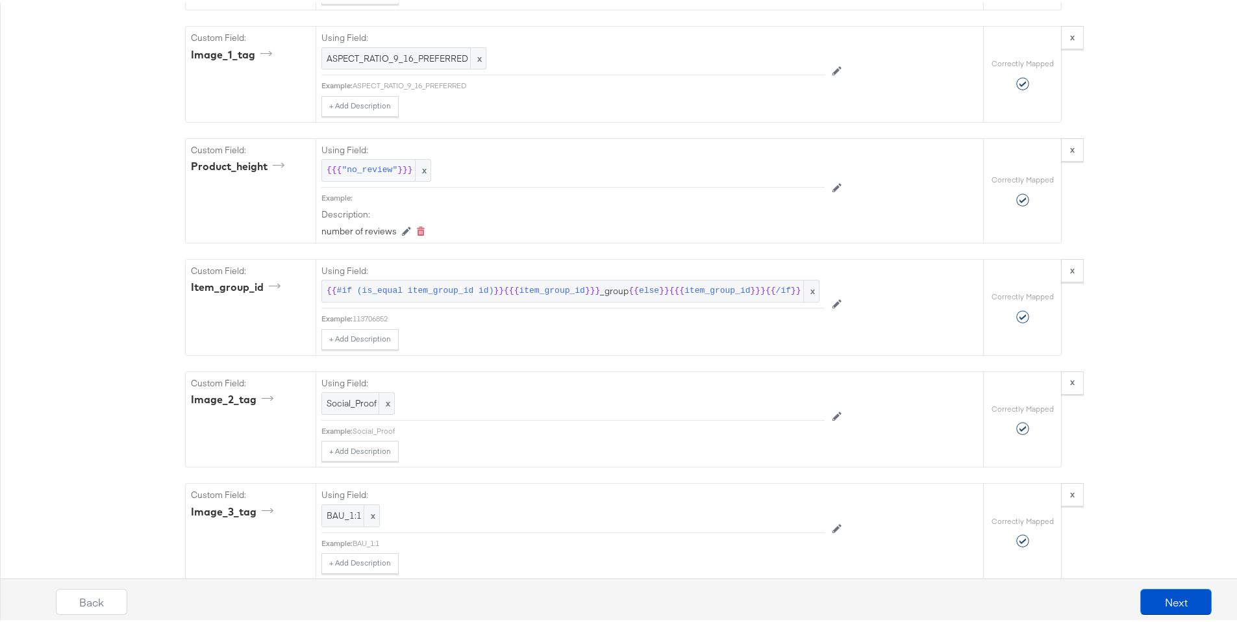
scroll to position [4168, 0]
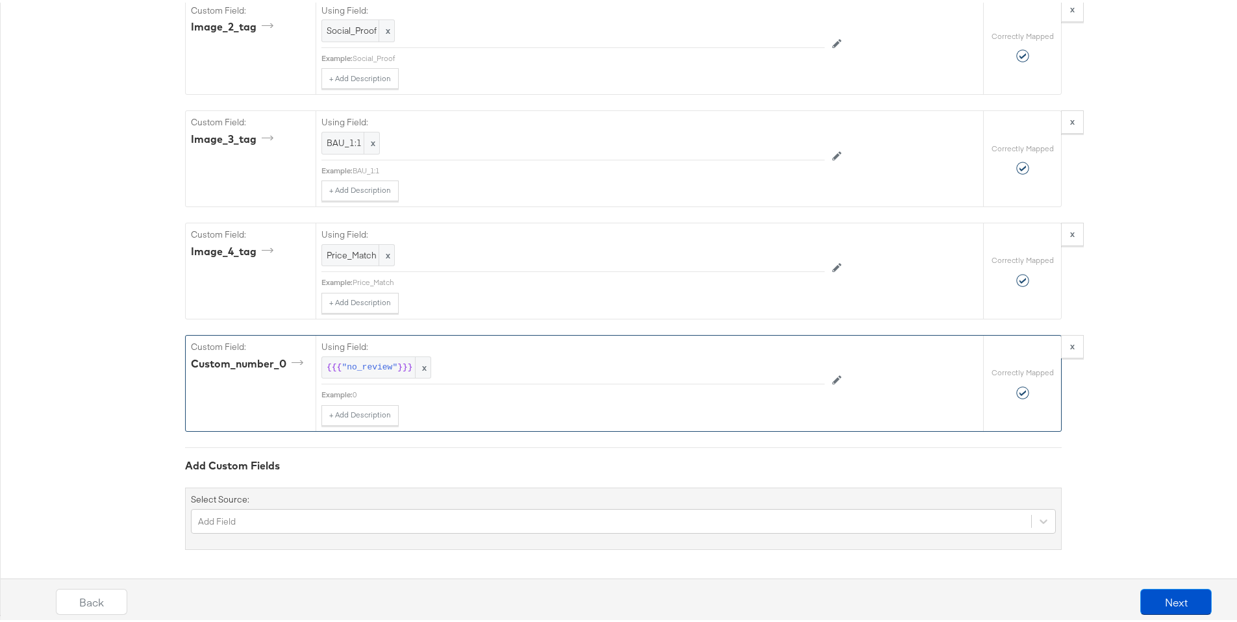
click at [230, 373] on div "custom_number_0" at bounding box center [250, 364] width 119 height 20
click at [259, 357] on div "custom_number_0" at bounding box center [249, 361] width 117 height 15
click at [279, 357] on div "custom_number_0" at bounding box center [249, 361] width 117 height 15
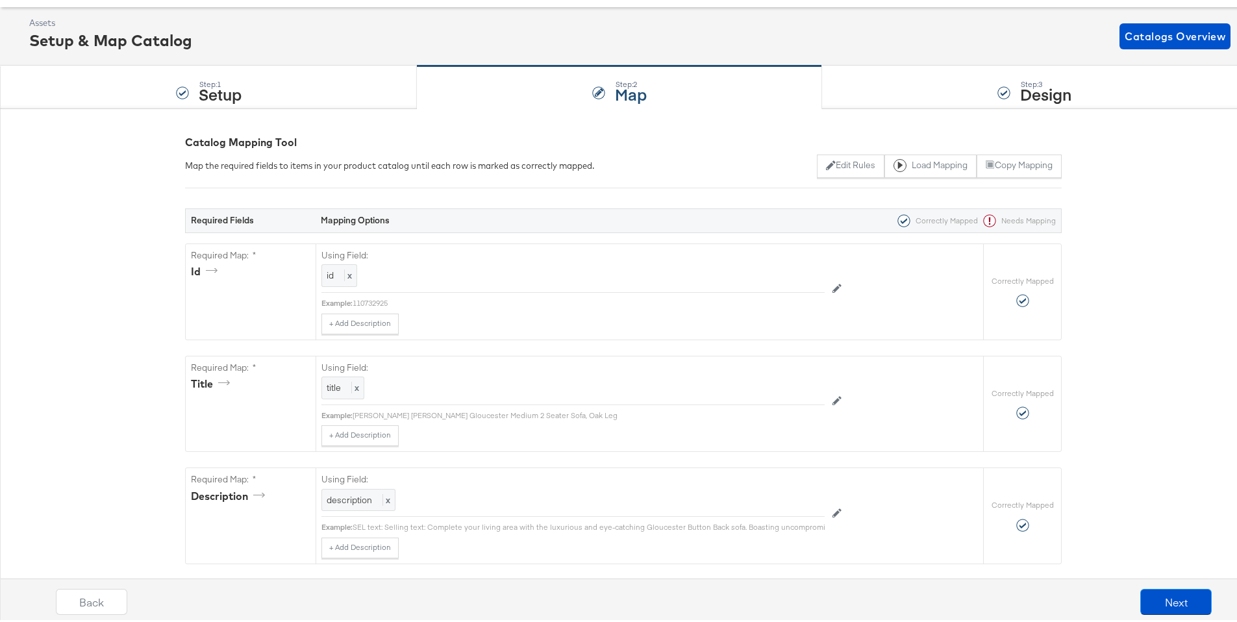
scroll to position [0, 0]
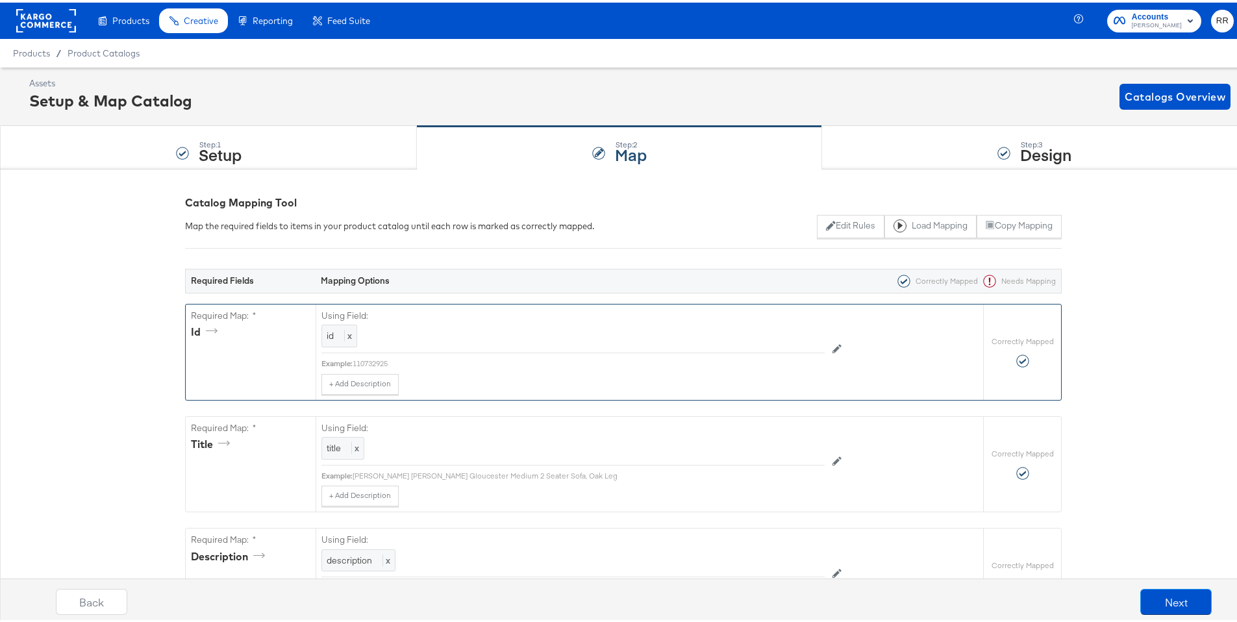
click at [375, 358] on div "110732925" at bounding box center [588, 361] width 472 height 10
copy div "110732925"
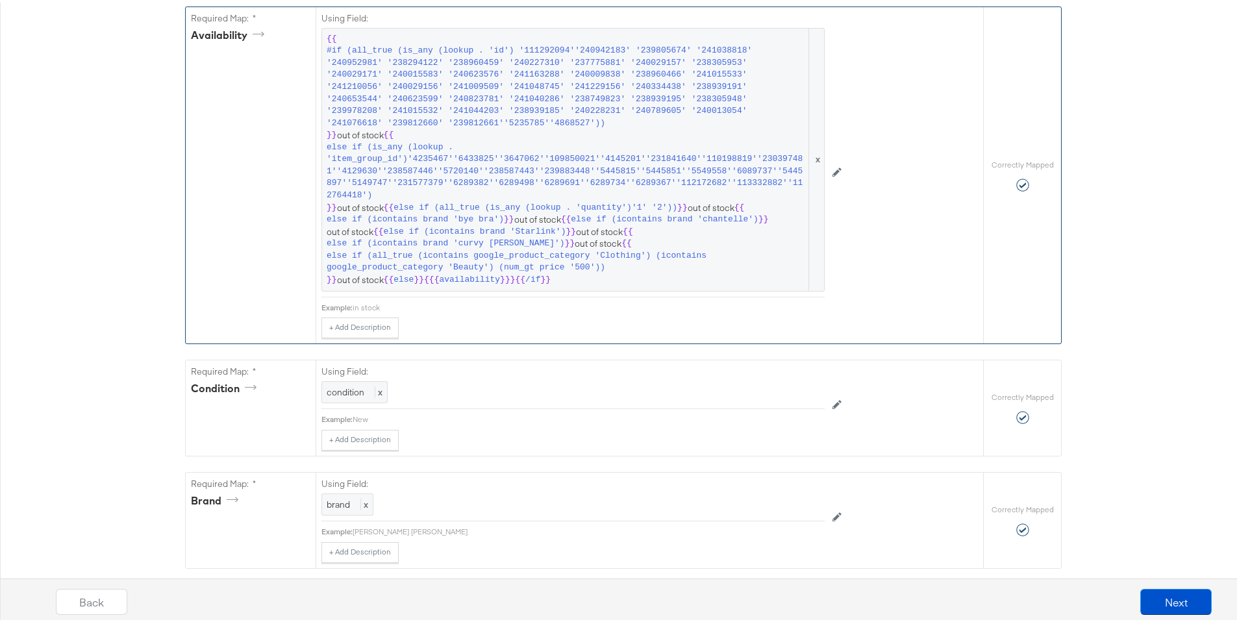
scroll to position [2306, 0]
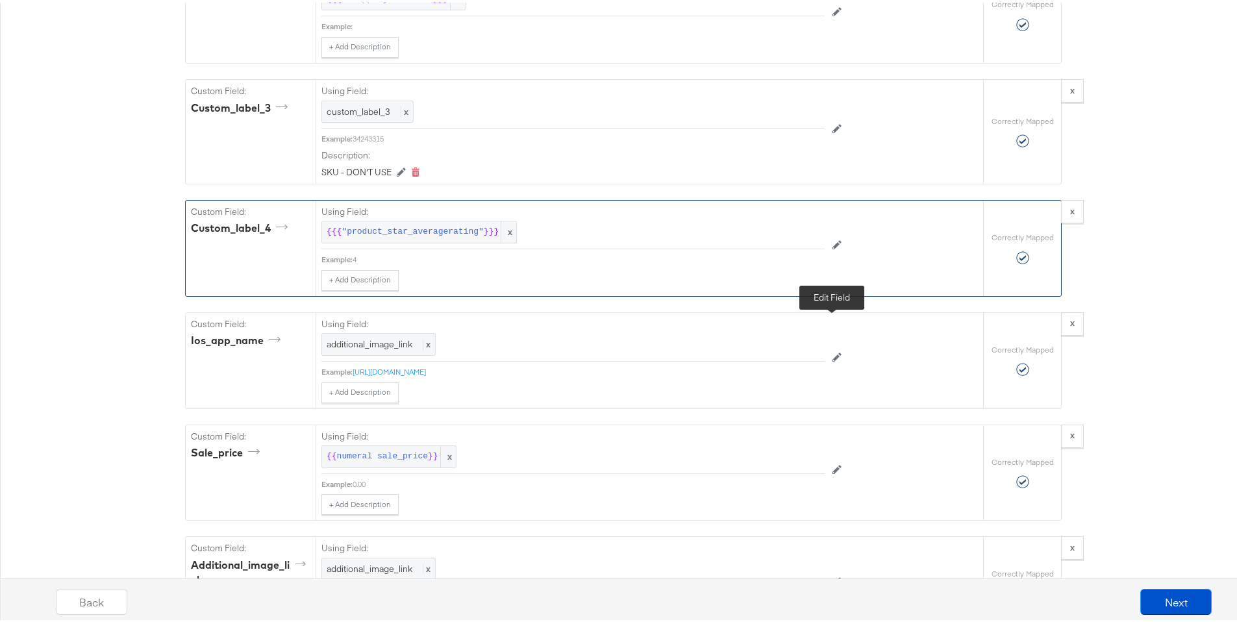
click at [824, 253] on button at bounding box center [836, 242] width 25 height 21
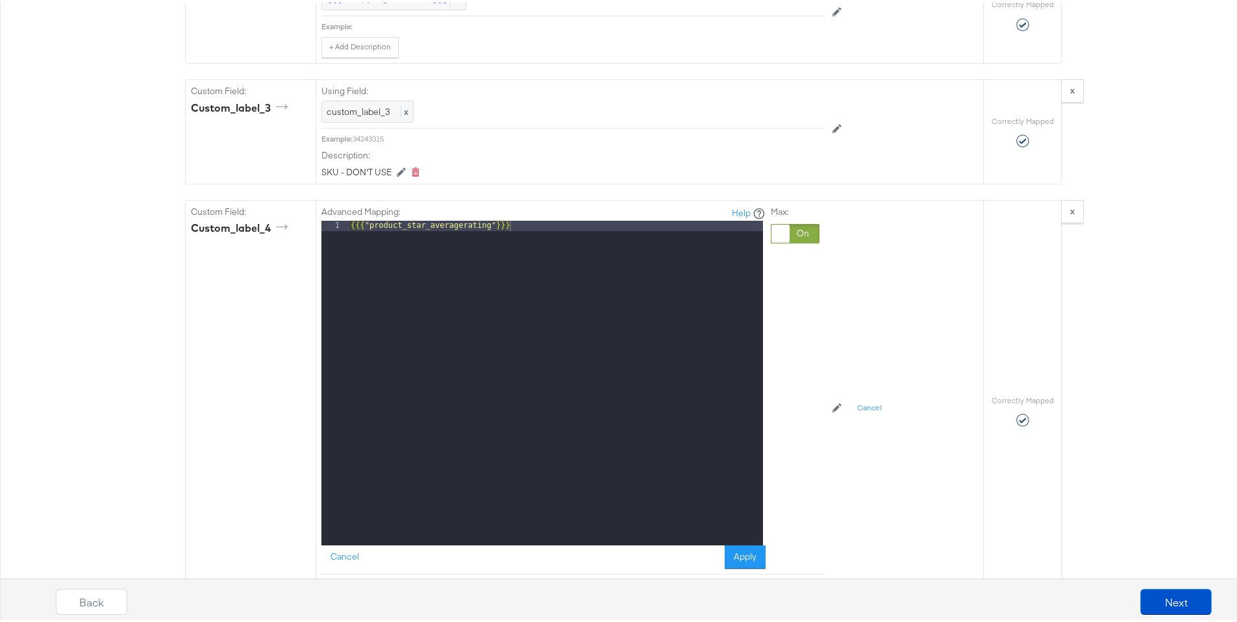
click at [778, 240] on div at bounding box center [780, 231] width 18 height 18
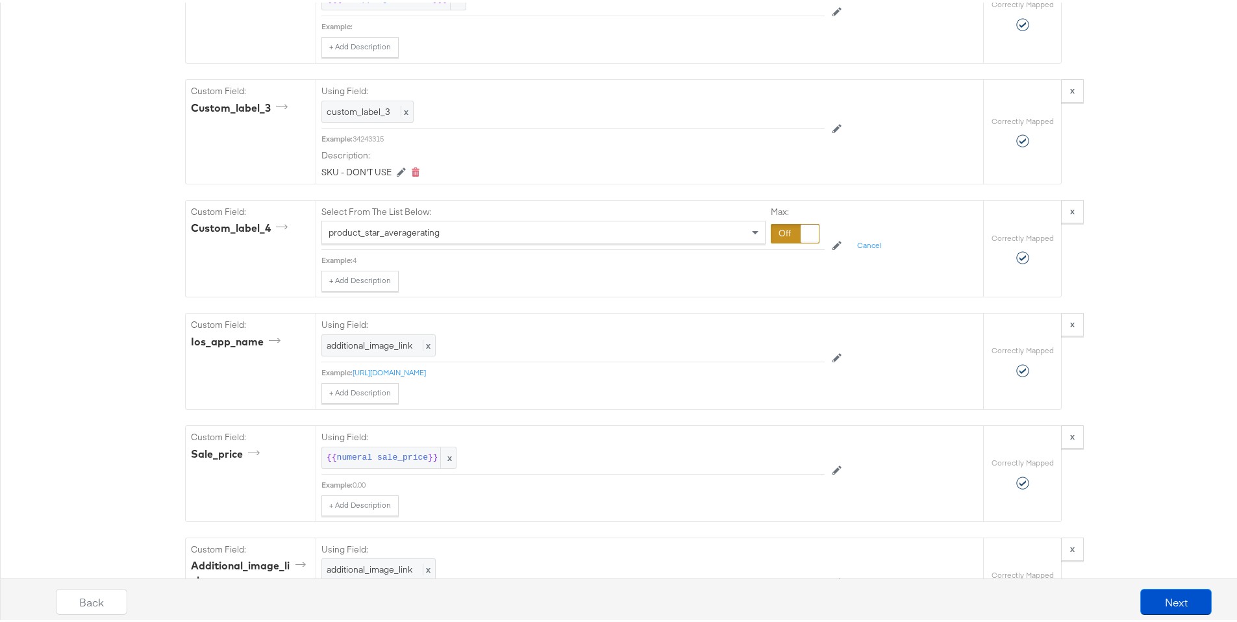
click at [781, 241] on div at bounding box center [795, 230] width 49 height 19
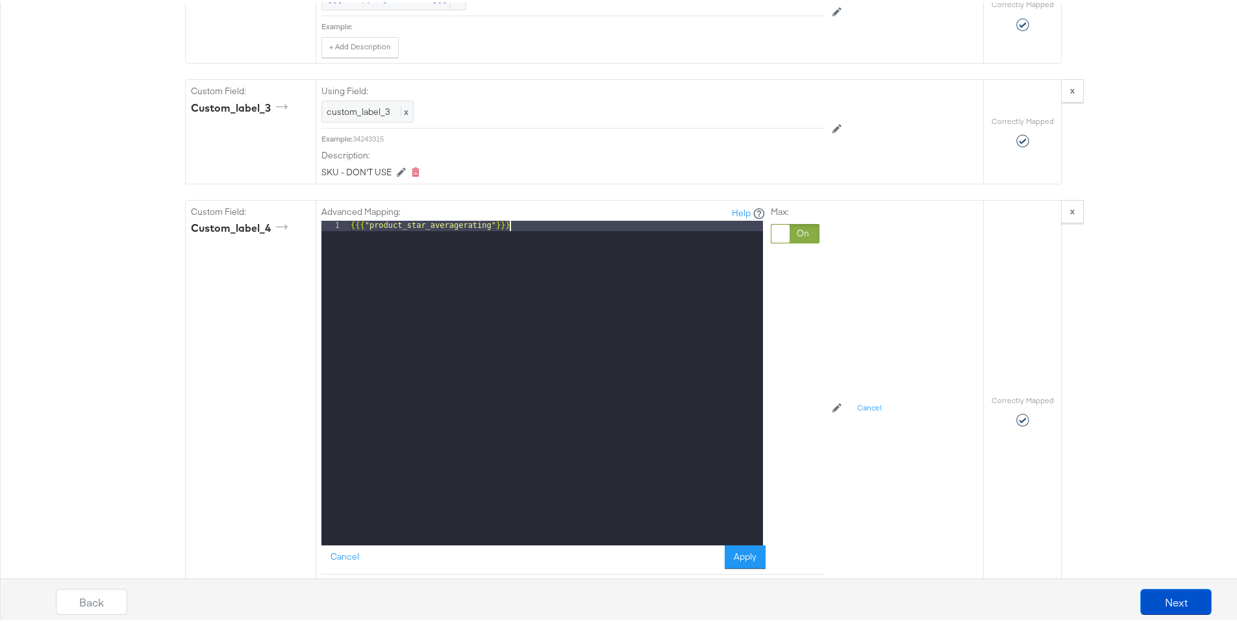
click at [704, 316] on div "{{{ "product_star_averagerating" }}}" at bounding box center [555, 390] width 415 height 345
click at [782, 240] on div at bounding box center [780, 231] width 18 height 18
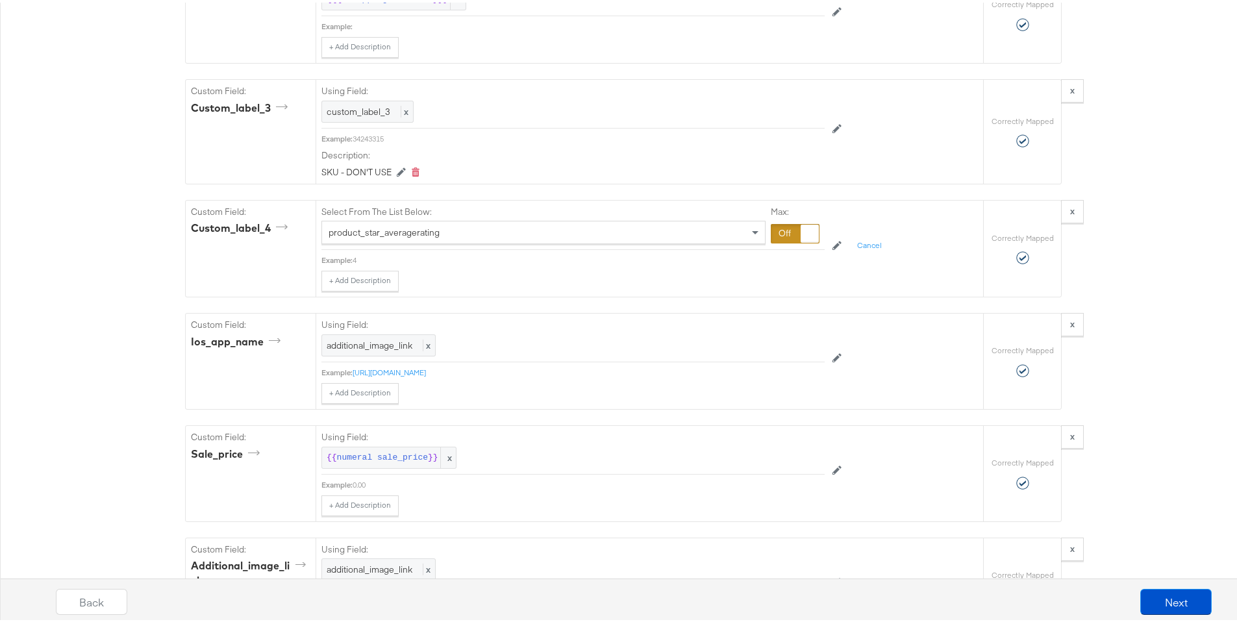
click at [787, 241] on div at bounding box center [795, 230] width 49 height 19
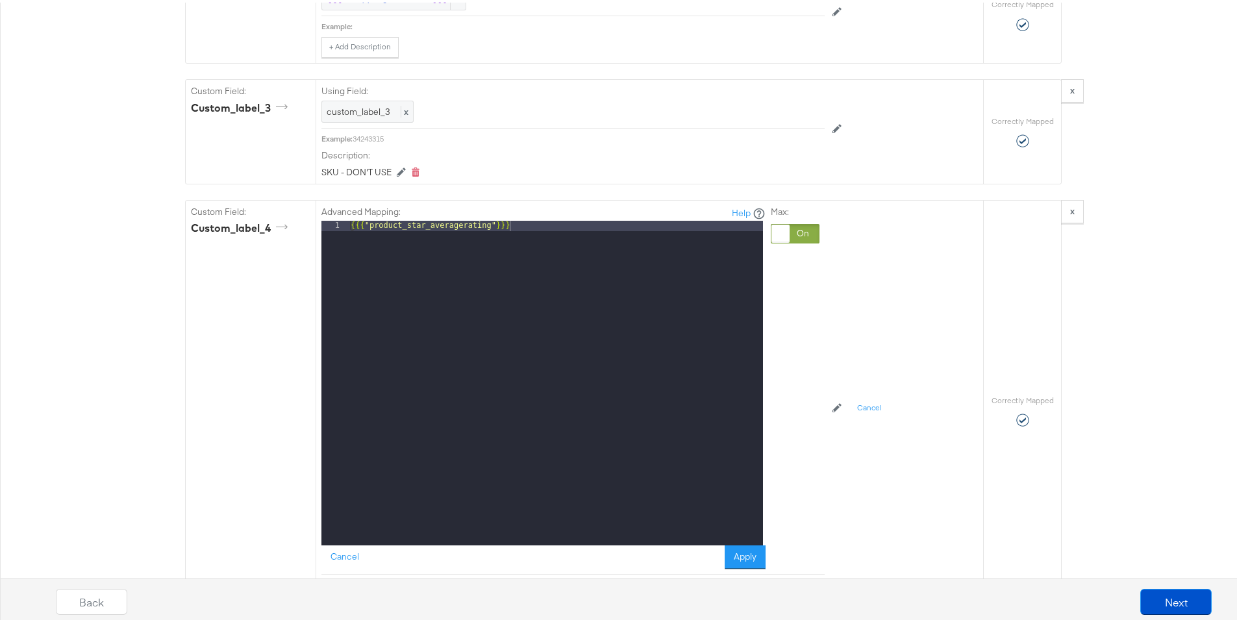
click at [771, 240] on div at bounding box center [780, 231] width 18 height 18
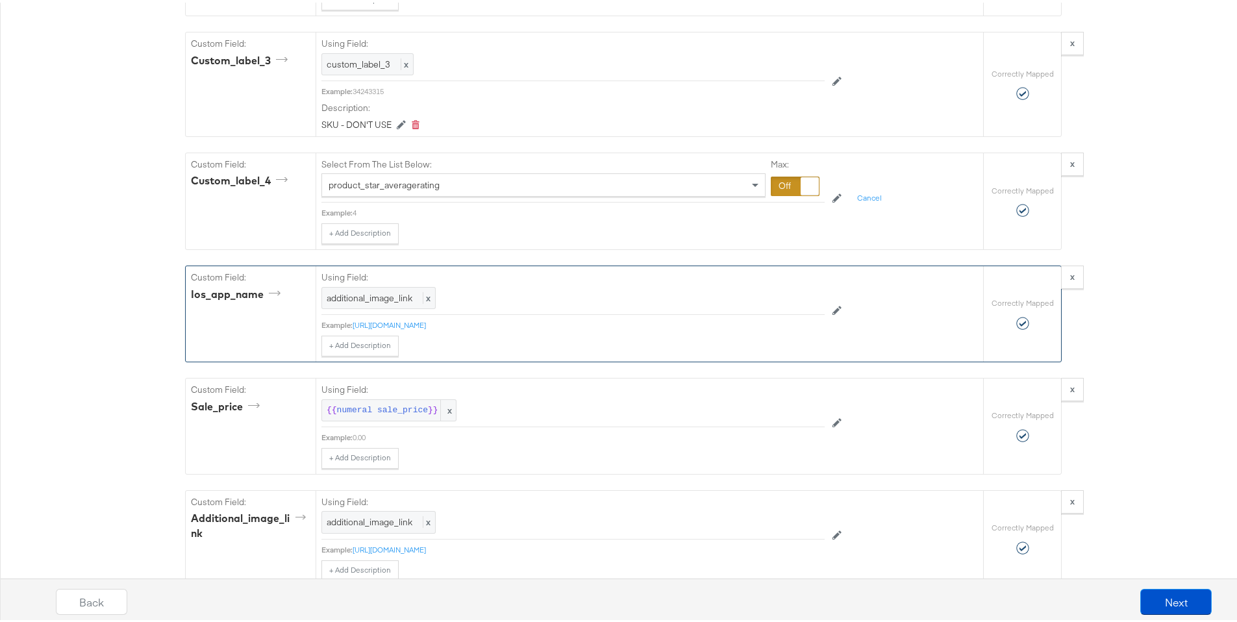
scroll to position [2395, 0]
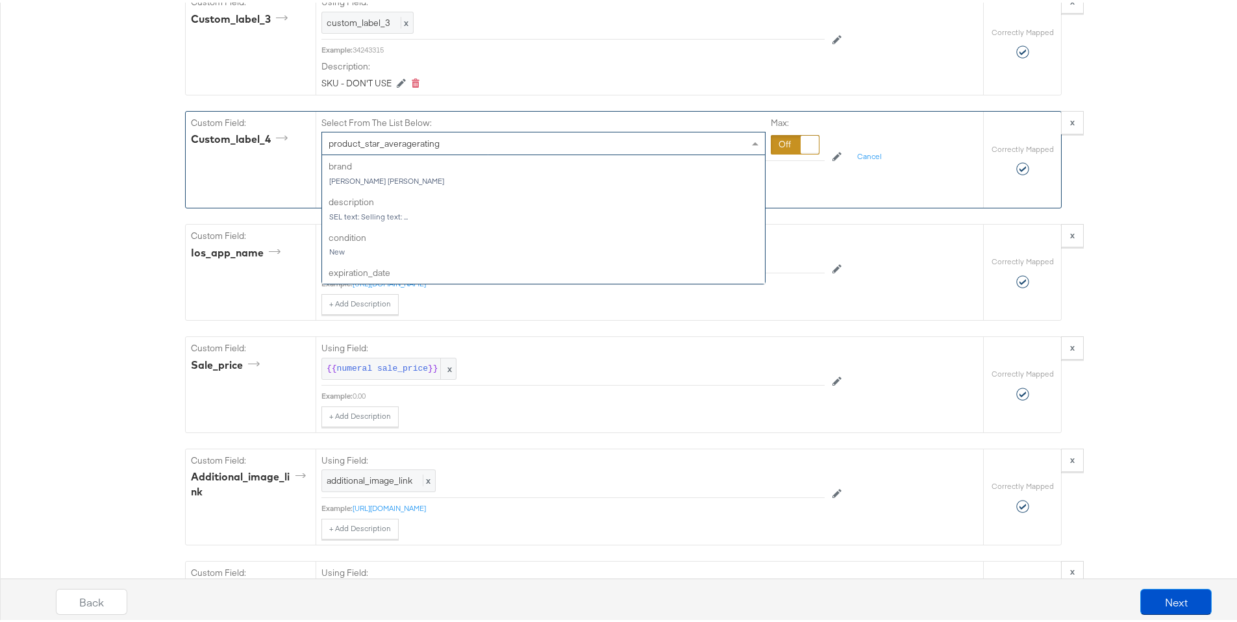
click at [533, 152] on div "product_star_averagerating" at bounding box center [543, 141] width 443 height 22
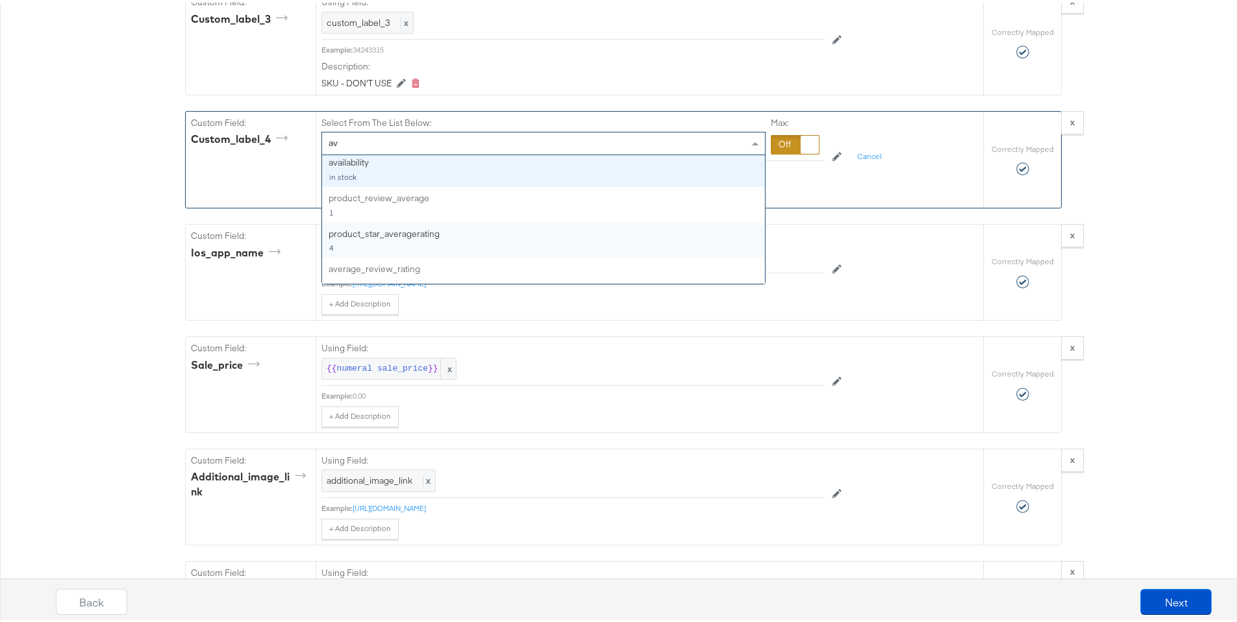
type input "a"
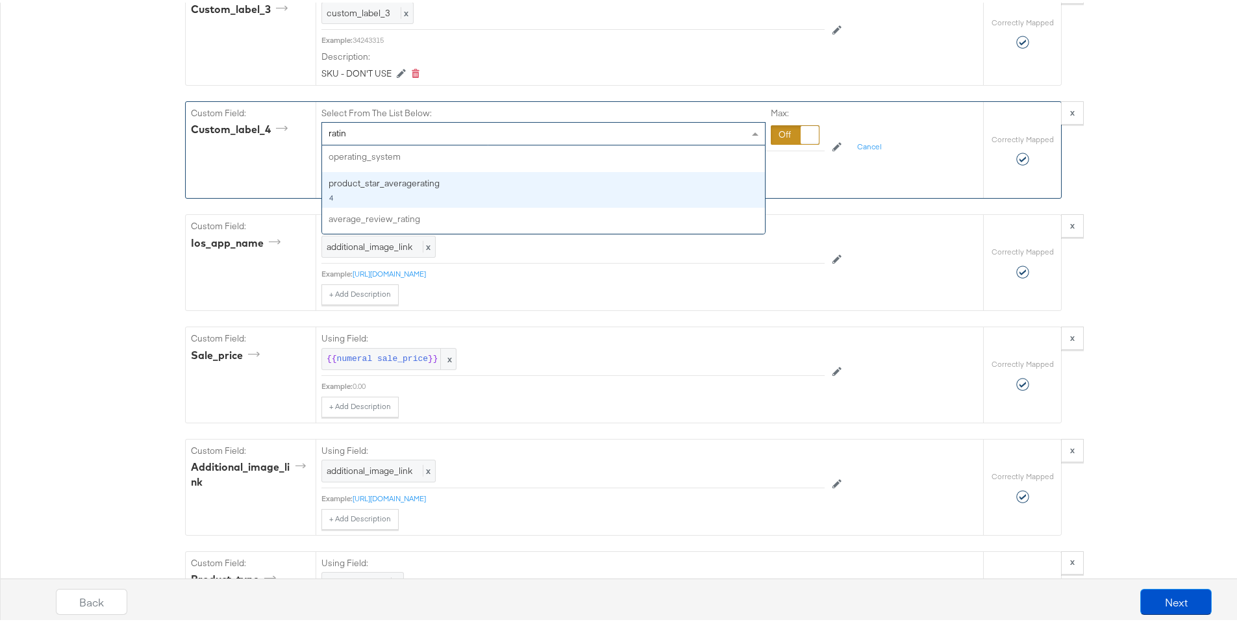
scroll to position [2415, 0]
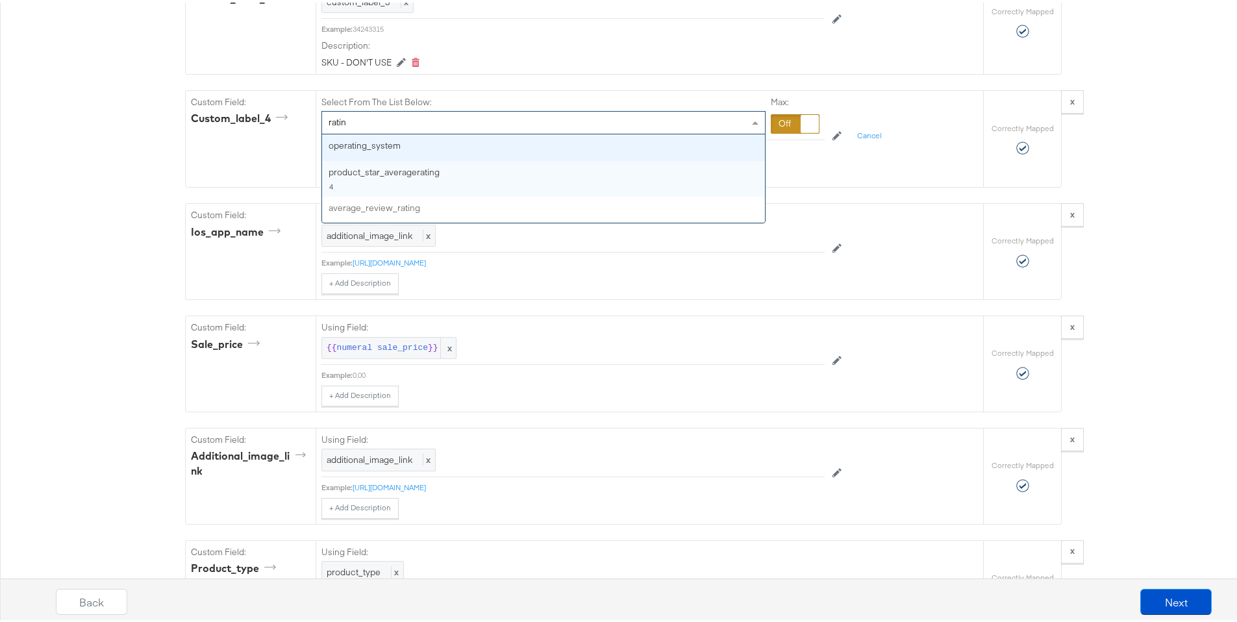
type input "ratin"
drag, startPoint x: 371, startPoint y: 207, endPoint x: 297, endPoint y: 202, distance: 73.5
click at [297, 184] on div "Custom Field: custom_label_4 Select From The List Below: ratin ratin operating_…" at bounding box center [584, 136] width 797 height 96
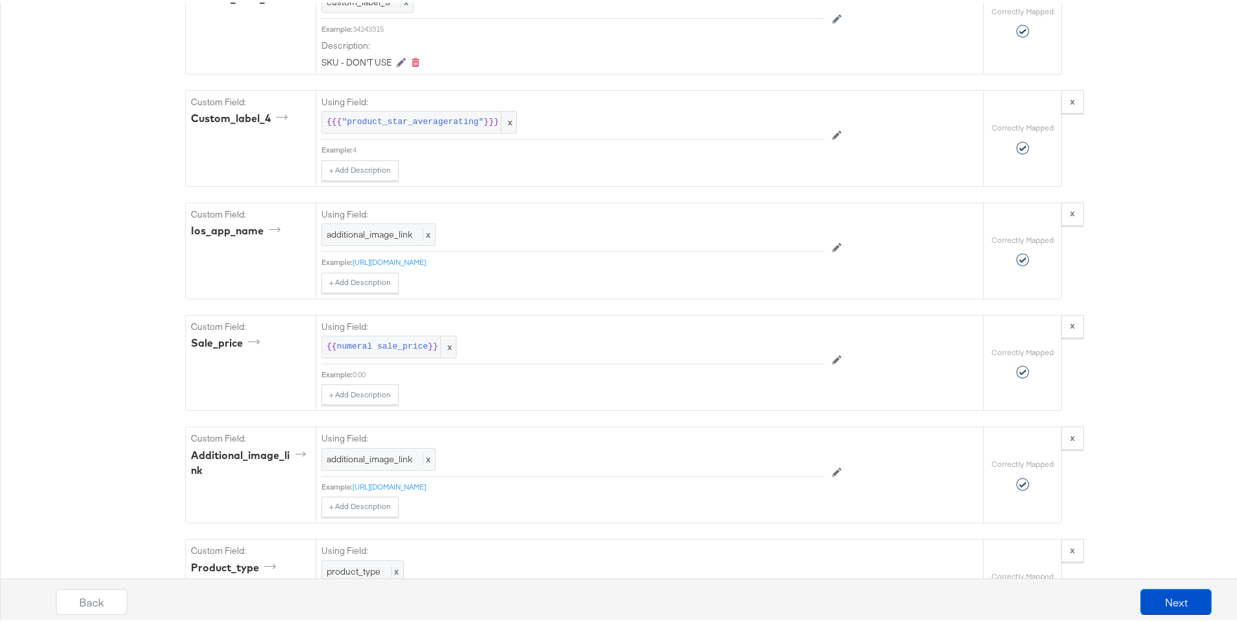
click at [94, 255] on div "Catalog Mapping Tool Map the required fields to items in your product catalog u…" at bounding box center [623, 17] width 1246 height 4532
click at [835, 138] on icon at bounding box center [836, 133] width 9 height 9
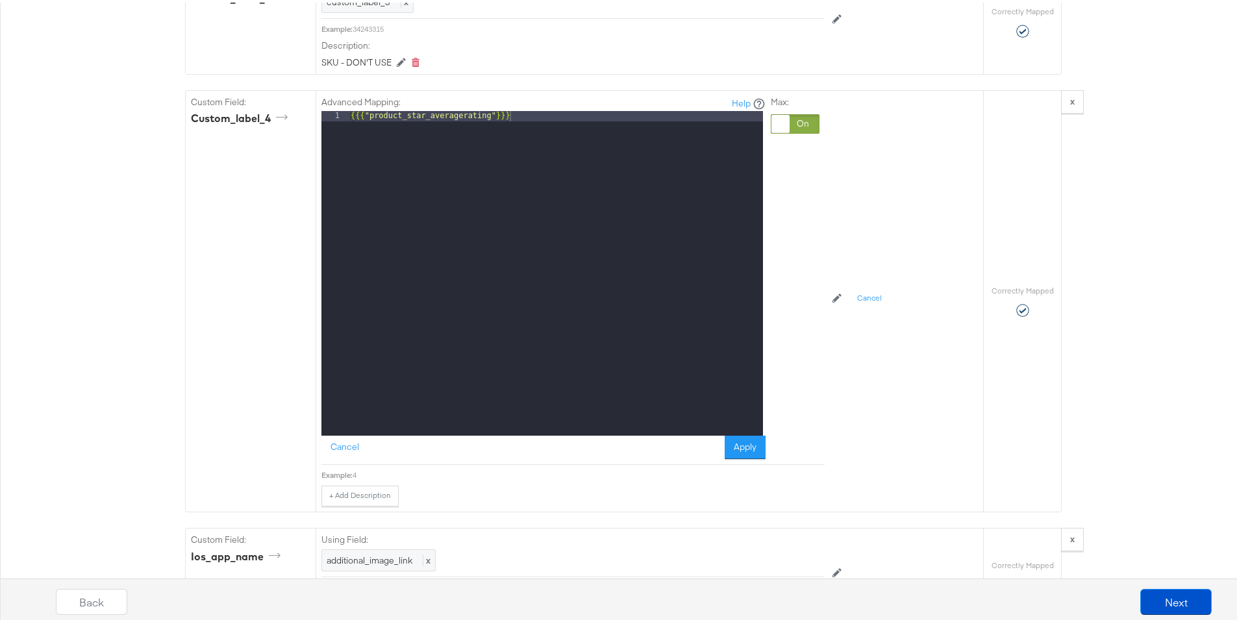
click at [783, 130] on div at bounding box center [780, 121] width 18 height 18
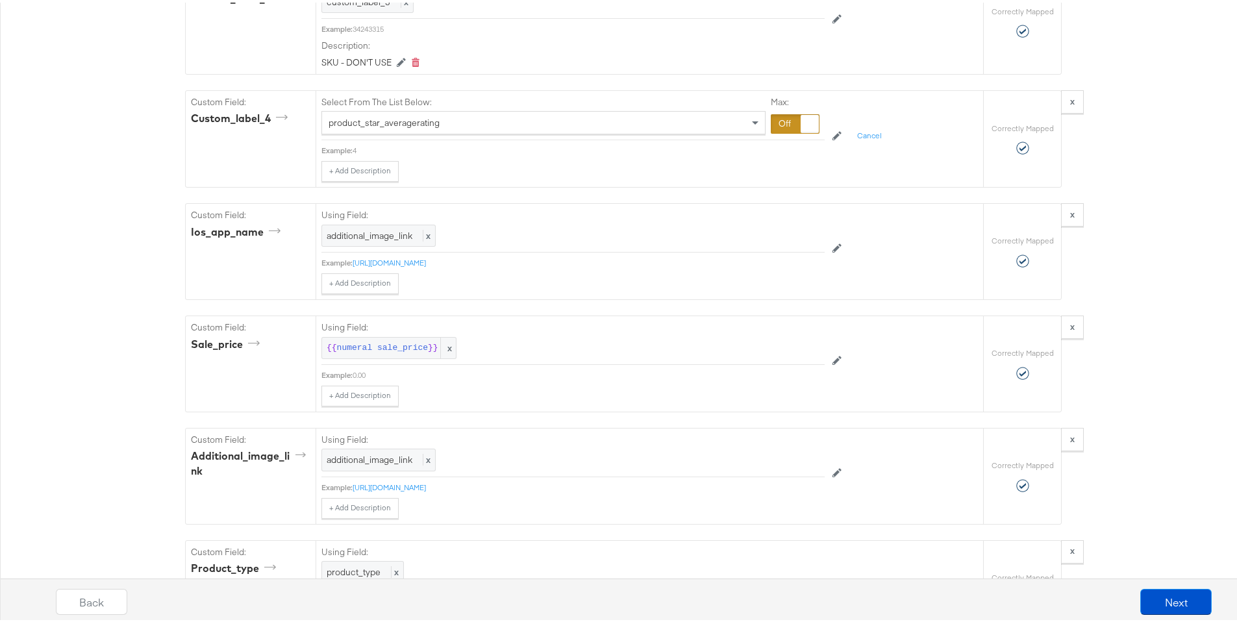
click at [634, 131] on div "product_star_averagerating" at bounding box center [543, 120] width 443 height 22
click at [774, 131] on div at bounding box center [795, 121] width 49 height 19
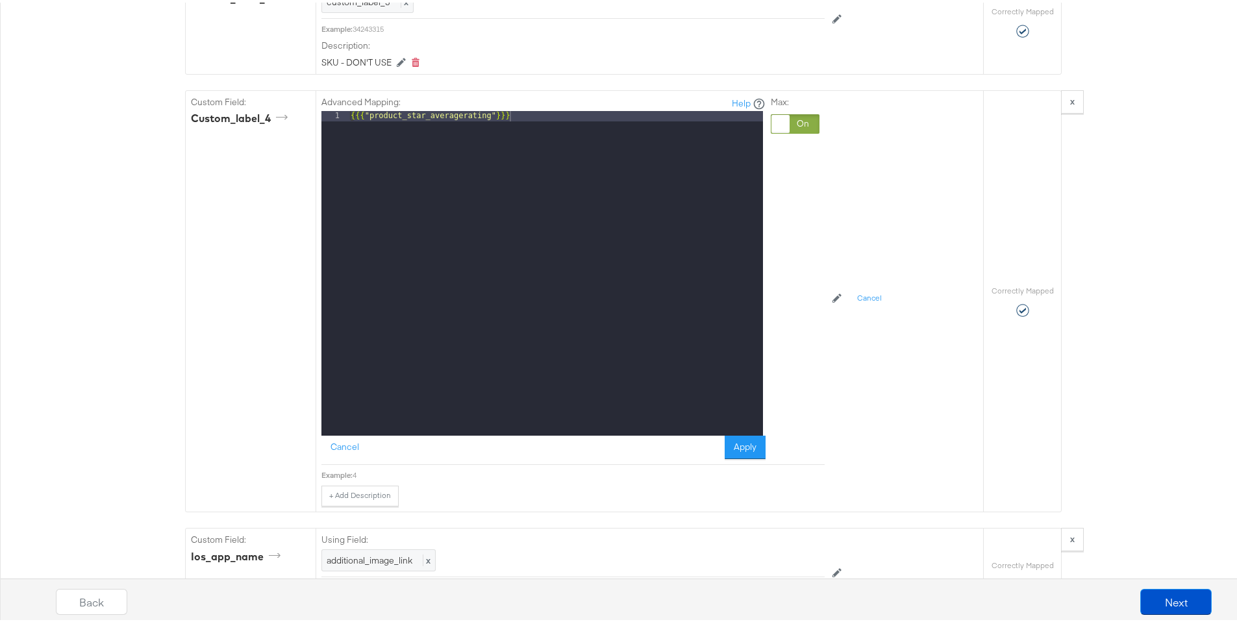
drag, startPoint x: 760, startPoint y: 202, endPoint x: 619, endPoint y: 200, distance: 141.5
click at [619, 200] on div "{{{ "product_star_averagerating" }}}" at bounding box center [555, 280] width 415 height 345
click at [771, 130] on div at bounding box center [780, 121] width 18 height 18
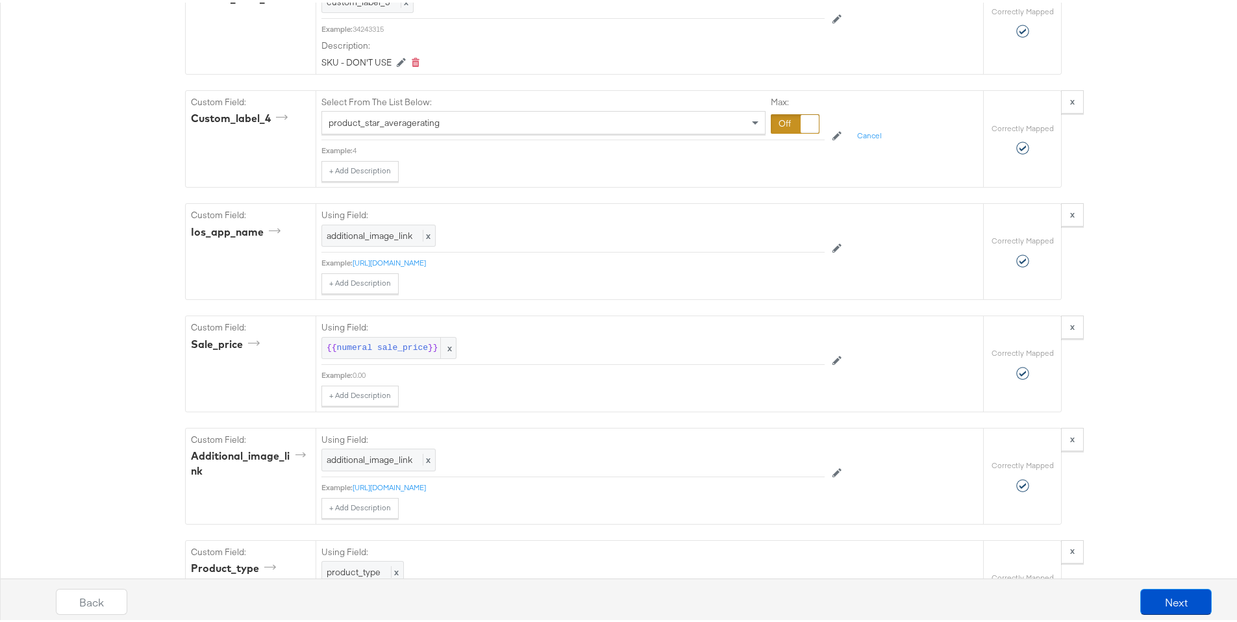
click at [661, 131] on div "product_star_averagerating" at bounding box center [543, 120] width 443 height 22
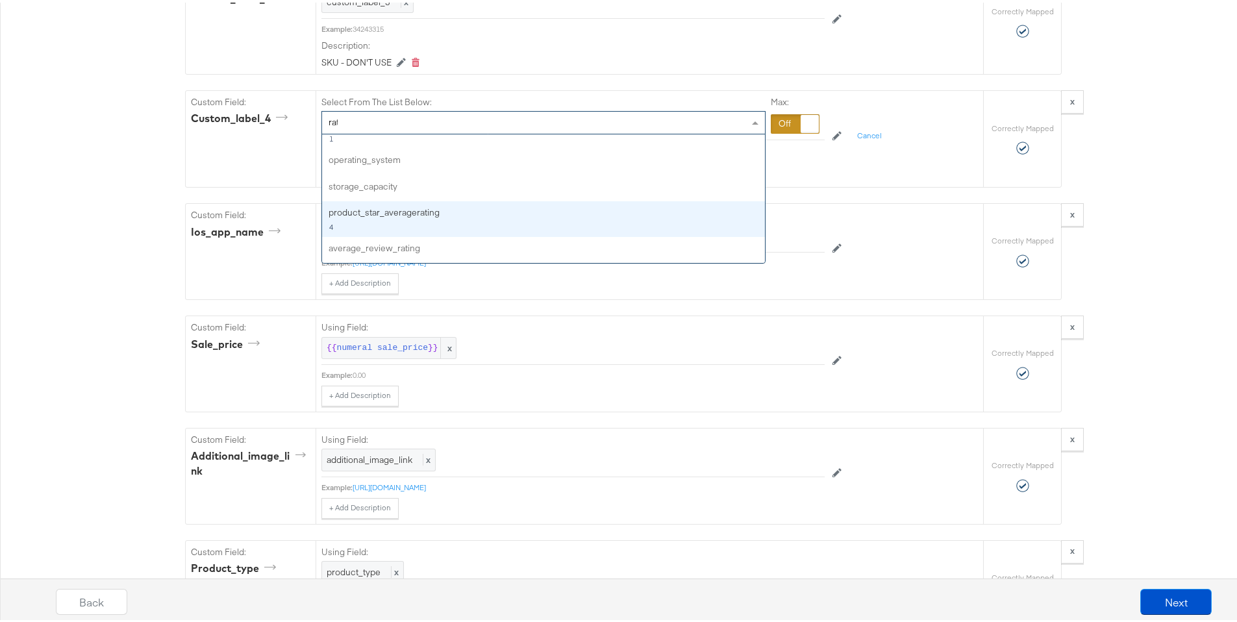
scroll to position [0, 0]
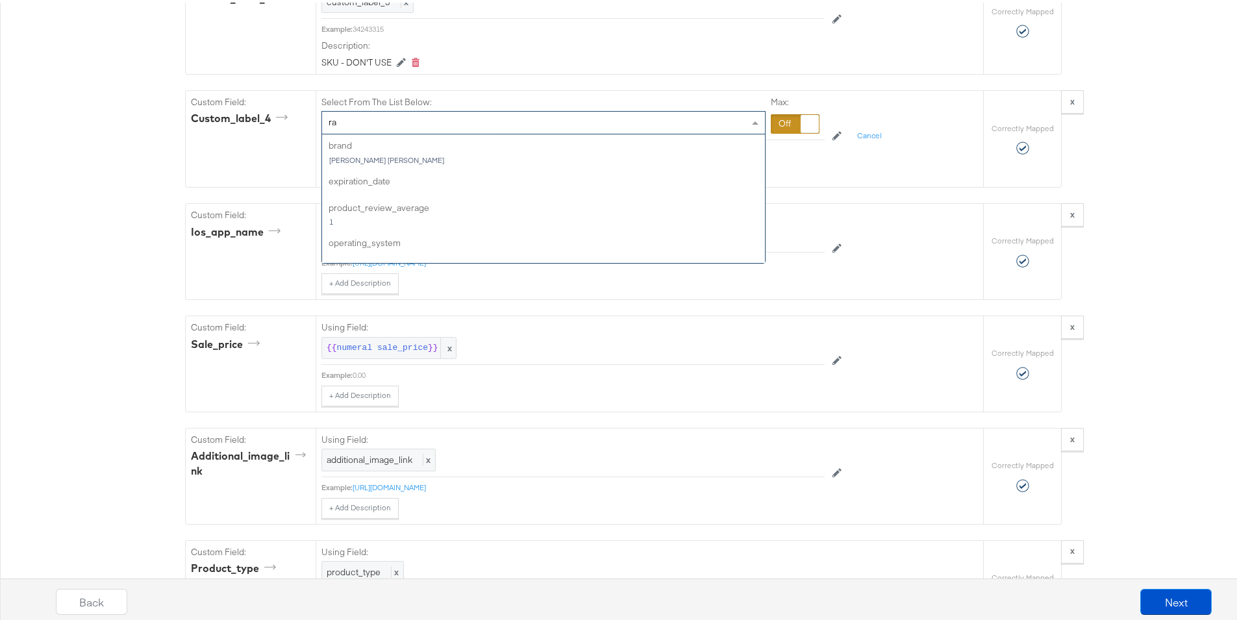
type input "r"
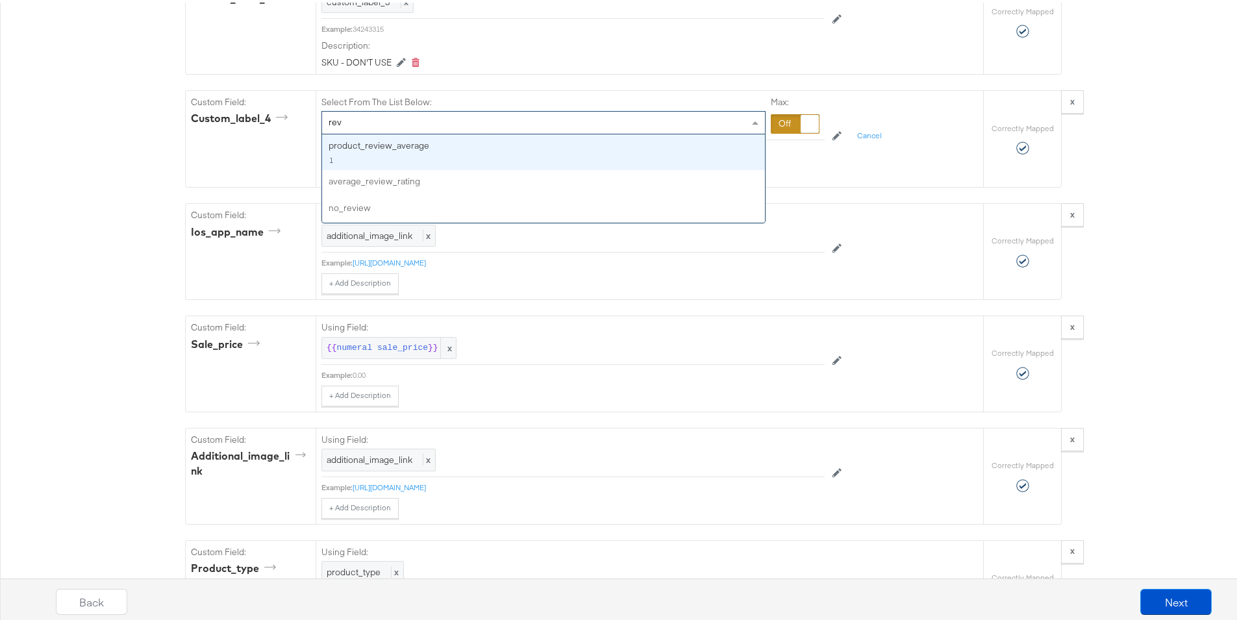
type input "revi"
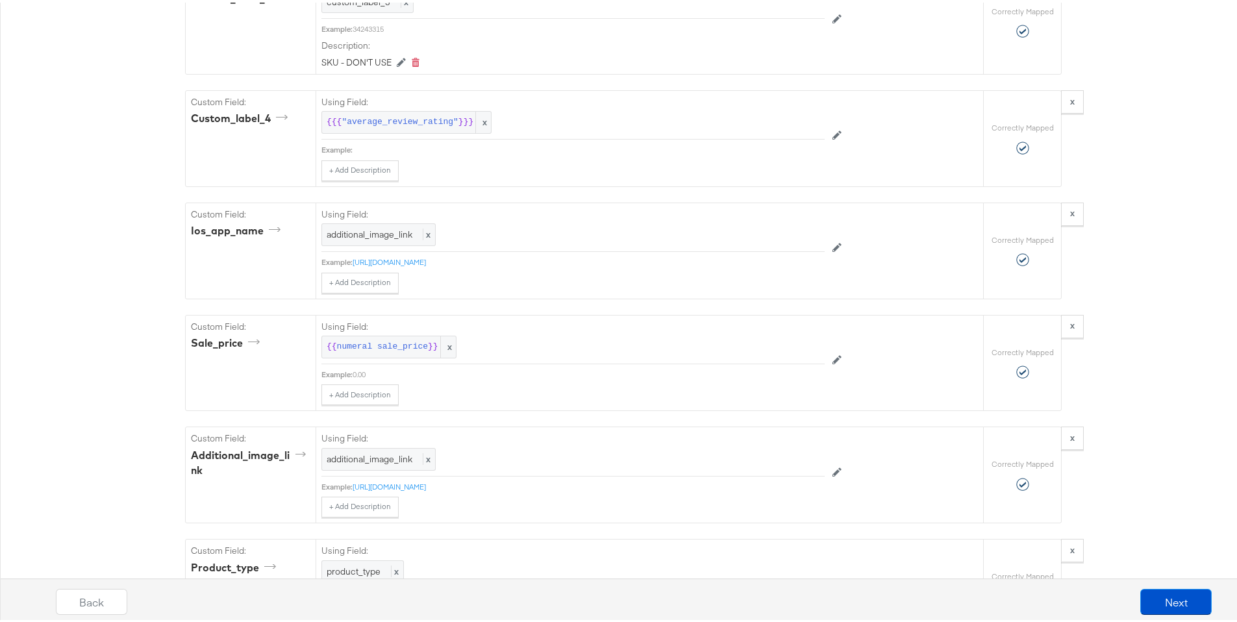
click at [93, 266] on div "Catalog Mapping Tool Map the required fields to items in your product catalog u…" at bounding box center [623, 17] width 1246 height 4532
click at [1154, 592] on button "Next" at bounding box center [1175, 599] width 71 height 26
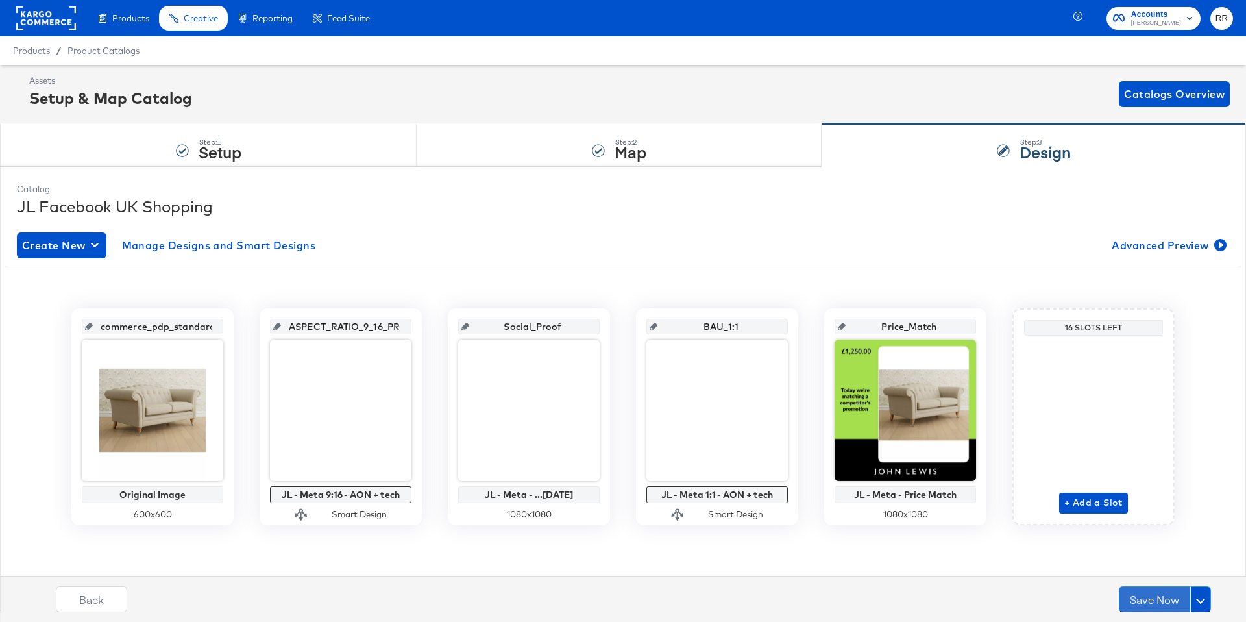
click at [1154, 592] on button "Save Now" at bounding box center [1154, 599] width 71 height 26
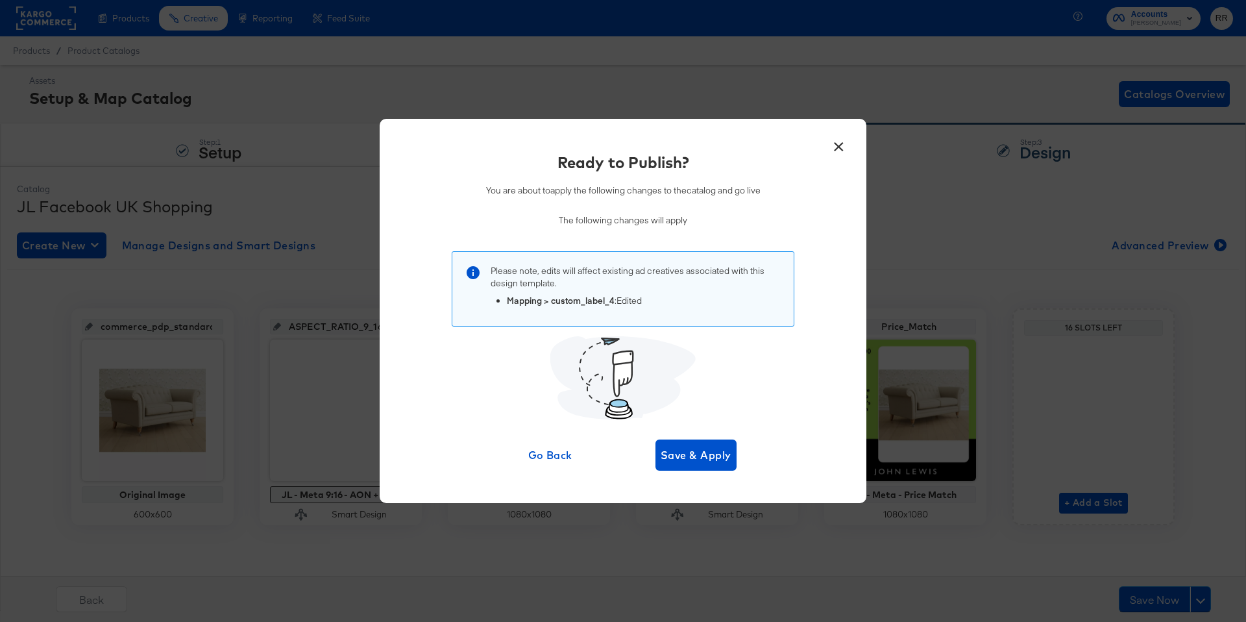
click at [836, 145] on button "×" at bounding box center [838, 143] width 23 height 23
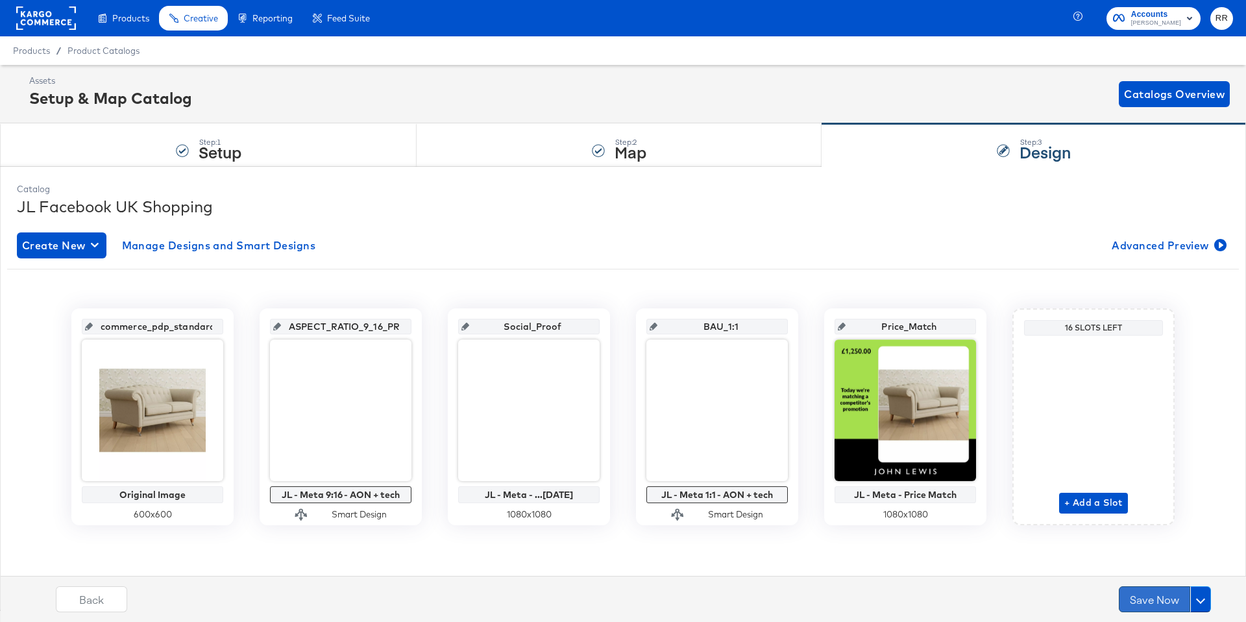
click at [1162, 600] on button "Save Now" at bounding box center [1154, 599] width 71 height 26
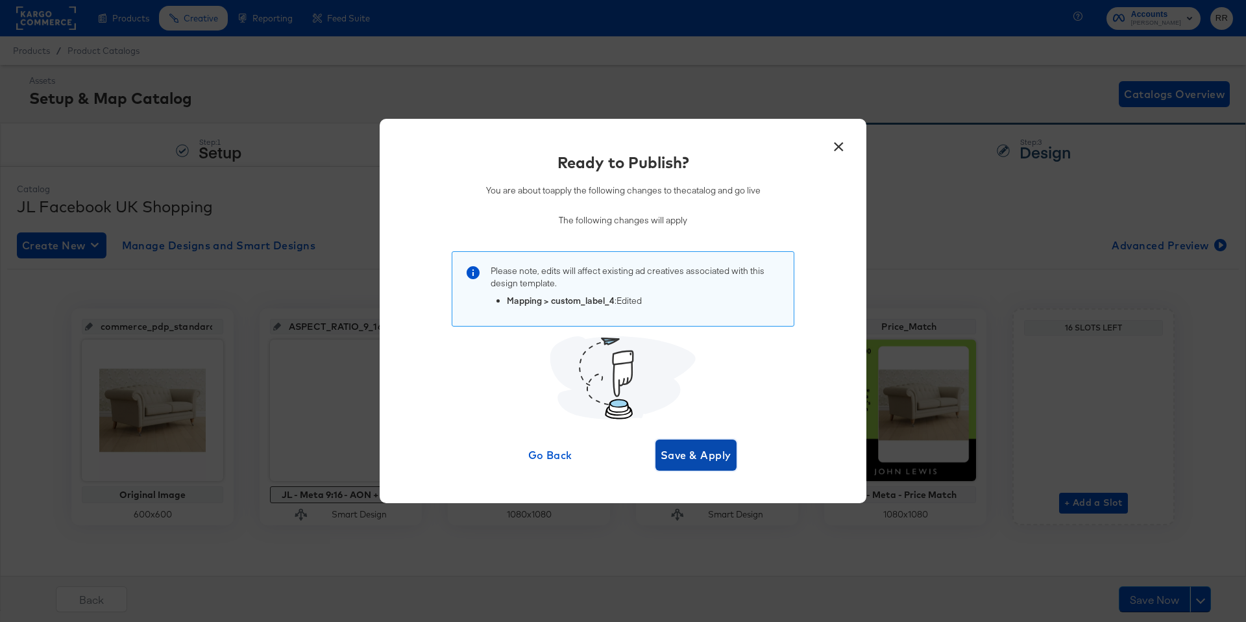
click at [695, 461] on span "Save & Apply" at bounding box center [696, 455] width 71 height 18
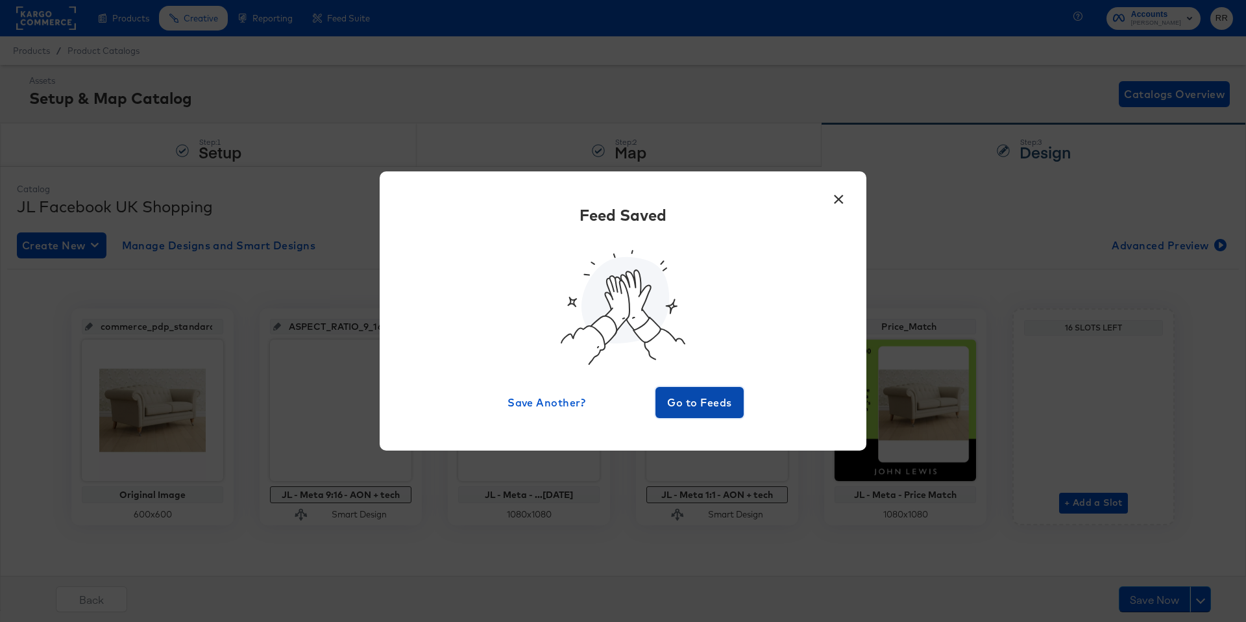
click at [708, 413] on button "Go to Feeds" at bounding box center [700, 402] width 88 height 31
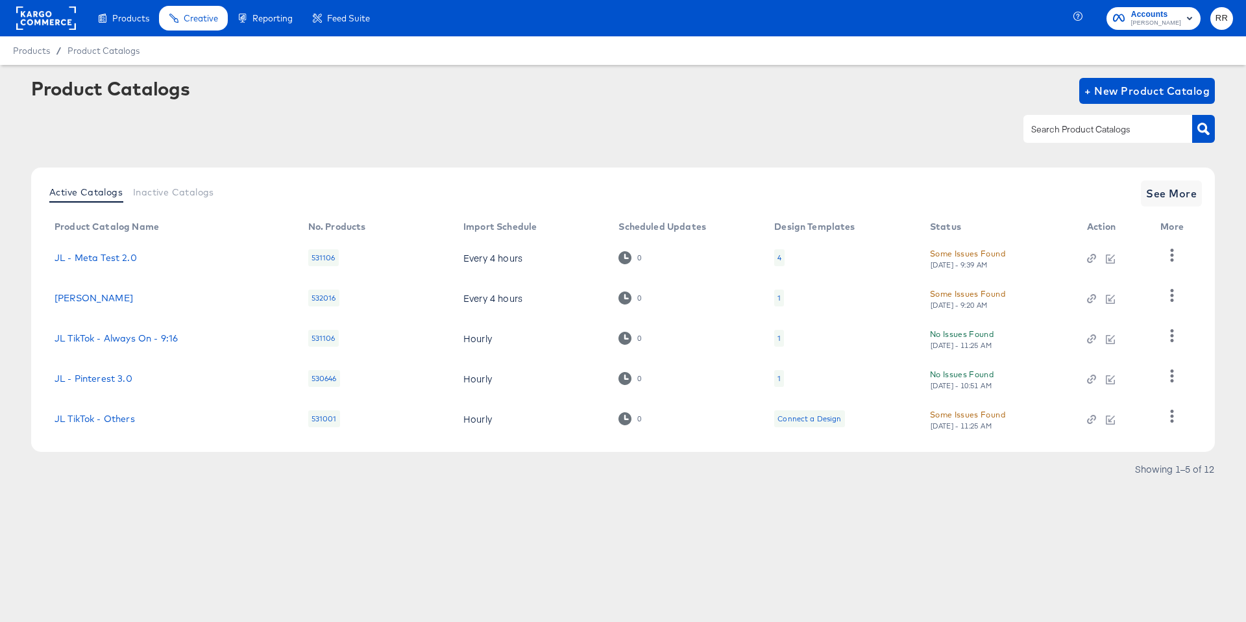
click at [1087, 123] on input "text" at bounding box center [1098, 129] width 138 height 15
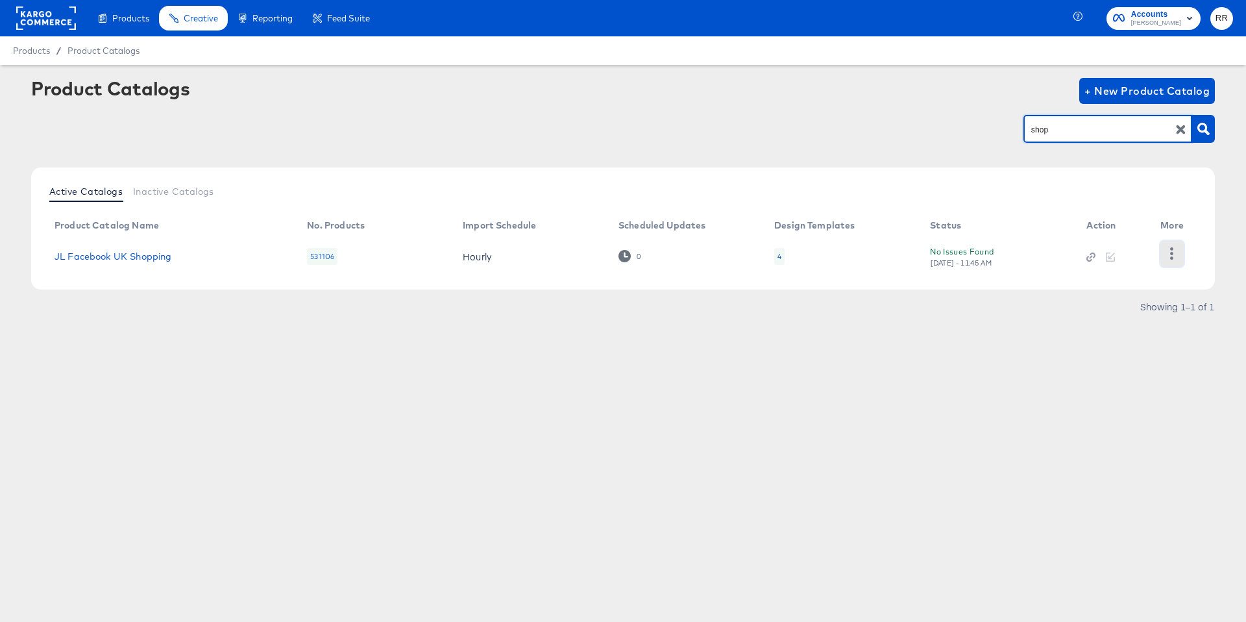
click at [1177, 255] on icon "button" at bounding box center [1172, 253] width 12 height 12
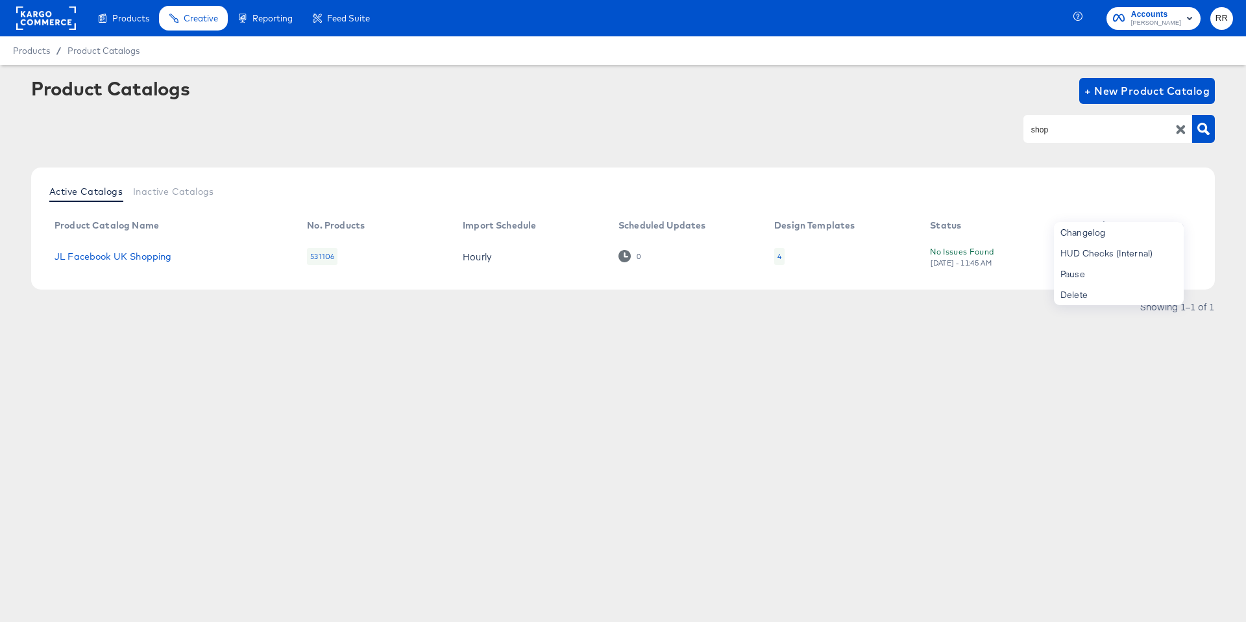
drag, startPoint x: 574, startPoint y: 364, endPoint x: 482, endPoint y: 349, distance: 92.7
click at [574, 364] on div "Product Catalogs + New Product Catalog shop Active Catalogs Inactive Catalogs P…" at bounding box center [623, 227] width 1246 height 325
click at [1178, 254] on button "button" at bounding box center [1172, 254] width 23 height 26
click at [1120, 255] on div "HUD Checks (Internal)" at bounding box center [1119, 253] width 130 height 21
click at [1061, 132] on input "shop" at bounding box center [1098, 129] width 138 height 15
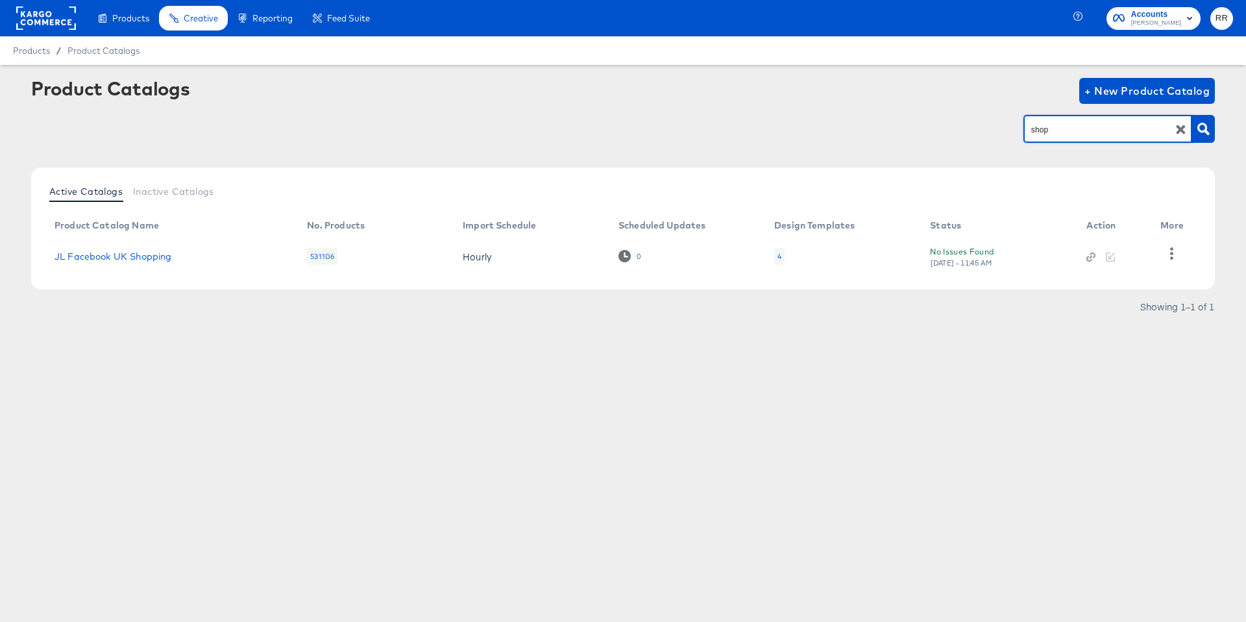
click at [1061, 132] on input "shop" at bounding box center [1098, 129] width 138 height 15
type input "snap"
click at [108, 257] on link "JL - Snapchat" at bounding box center [86, 256] width 63 height 10
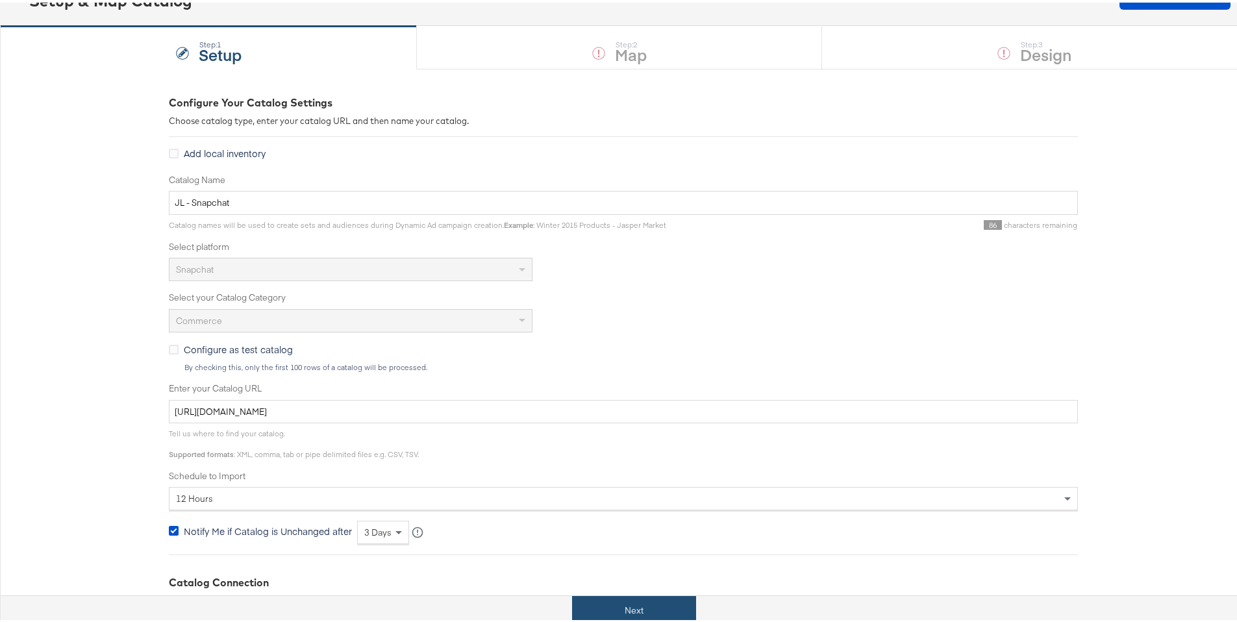
click at [633, 597] on button "Next" at bounding box center [634, 607] width 124 height 29
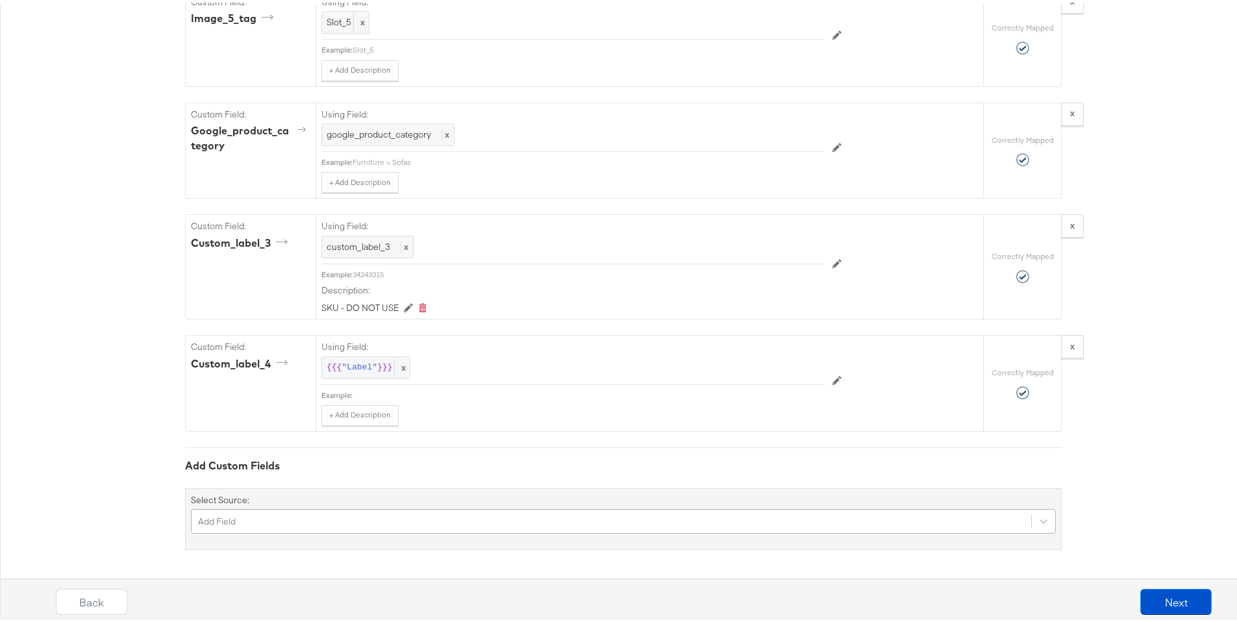
scroll to position [4669, 0]
click at [491, 516] on div "Add Field" at bounding box center [623, 518] width 865 height 25
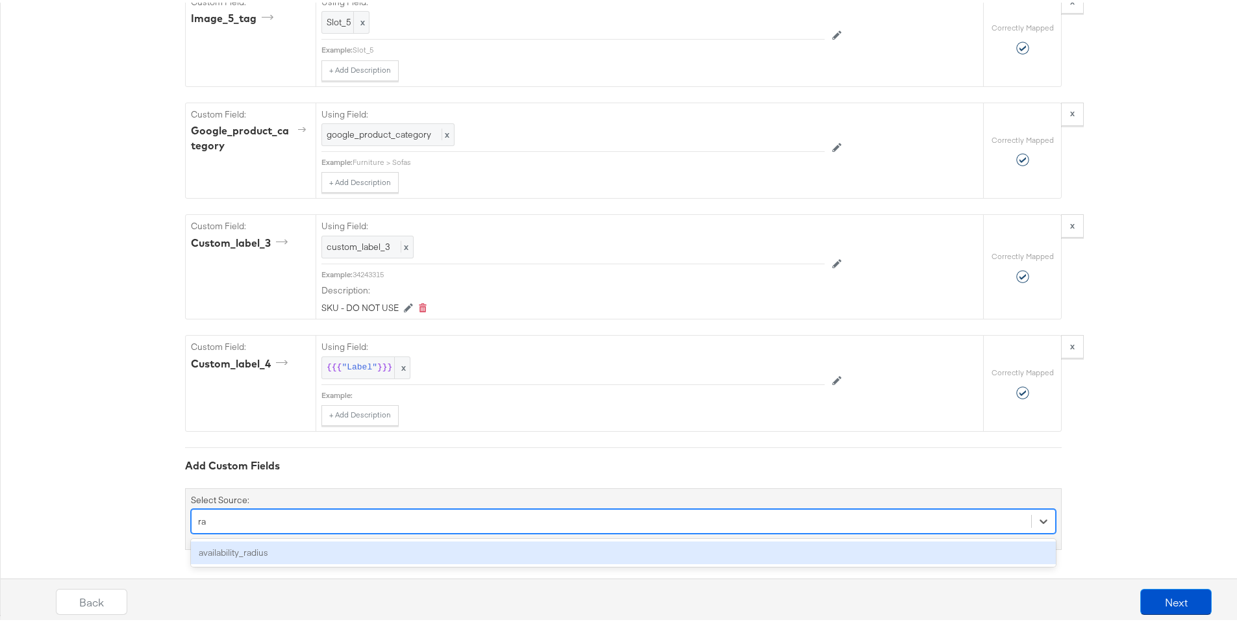
type input "r"
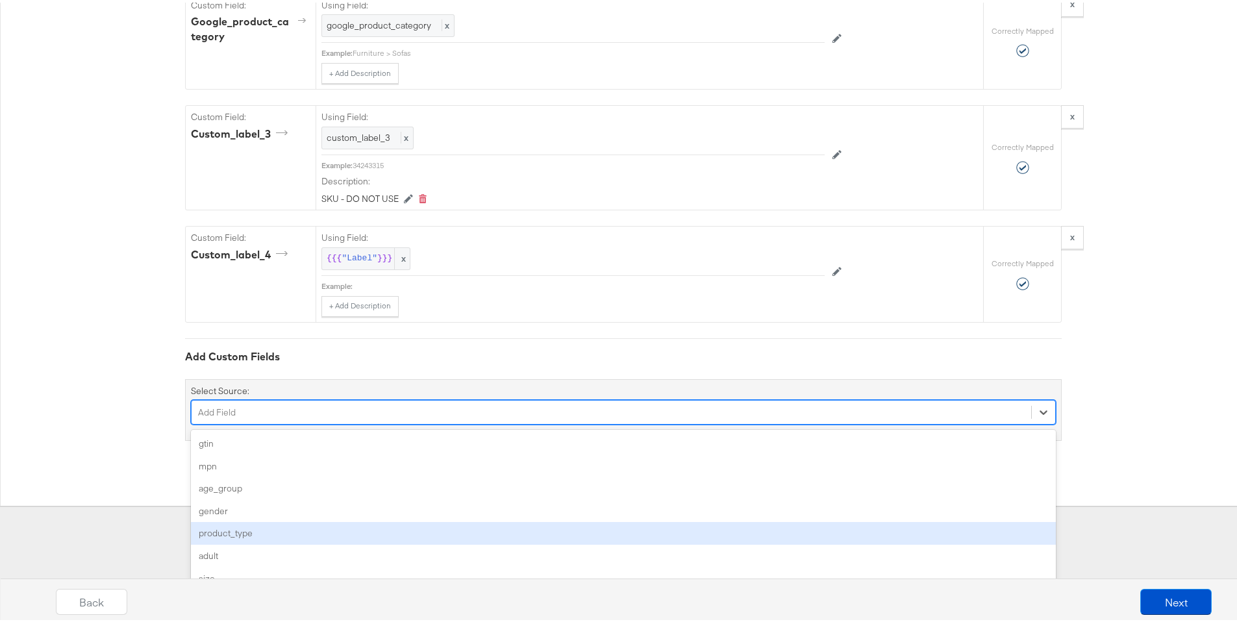
click at [491, 483] on div "age_group" at bounding box center [623, 486] width 865 height 23
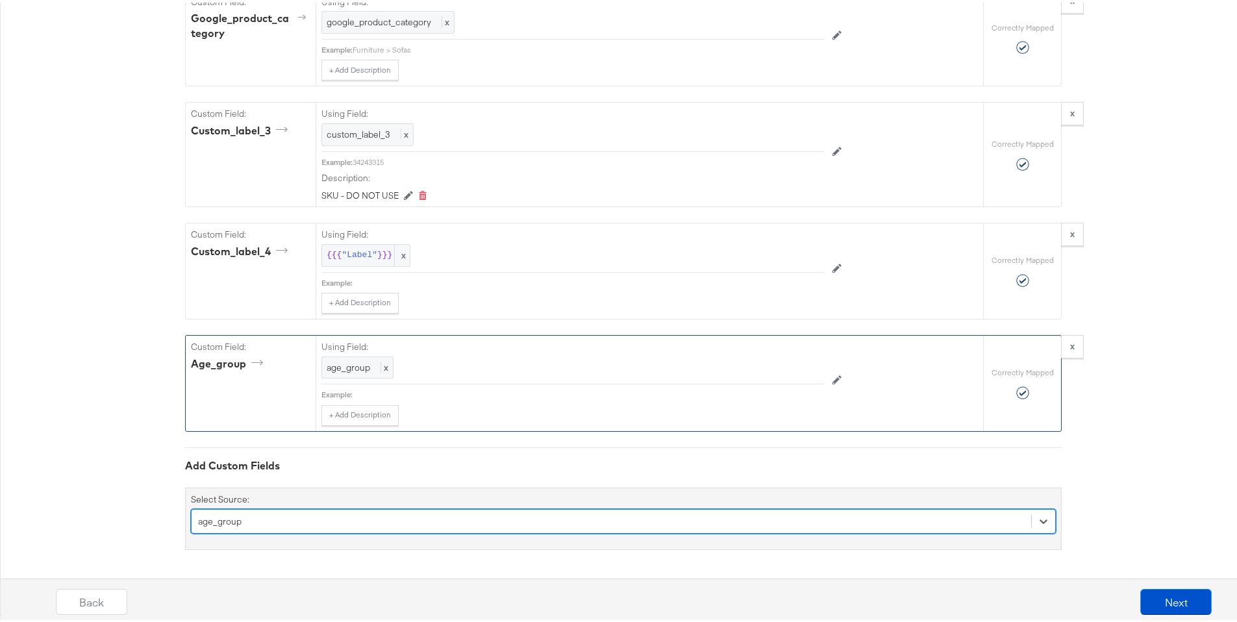
click at [832, 382] on icon at bounding box center [836, 377] width 9 height 9
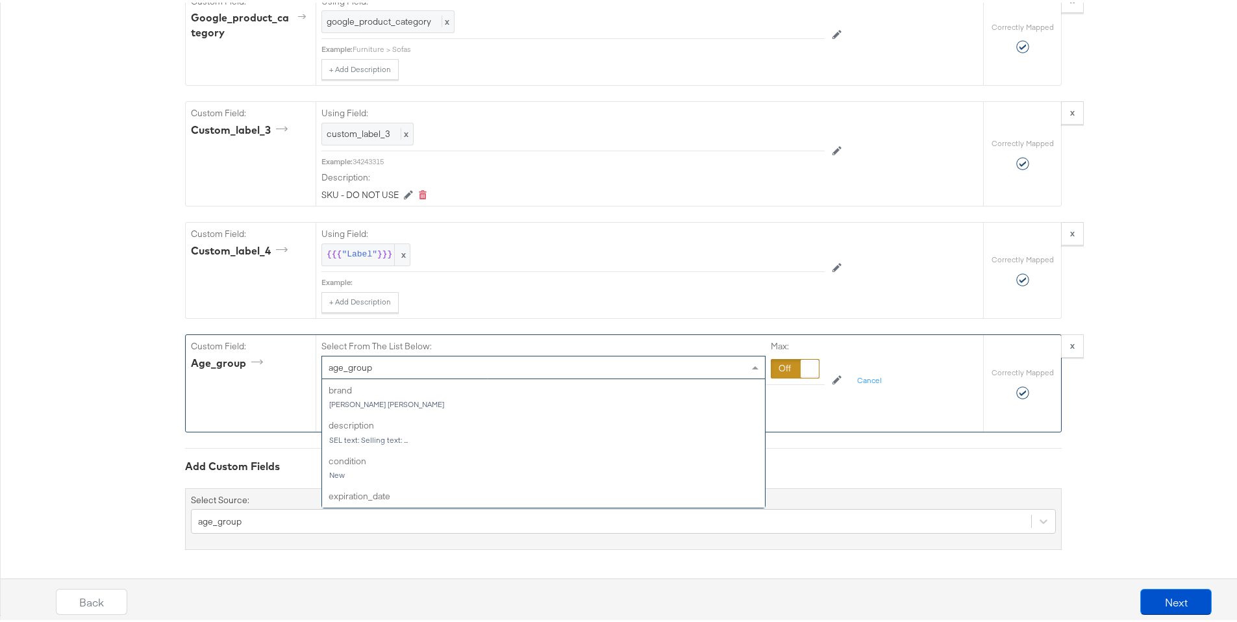
click at [704, 372] on div "age_group" at bounding box center [543, 365] width 443 height 22
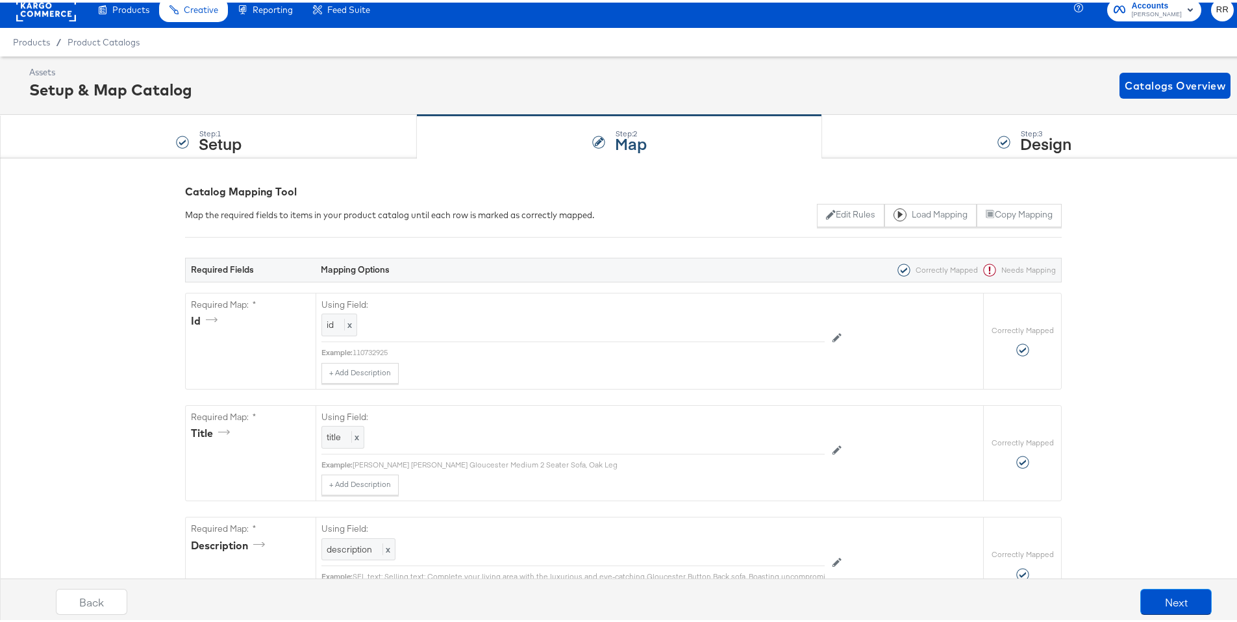
scroll to position [0, 0]
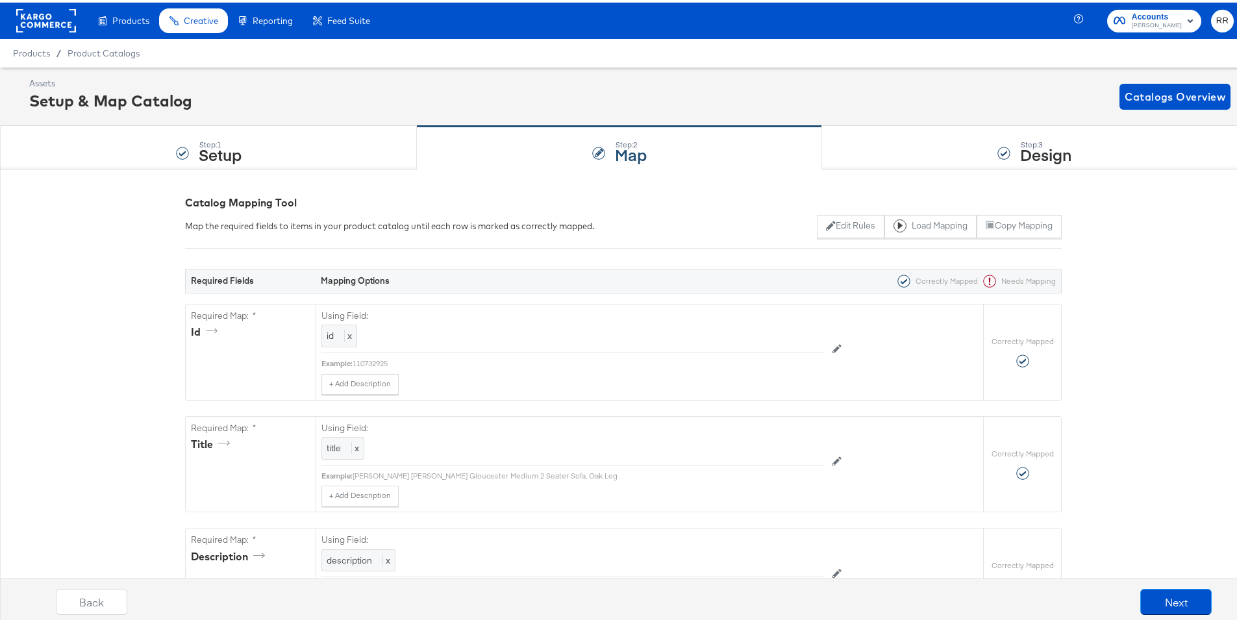
type input "rati"
click at [60, 22] on rect at bounding box center [46, 17] width 60 height 23
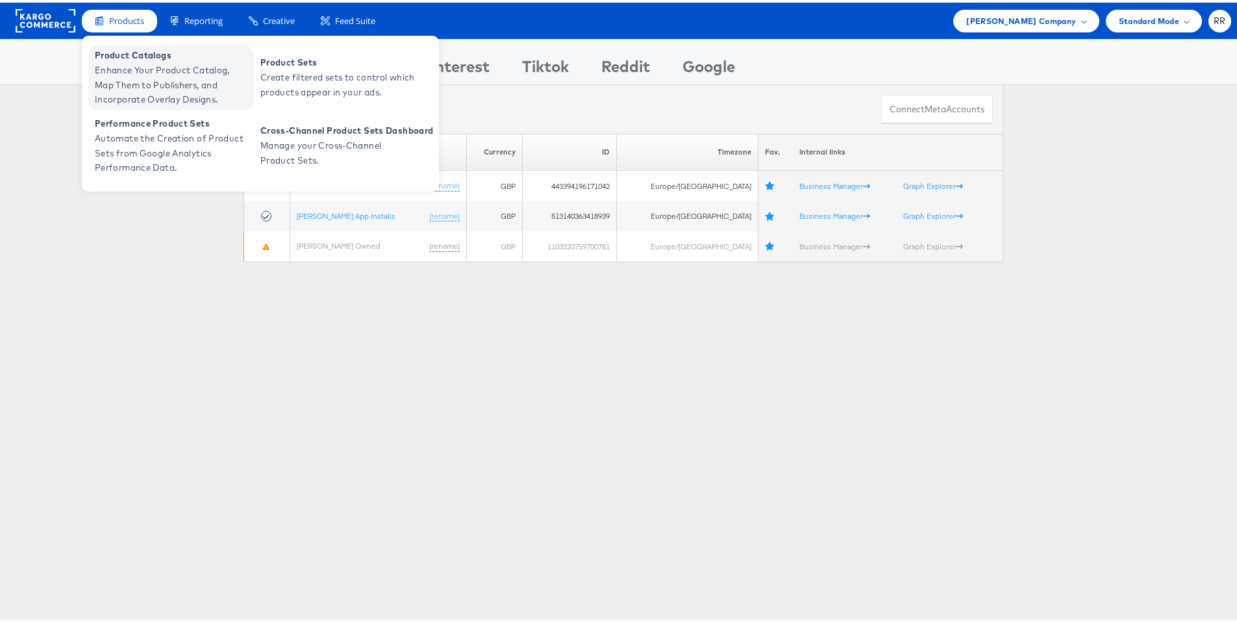
click at [144, 55] on span "Product Catalogs" at bounding box center [173, 52] width 156 height 15
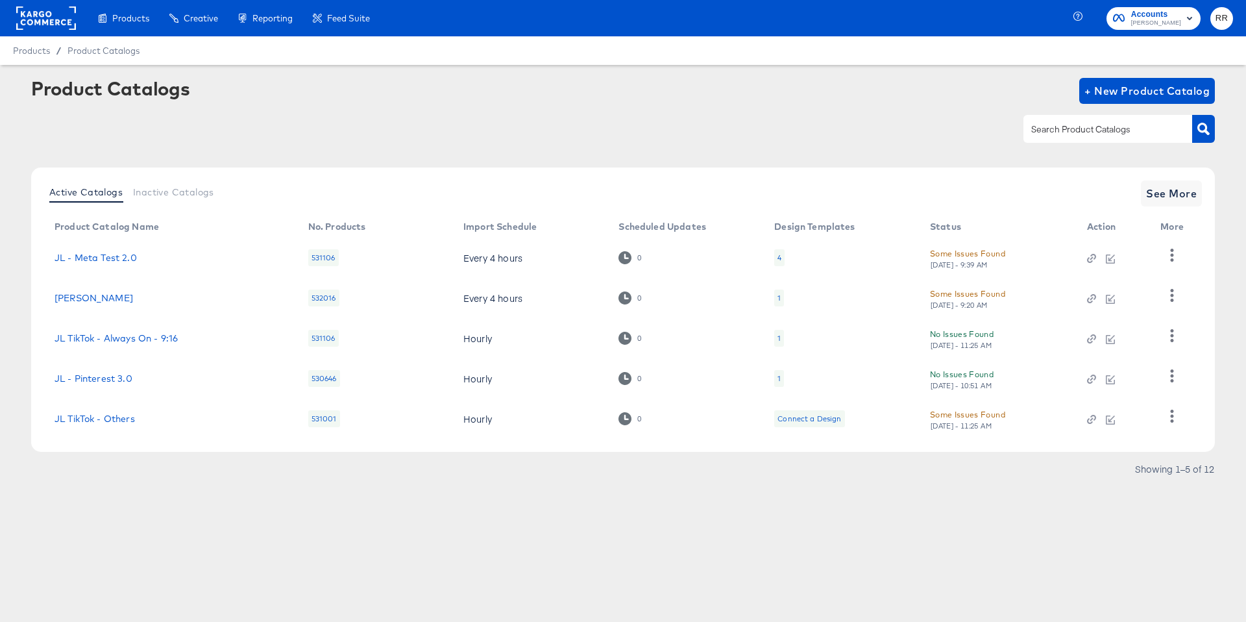
click at [1070, 132] on input "text" at bounding box center [1098, 129] width 138 height 15
type input "sho"
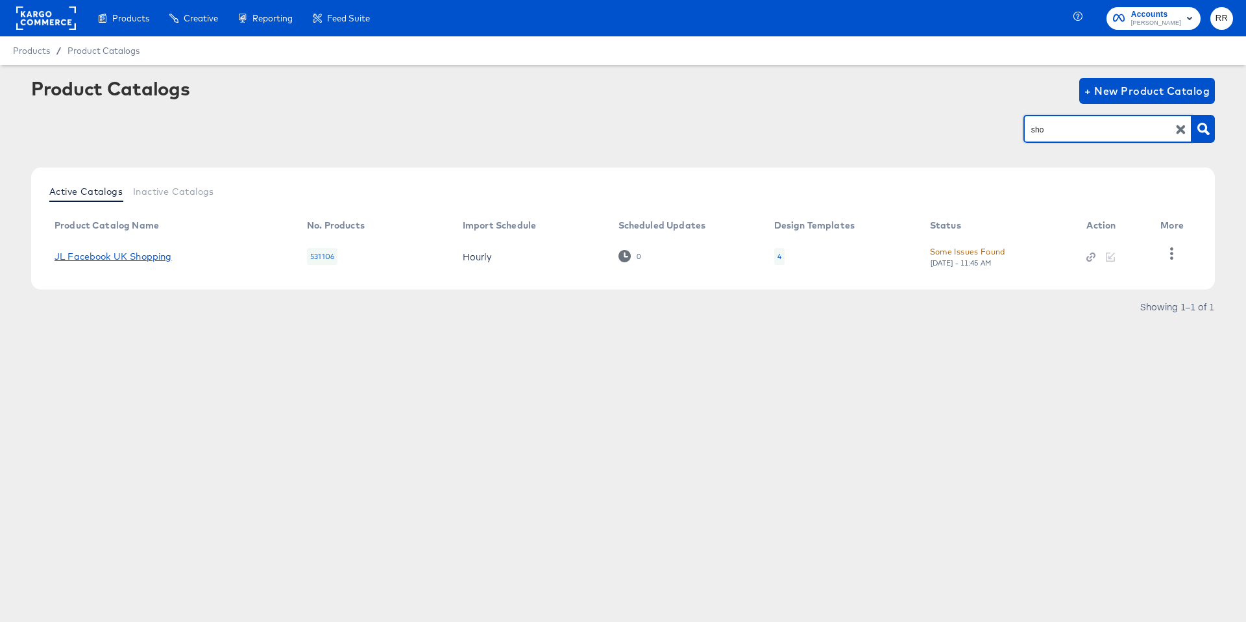
click at [155, 254] on link "JL Facebook UK Shopping" at bounding box center [113, 256] width 117 height 10
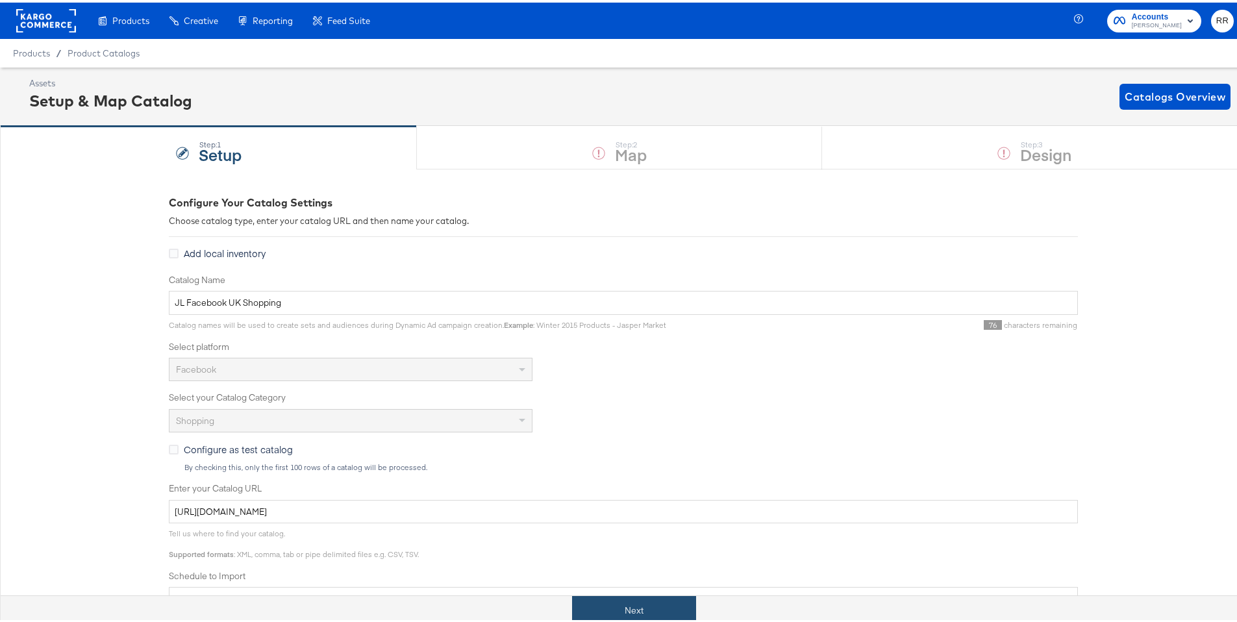
click at [626, 597] on button "Next" at bounding box center [634, 607] width 124 height 29
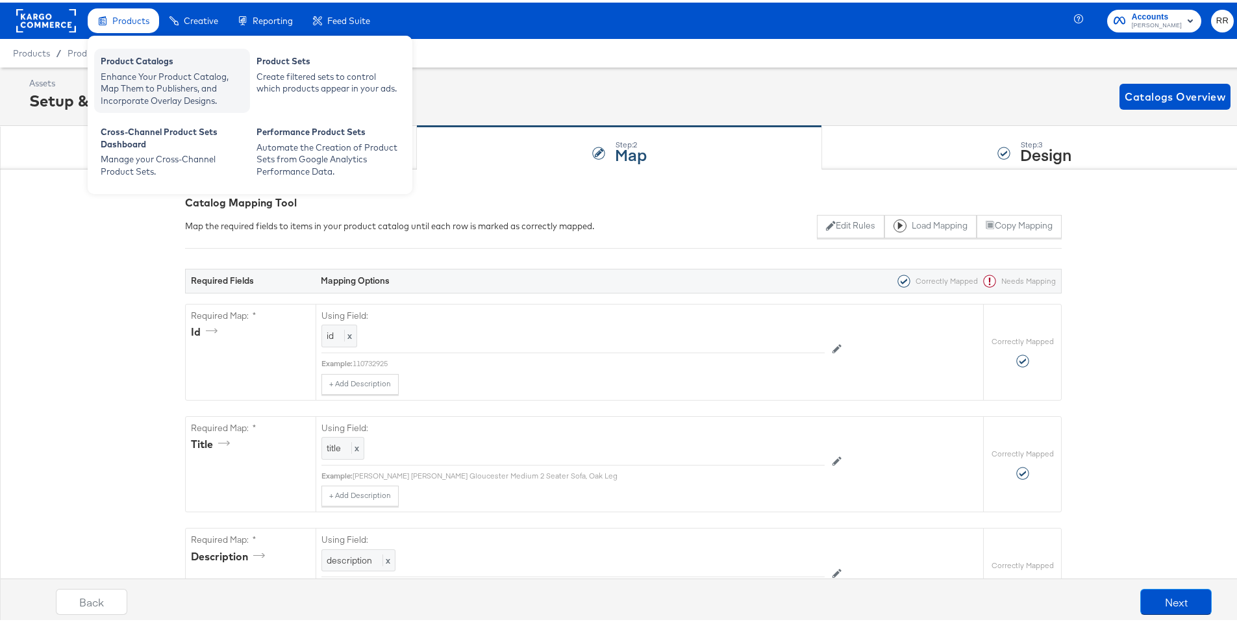
click at [134, 55] on div "Product Catalogs" at bounding box center [172, 61] width 143 height 16
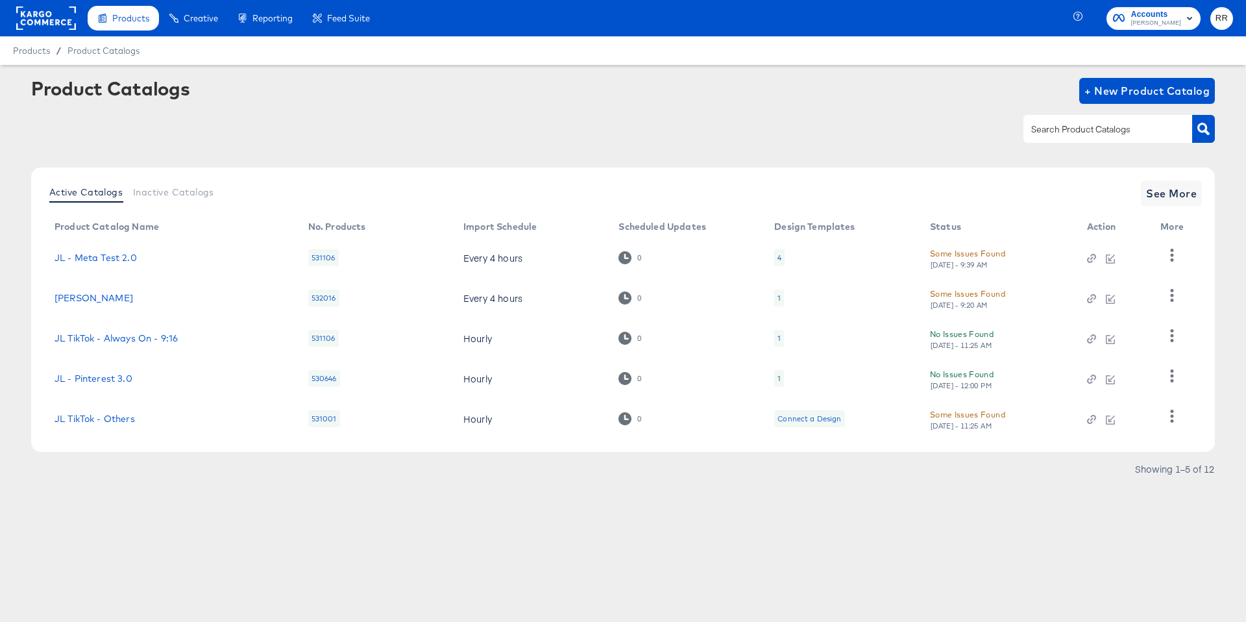
click at [1114, 134] on input "text" at bounding box center [1098, 129] width 138 height 15
type input "sho"
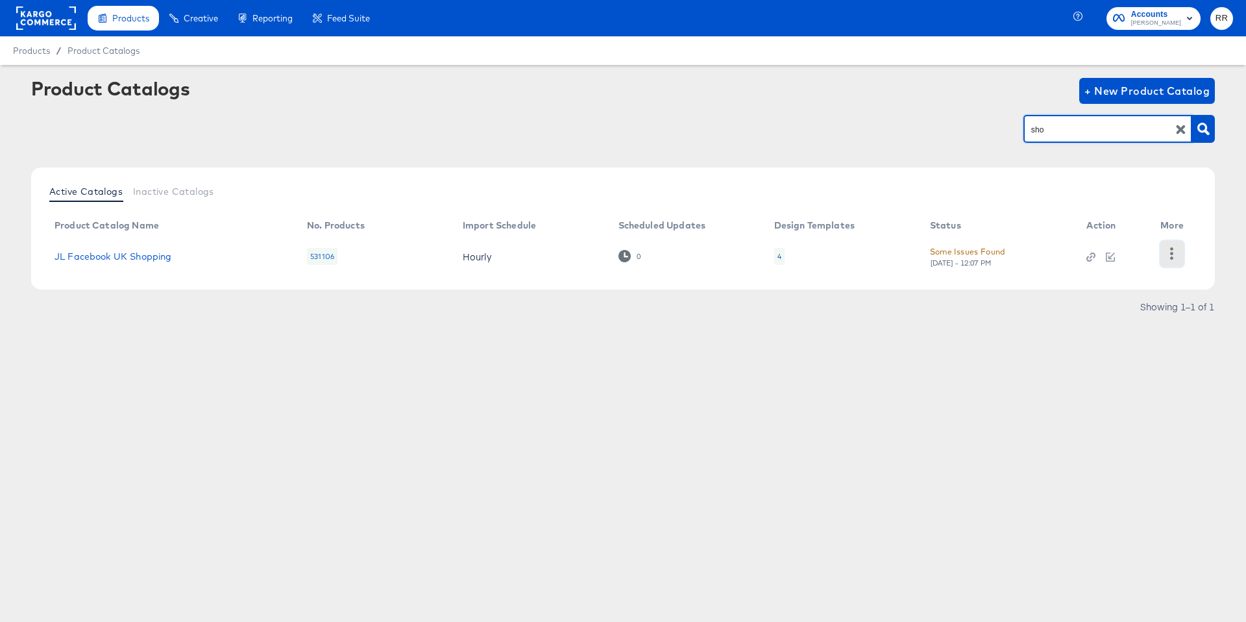
click at [1176, 251] on icon "button" at bounding box center [1172, 253] width 12 height 12
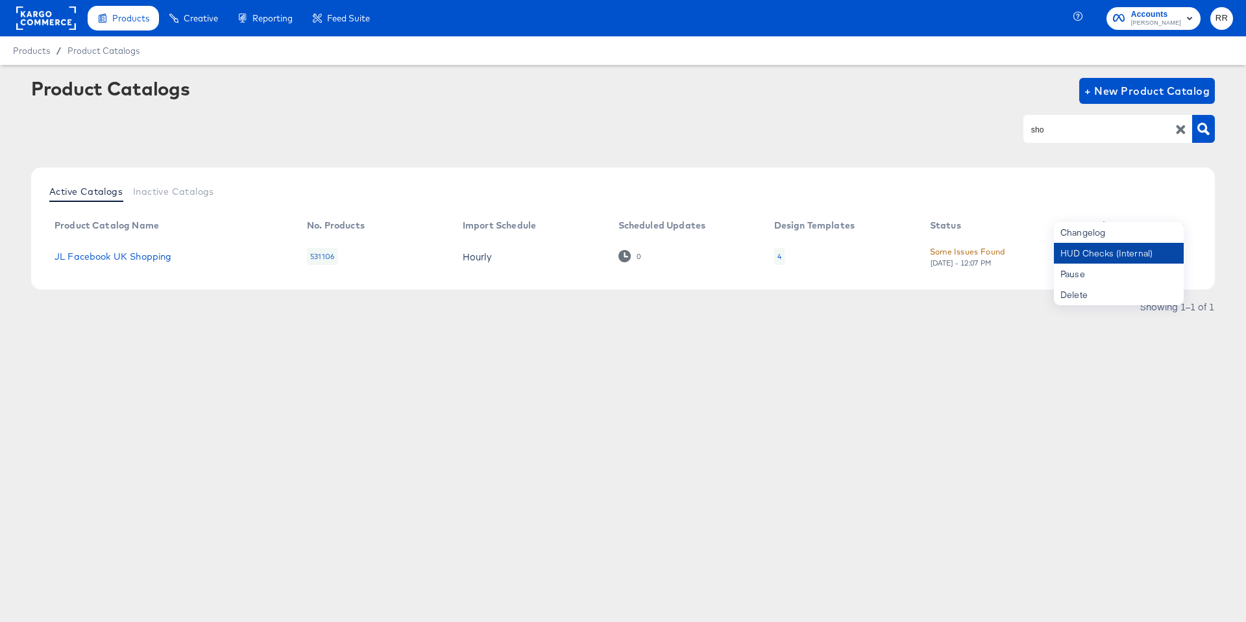
click at [1144, 249] on div "HUD Checks (Internal)" at bounding box center [1119, 253] width 130 height 21
click at [124, 253] on link "JL Facebook UK Shopping" at bounding box center [113, 256] width 117 height 10
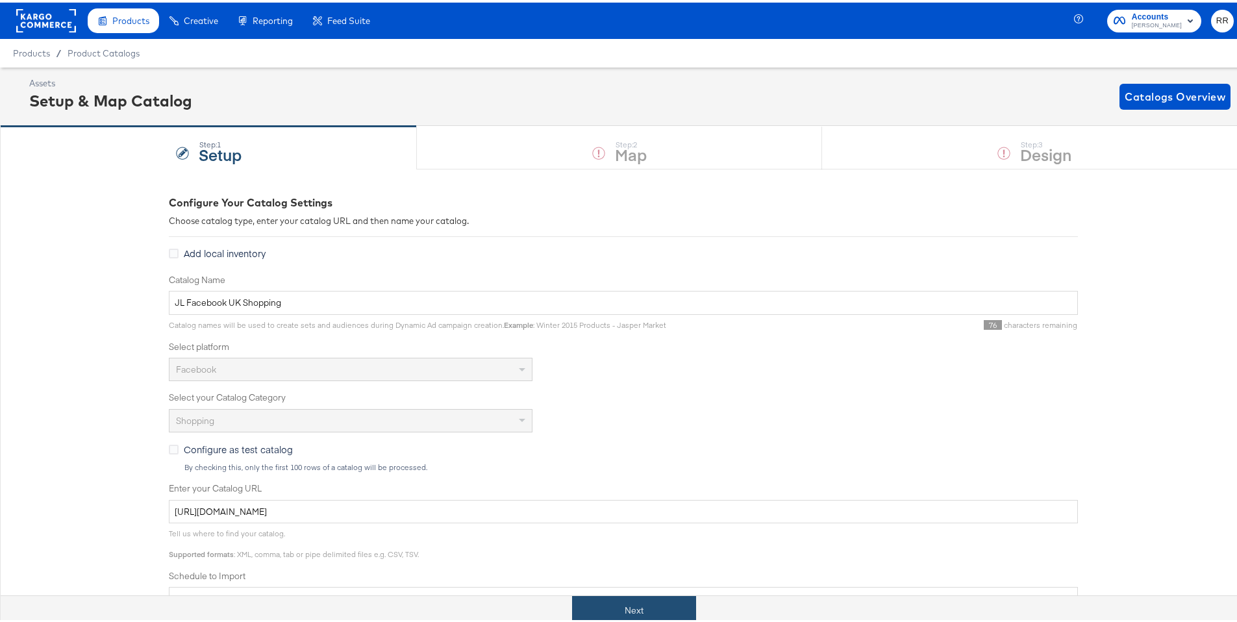
click at [596, 613] on button "Next" at bounding box center [634, 607] width 124 height 29
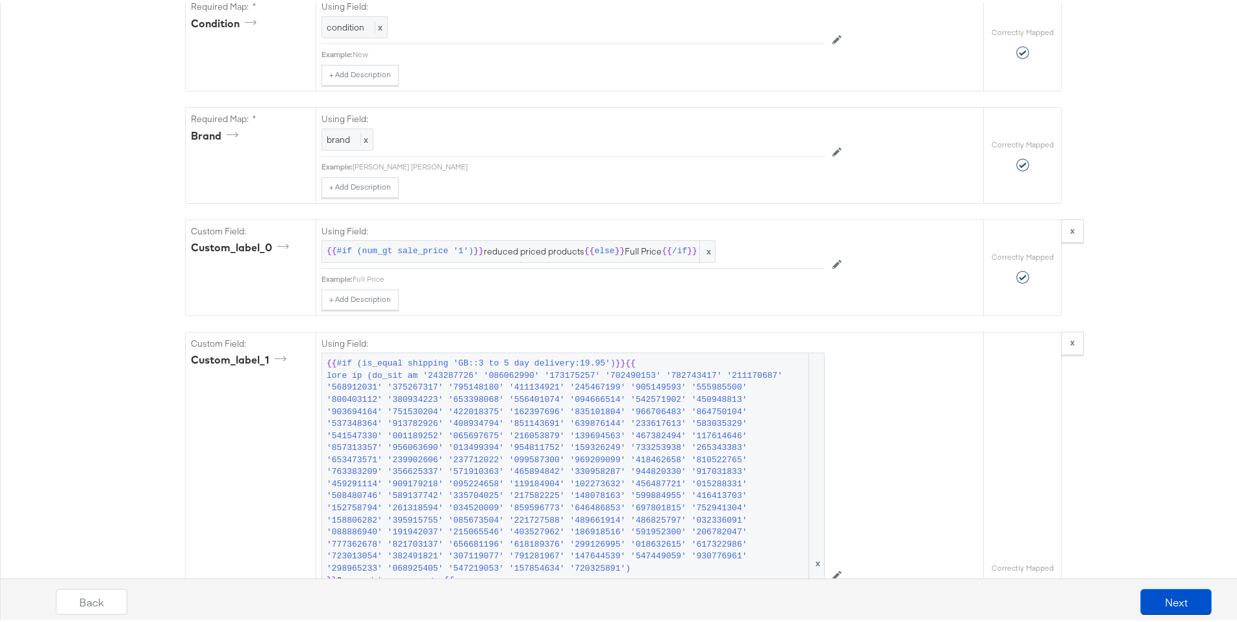
scroll to position [2306, 0]
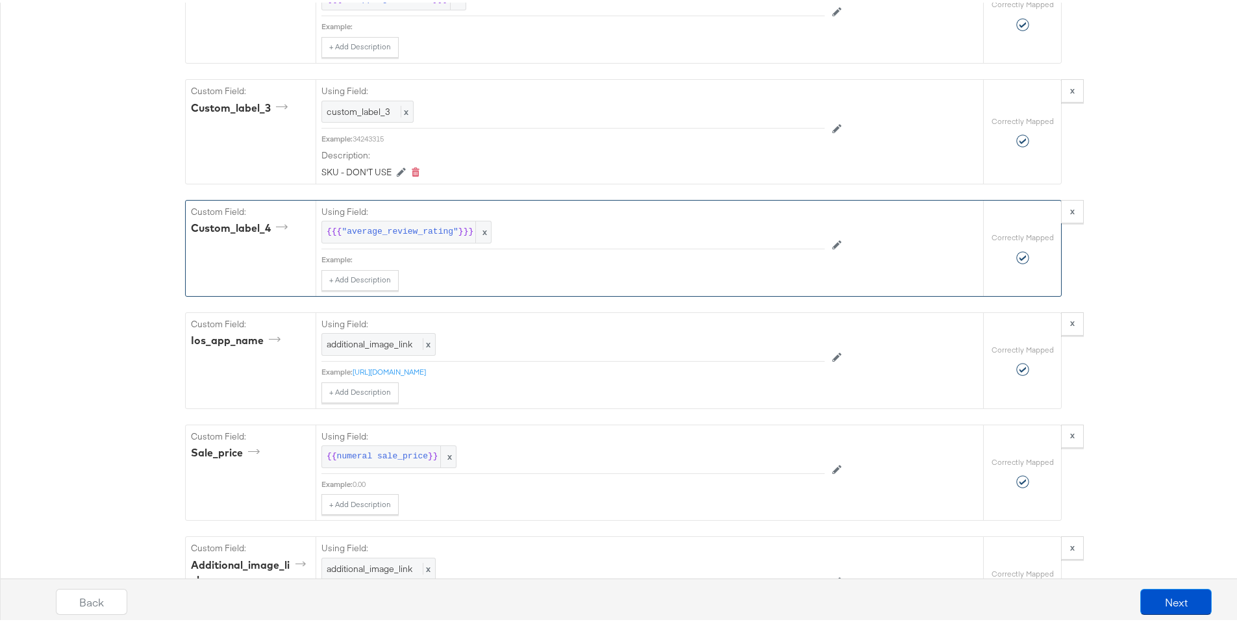
click at [491, 288] on div "+ Add Description Add Note" at bounding box center [572, 277] width 503 height 21
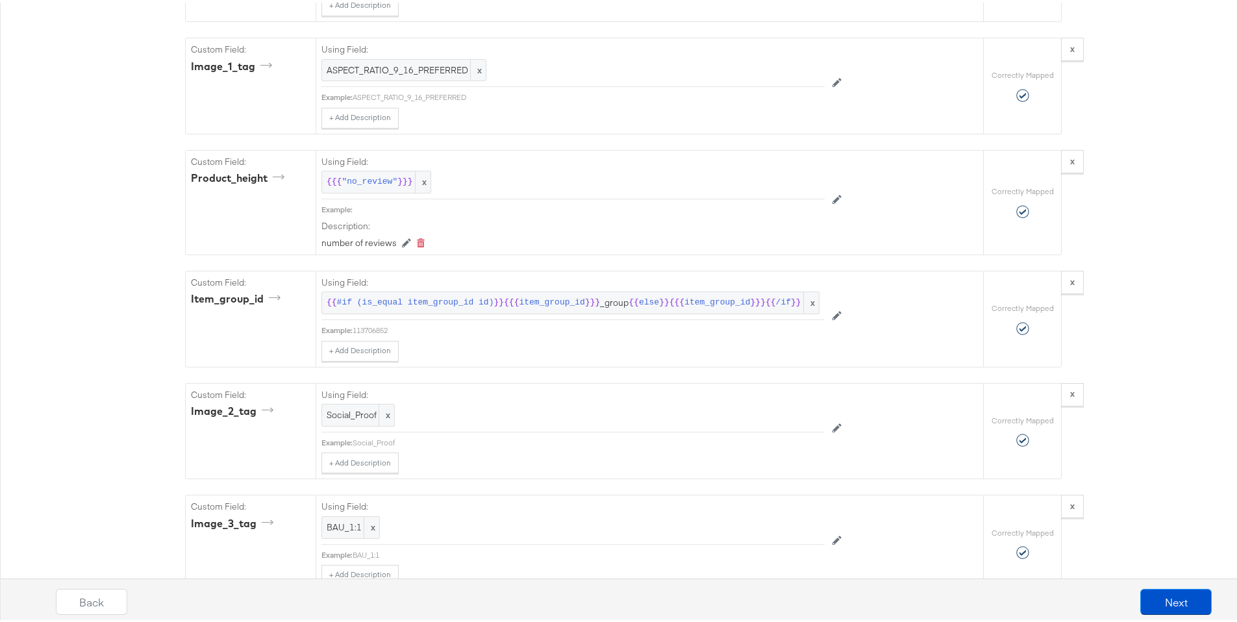
scroll to position [3685, 0]
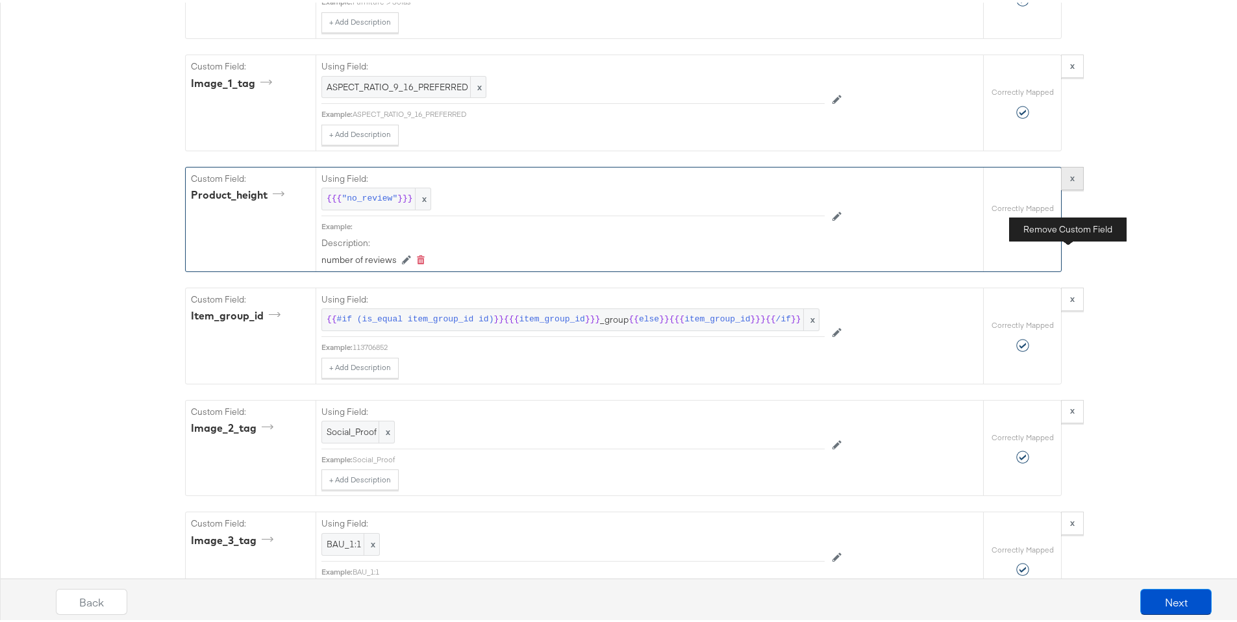
click at [1063, 188] on button "x" at bounding box center [1072, 175] width 23 height 23
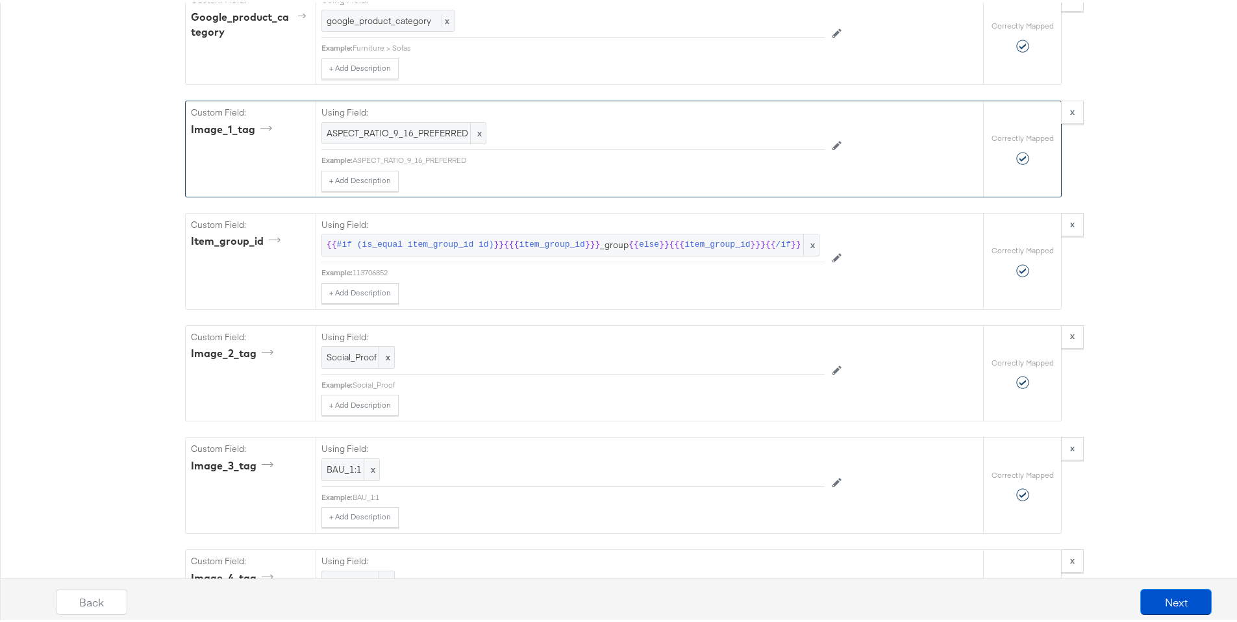
scroll to position [3390, 0]
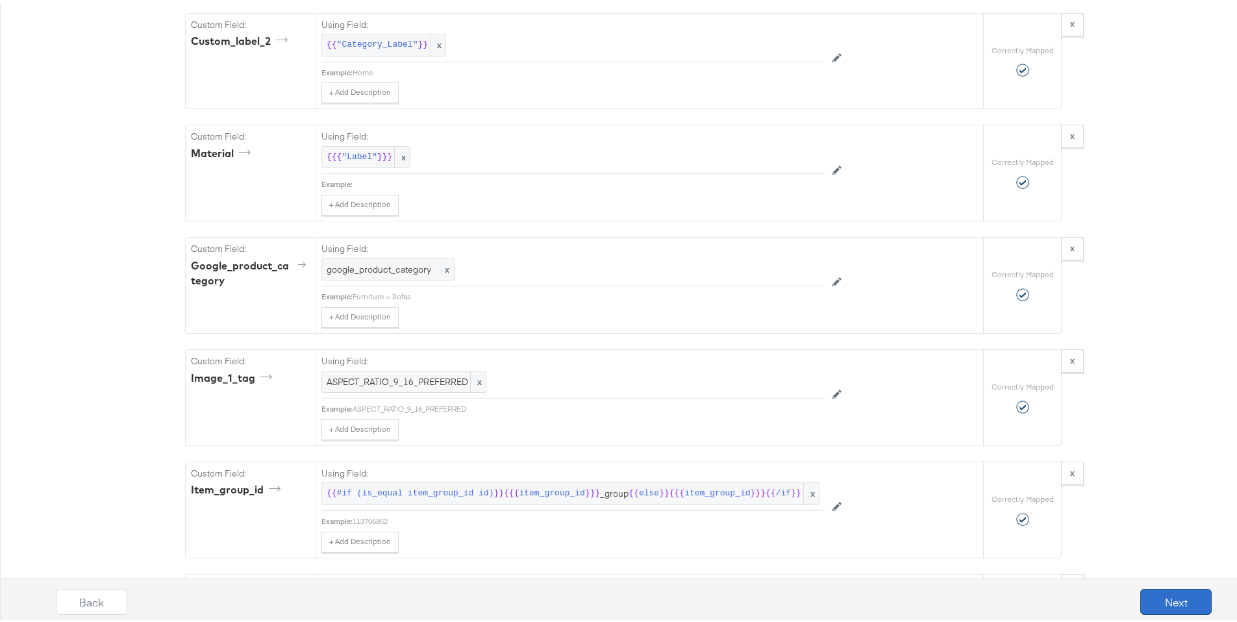
click at [1167, 605] on button "Next" at bounding box center [1175, 599] width 71 height 26
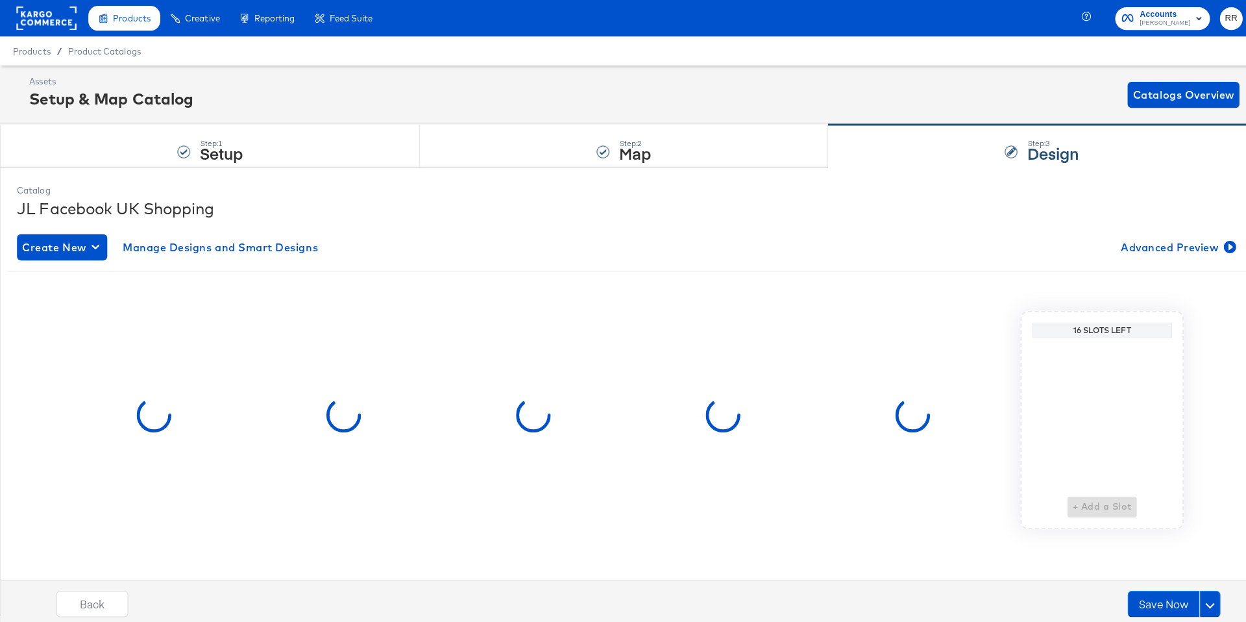
scroll to position [0, 0]
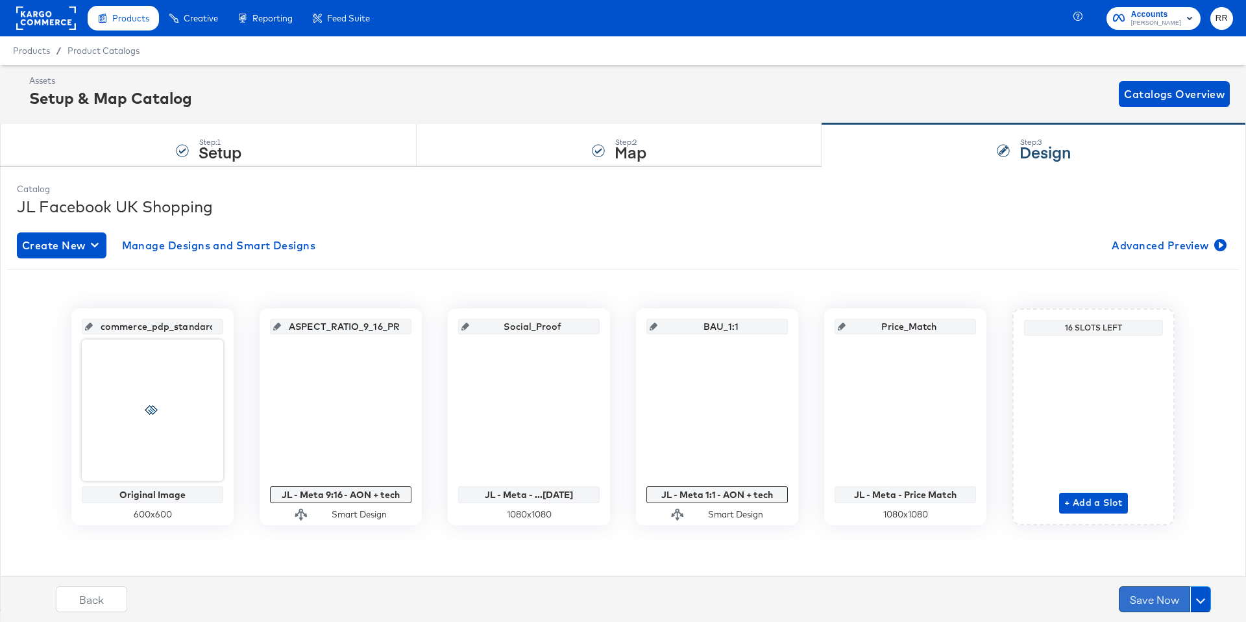
click at [1163, 599] on button "Save Now" at bounding box center [1154, 599] width 71 height 26
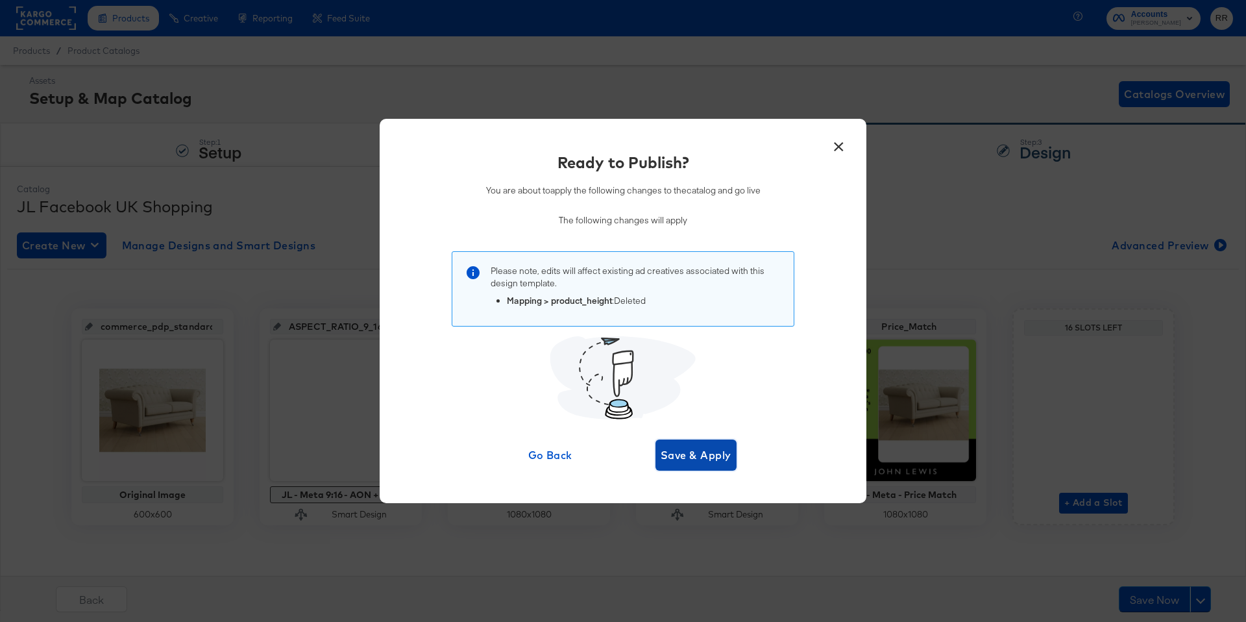
click at [682, 457] on span "Save & Apply" at bounding box center [696, 455] width 71 height 18
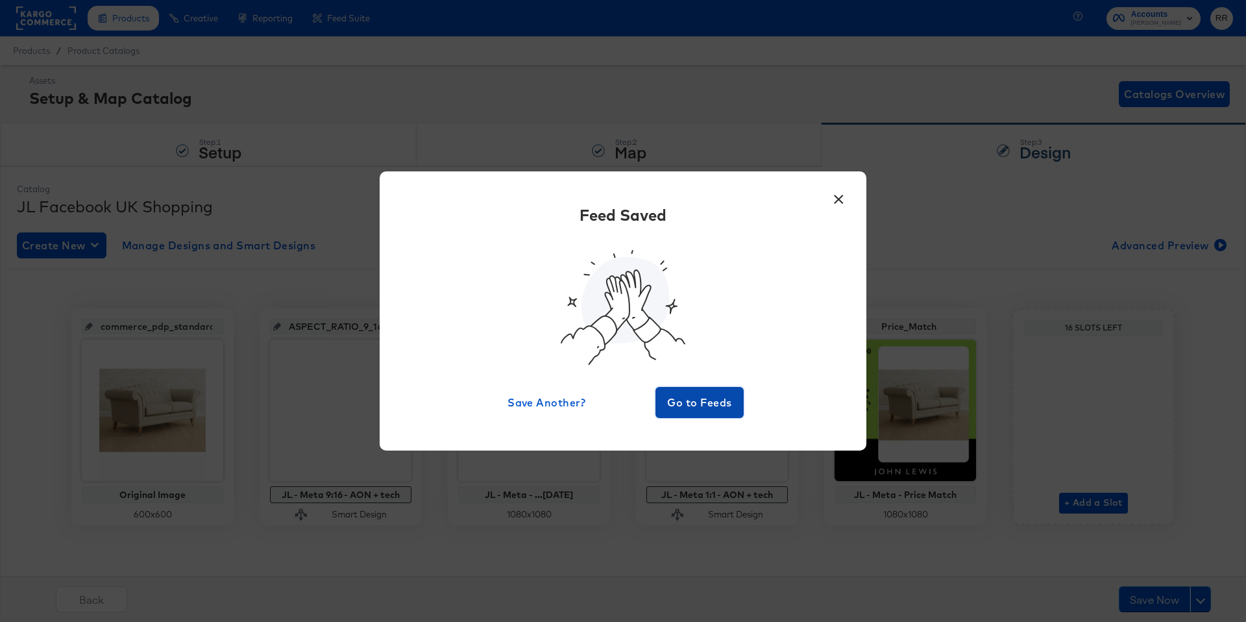
click at [717, 415] on button "Go to Feeds" at bounding box center [700, 402] width 88 height 31
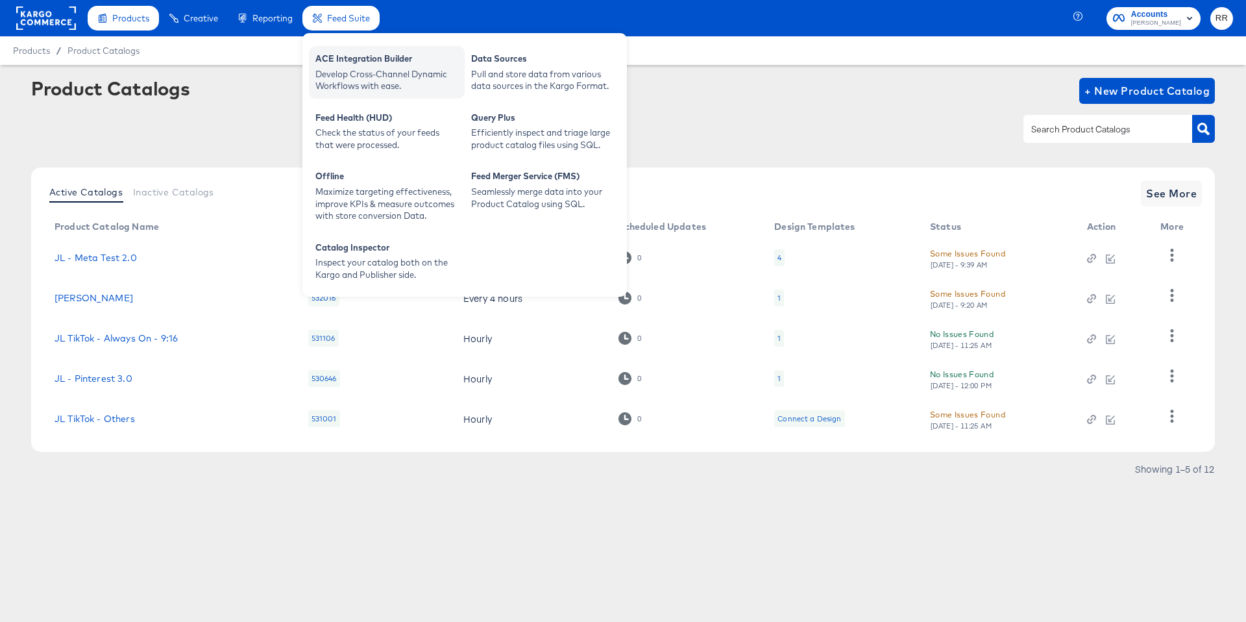
click at [350, 55] on div "ACE Integration Builder" at bounding box center [386, 61] width 143 height 16
